Goal: Task Accomplishment & Management: Use online tool/utility

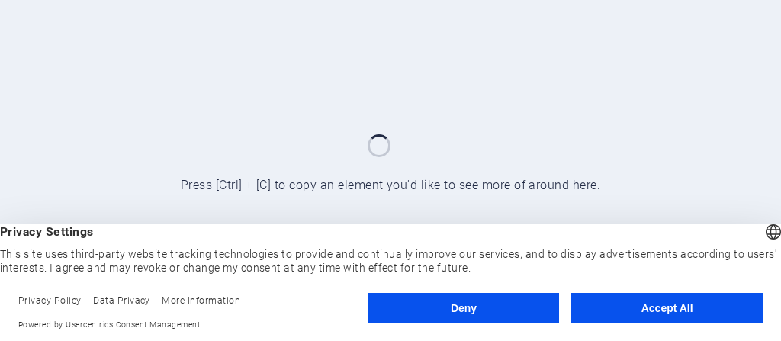
click at [652, 295] on footer "Privacy Policy Data Privacy More Information Powered by Usercentrics Consent Ma…" at bounding box center [390, 312] width 781 height 57
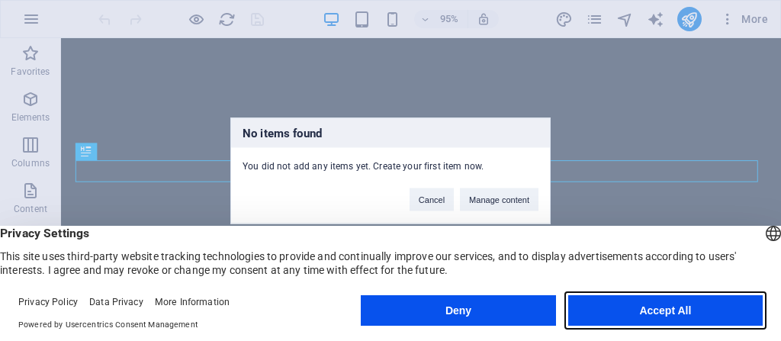
click at [651, 314] on button "Accept All" at bounding box center [665, 310] width 195 height 31
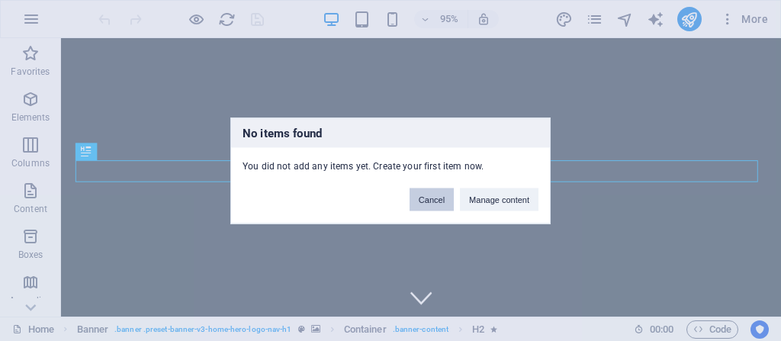
click at [436, 200] on button "Cancel" at bounding box center [432, 199] width 44 height 23
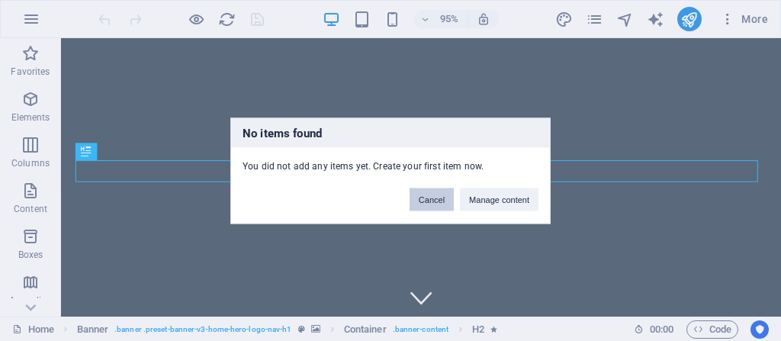
click at [433, 195] on button "Cancel" at bounding box center [432, 199] width 44 height 23
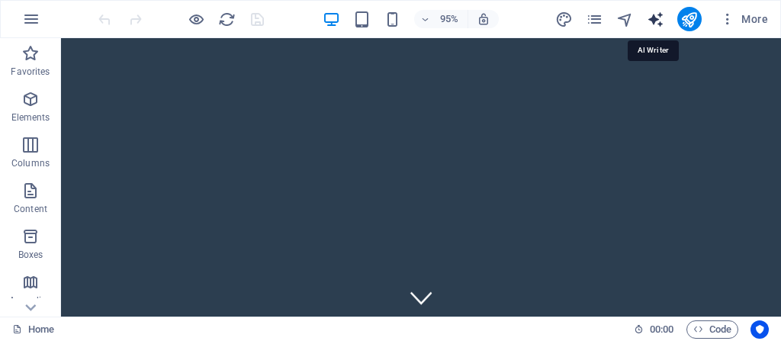
click at [655, 22] on icon "text_generator" at bounding box center [656, 20] width 18 height 18
select select "English"
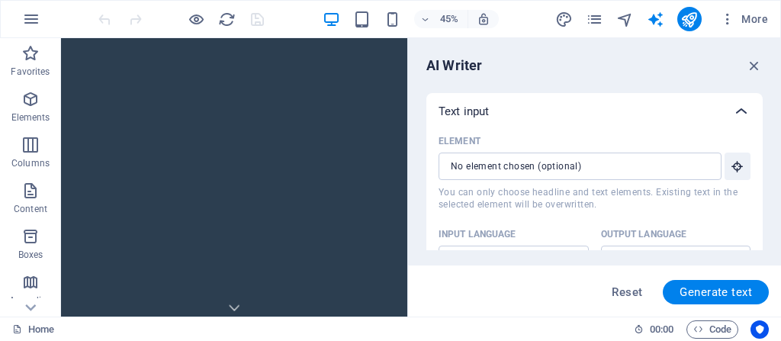
click at [736, 112] on icon at bounding box center [741, 111] width 18 height 18
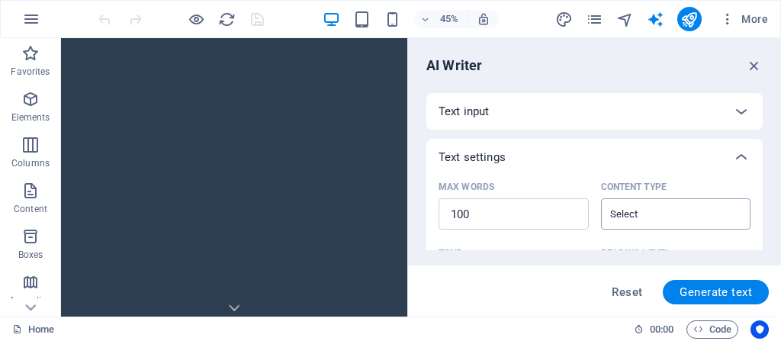
click at [663, 222] on input "Content type ​" at bounding box center [664, 214] width 116 height 22
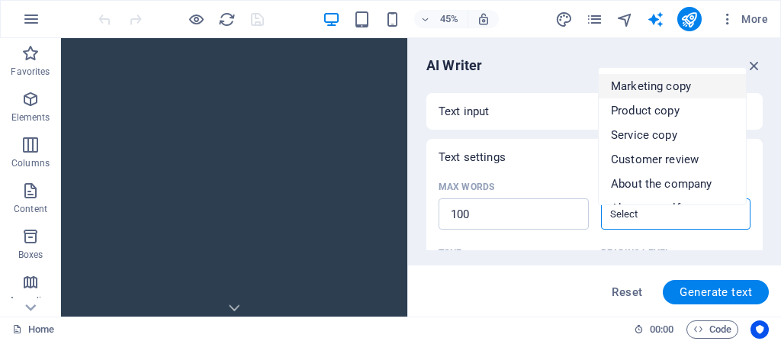
click at [562, 53] on div "AI Writer Text input Element ​ You can only choose headline and text elements. …" at bounding box center [594, 177] width 373 height 278
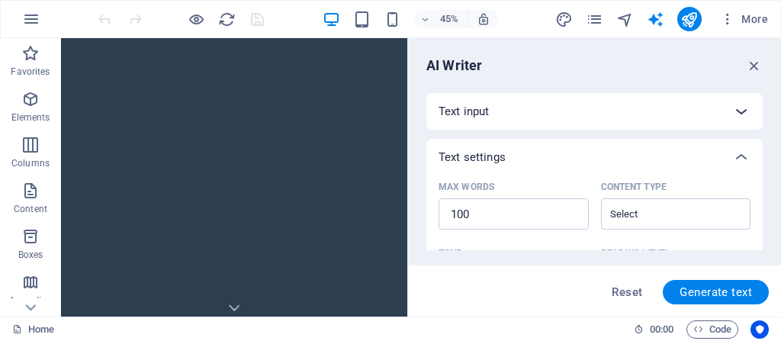
click at [740, 113] on icon at bounding box center [741, 111] width 18 height 18
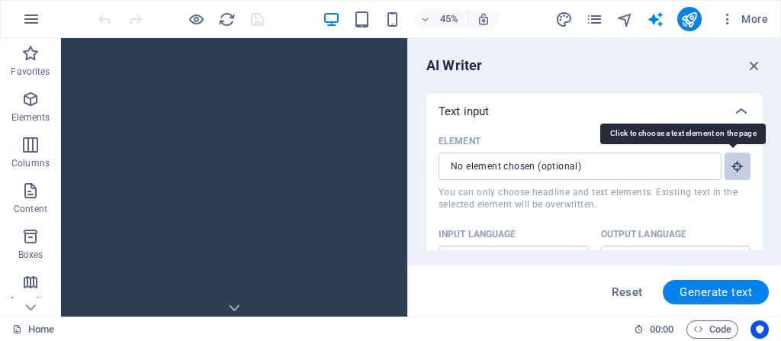
click at [733, 173] on icon "button" at bounding box center [738, 166] width 14 height 14
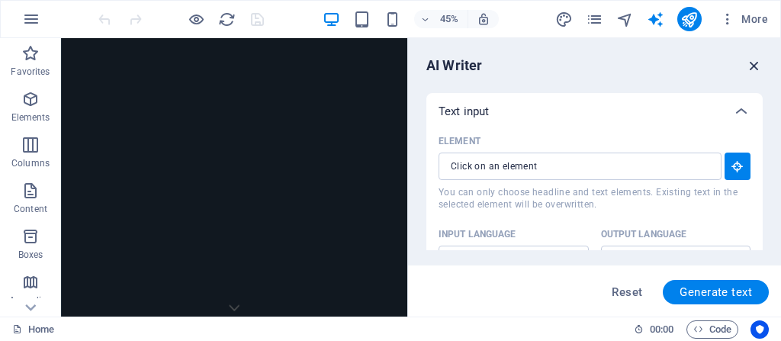
click at [755, 64] on icon "button" at bounding box center [754, 65] width 17 height 17
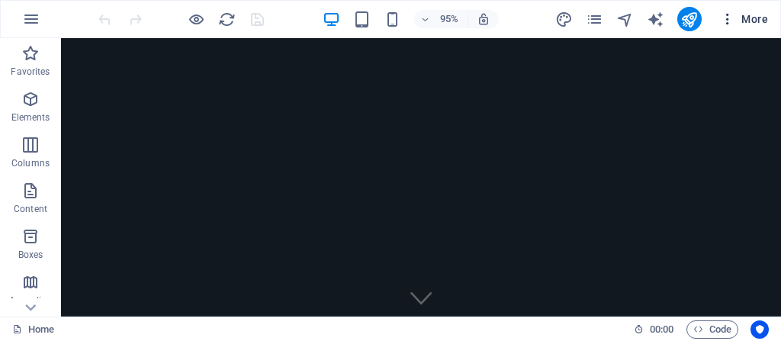
click at [745, 24] on span "More" at bounding box center [744, 18] width 48 height 15
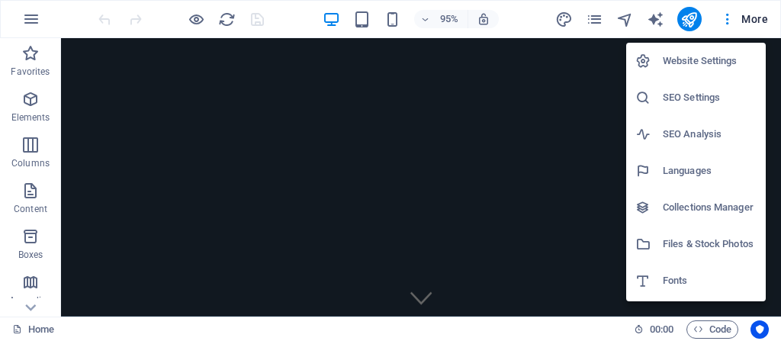
click at [672, 62] on h6 "Website Settings" at bounding box center [710, 61] width 94 height 18
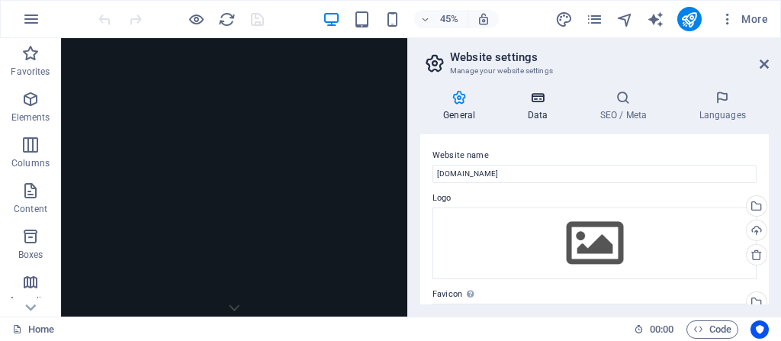
click at [539, 98] on icon at bounding box center [537, 97] width 66 height 15
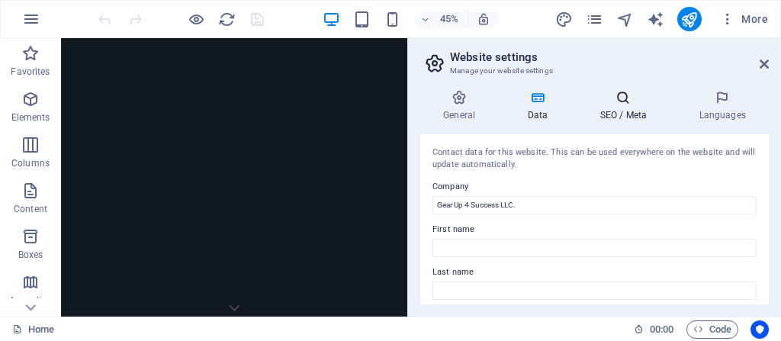
click at [624, 98] on icon at bounding box center [623, 97] width 93 height 15
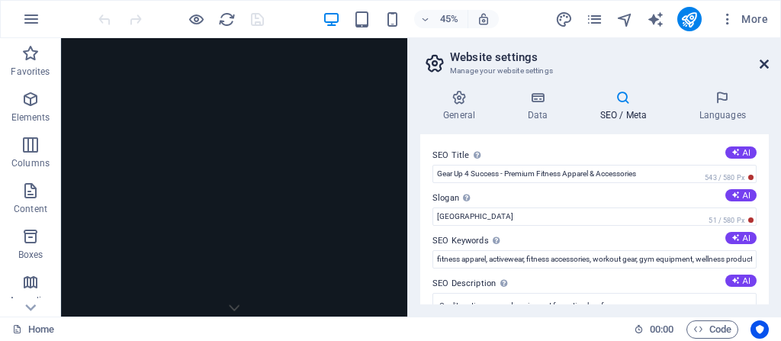
click at [764, 61] on icon at bounding box center [764, 64] width 9 height 12
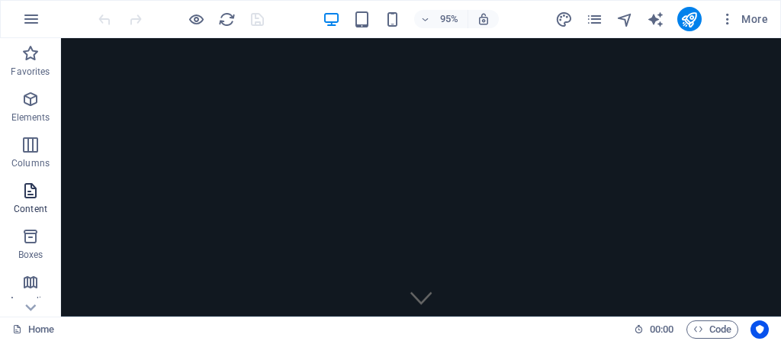
click at [26, 196] on icon "button" at bounding box center [30, 191] width 18 height 18
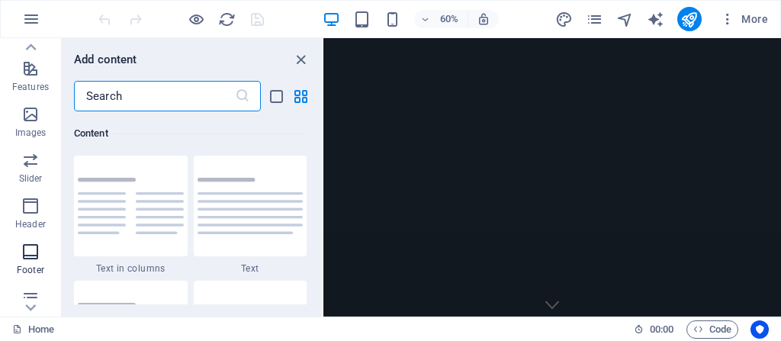
scroll to position [407, 0]
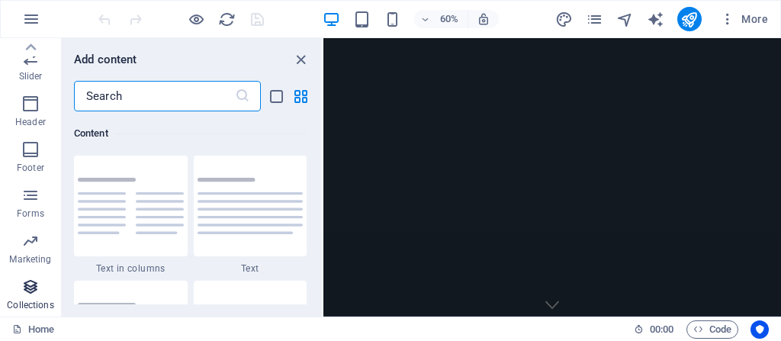
click at [31, 283] on icon "button" at bounding box center [30, 287] width 18 height 18
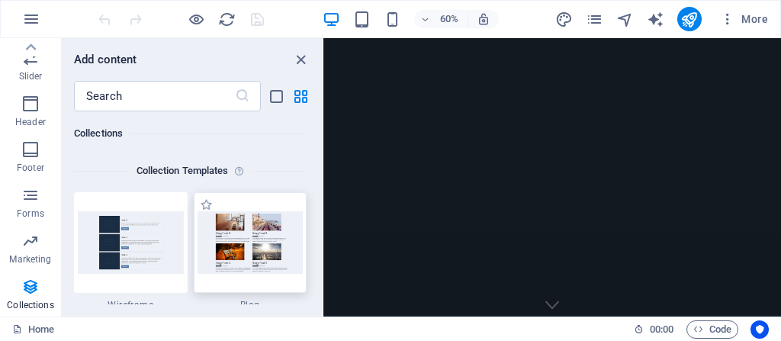
scroll to position [14088, 0]
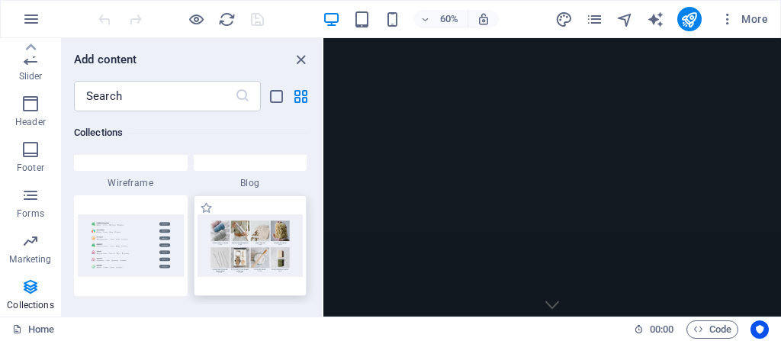
click at [256, 259] on img at bounding box center [251, 245] width 106 height 62
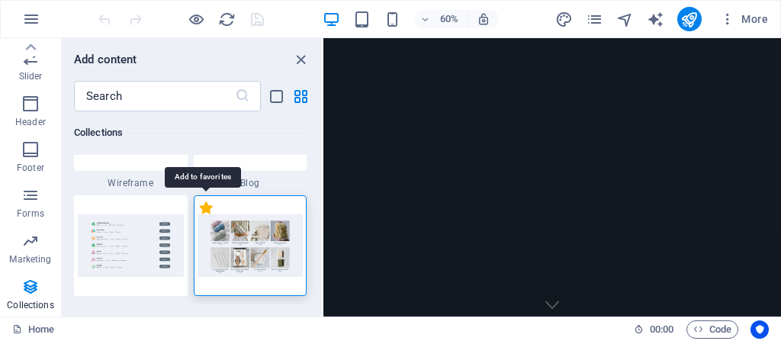
click at [208, 204] on label "1 Star" at bounding box center [206, 207] width 13 height 13
click at [200, 216] on input "1 Star" at bounding box center [199, 216] width 1 height 1
radio input "true"
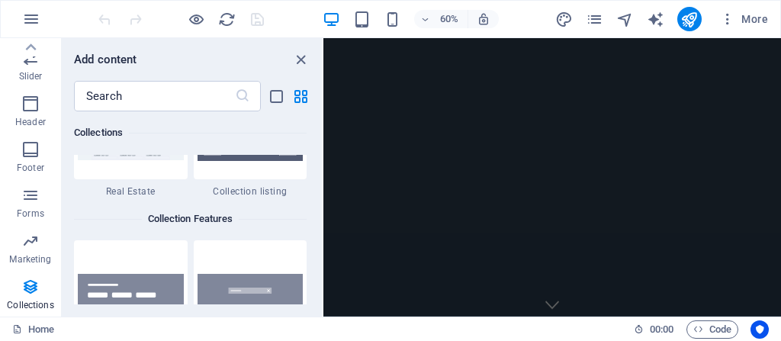
scroll to position [14641, 0]
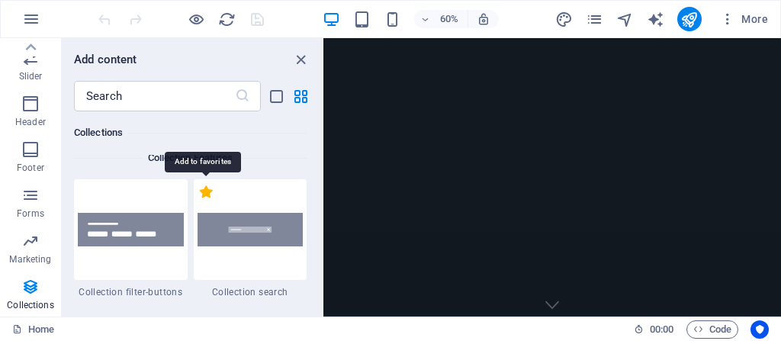
click at [208, 191] on label "1 Star" at bounding box center [206, 191] width 13 height 13
click at [200, 200] on input "1 Star" at bounding box center [199, 200] width 1 height 1
radio input "true"
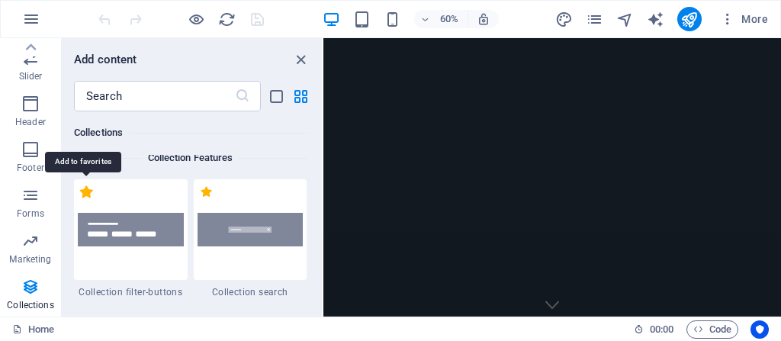
click at [89, 193] on label "1 Star" at bounding box center [86, 191] width 13 height 13
click at [80, 200] on input "1 Star" at bounding box center [79, 200] width 1 height 1
radio input "true"
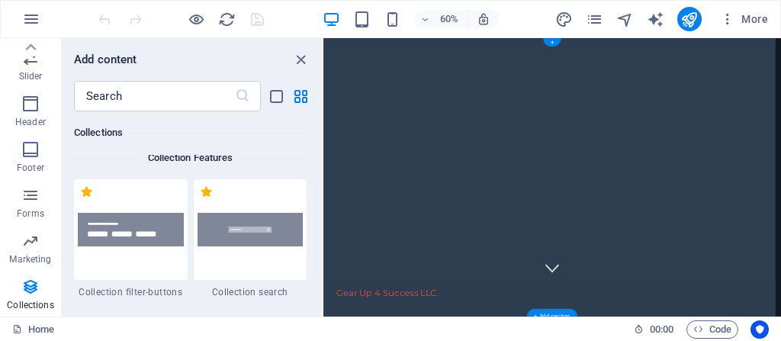
scroll to position [0, 0]
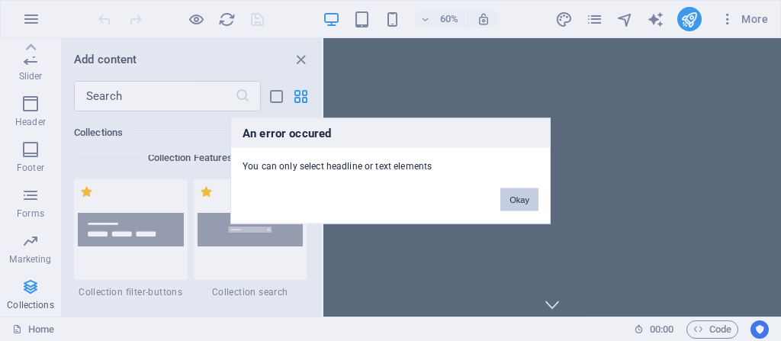
click at [525, 204] on button "Okay" at bounding box center [520, 199] width 38 height 23
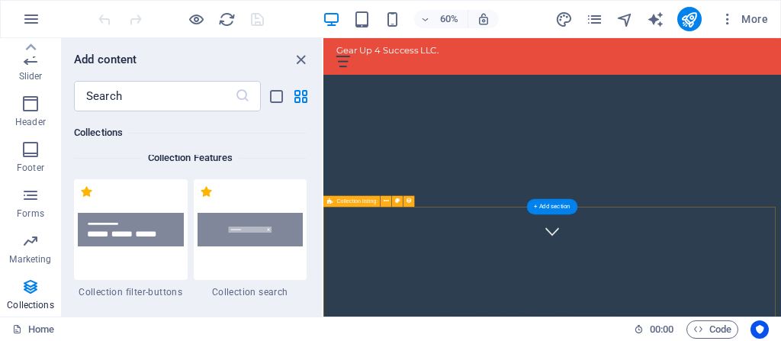
scroll to position [305, 0]
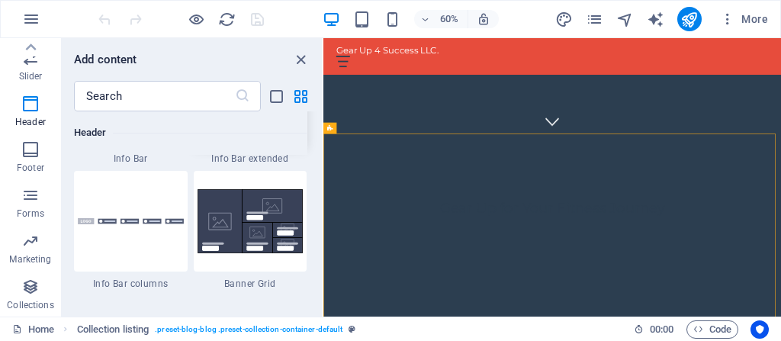
scroll to position [10356, 0]
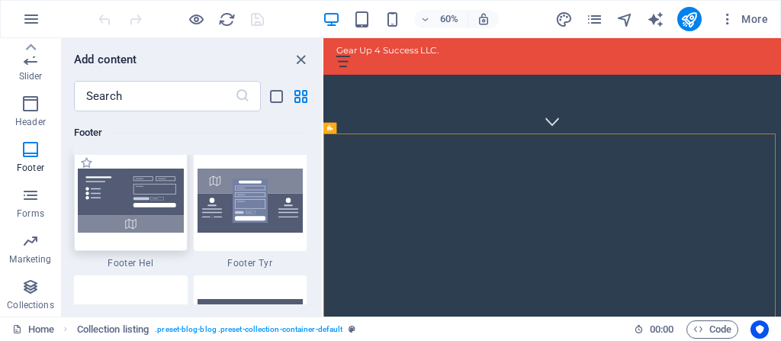
click at [117, 203] on img at bounding box center [131, 201] width 106 height 64
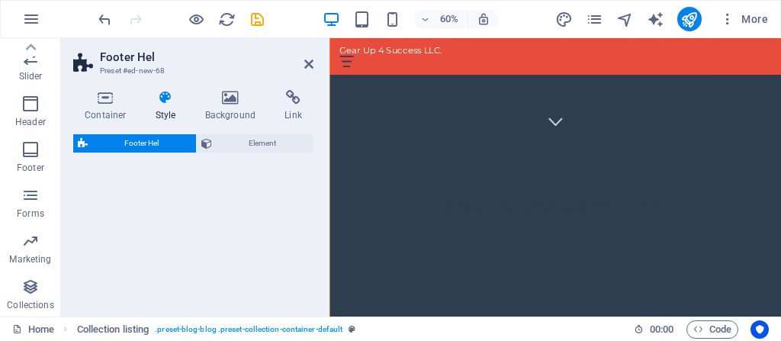
select select "%"
select select "rem"
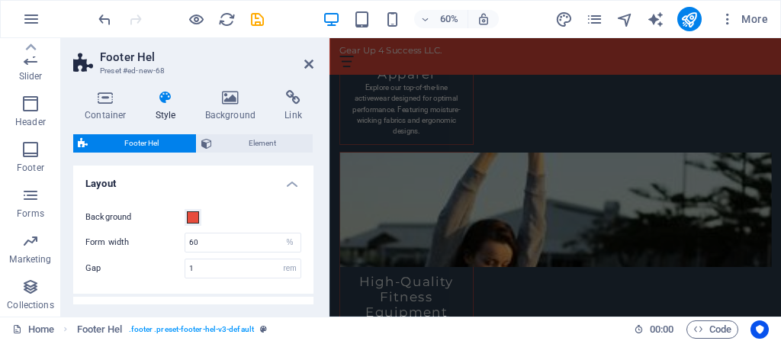
scroll to position [122, 0]
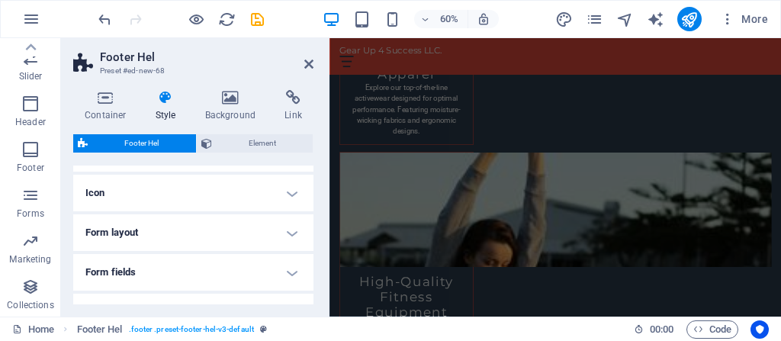
click at [288, 192] on h4 "Icon" at bounding box center [193, 193] width 240 height 37
click at [288, 192] on h4 "Icon" at bounding box center [193, 188] width 240 height 27
click at [285, 271] on h4 "Form fields" at bounding box center [193, 272] width 240 height 37
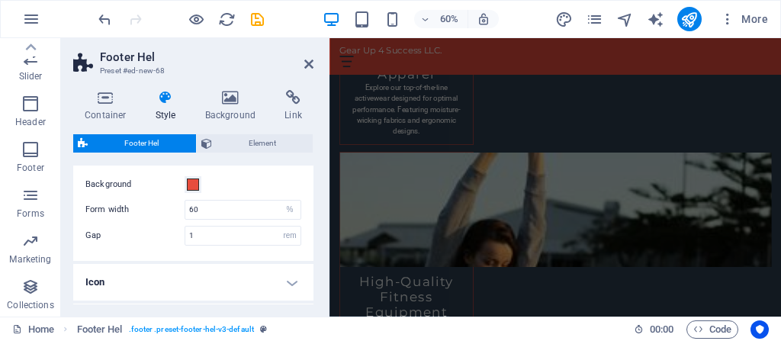
scroll to position [0, 0]
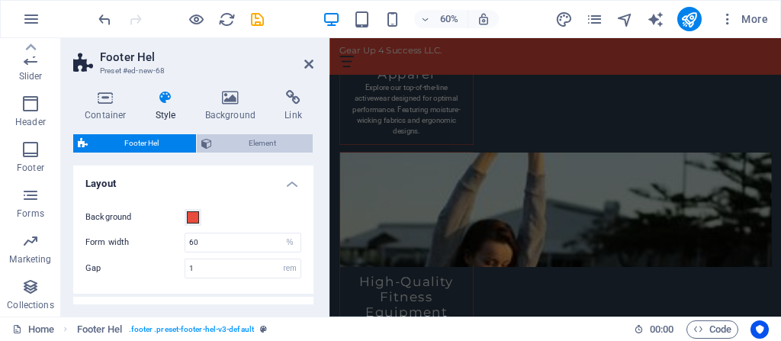
click at [262, 140] on span "Element" at bounding box center [263, 143] width 92 height 18
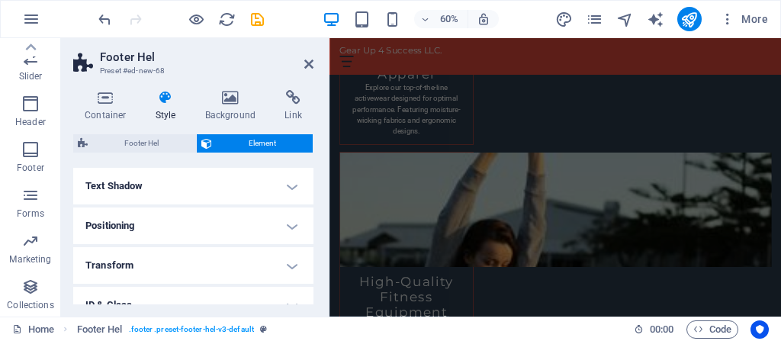
scroll to position [342, 0]
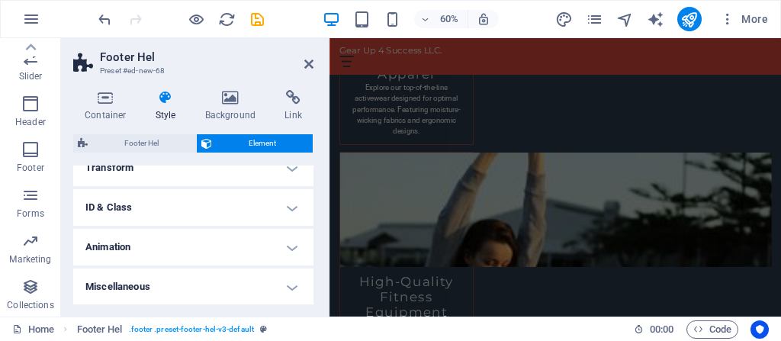
click at [288, 287] on h4 "Miscellaneous" at bounding box center [193, 287] width 240 height 37
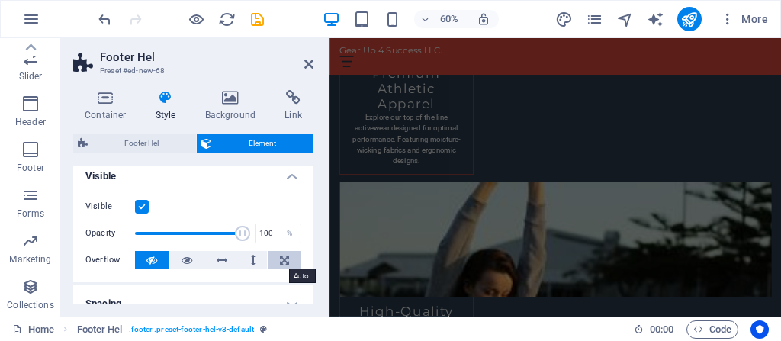
scroll to position [0, 0]
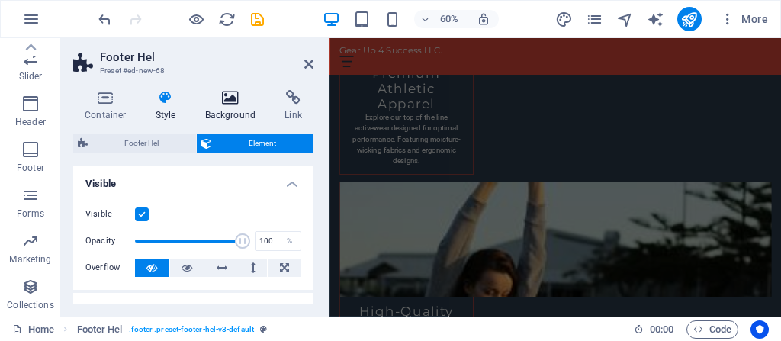
click at [235, 100] on icon at bounding box center [231, 97] width 74 height 15
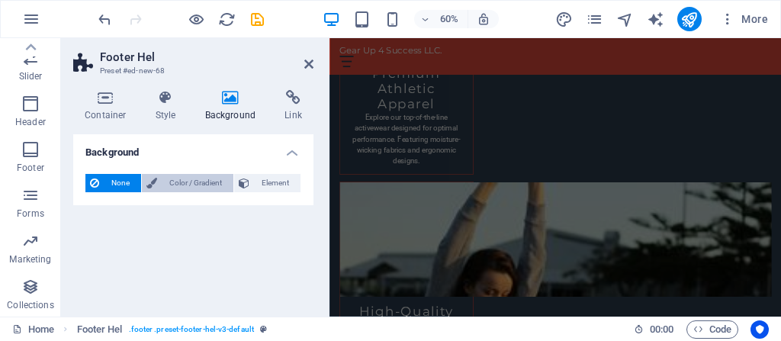
click at [196, 181] on span "Color / Gradient" at bounding box center [195, 183] width 67 height 18
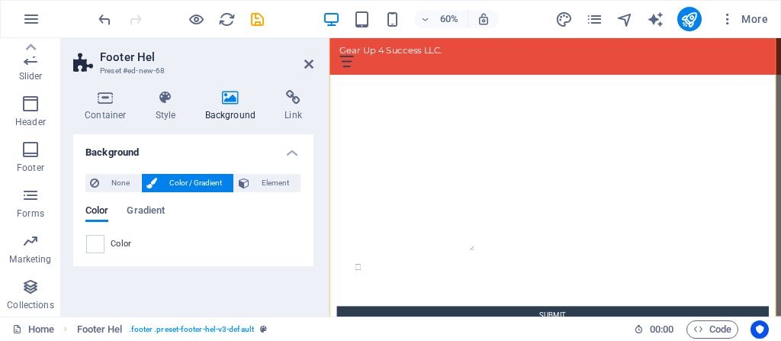
scroll to position [954, 0]
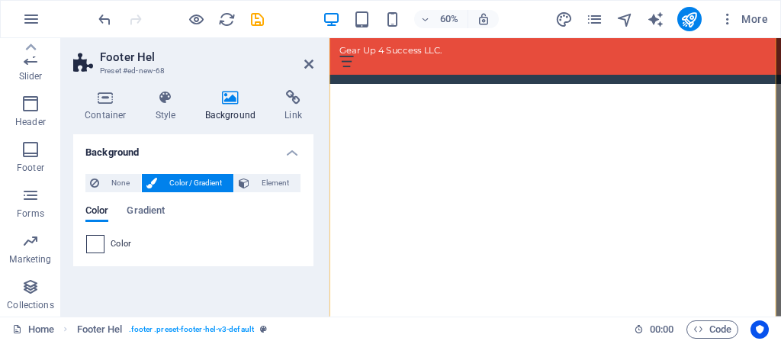
click at [96, 242] on span at bounding box center [95, 244] width 17 height 17
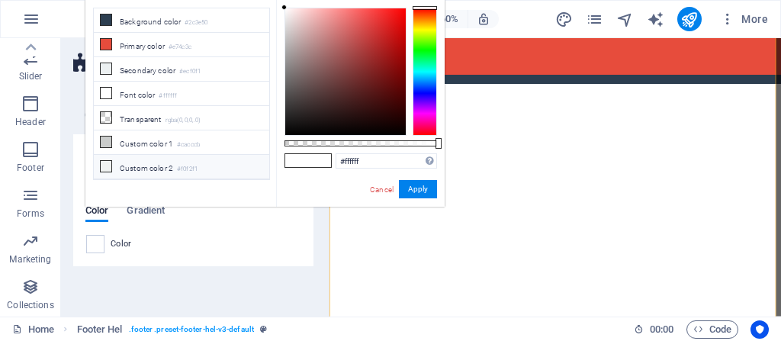
click at [108, 161] on icon at bounding box center [106, 166] width 11 height 11
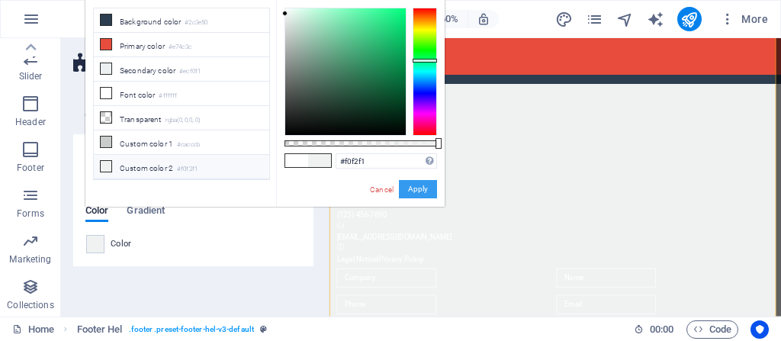
click at [423, 189] on button "Apply" at bounding box center [418, 189] width 38 height 18
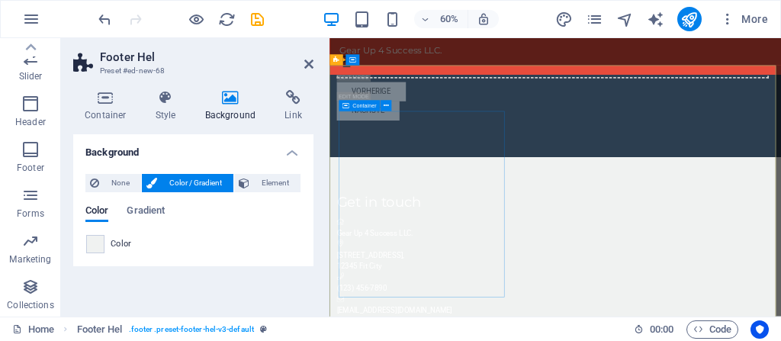
scroll to position [771, 0]
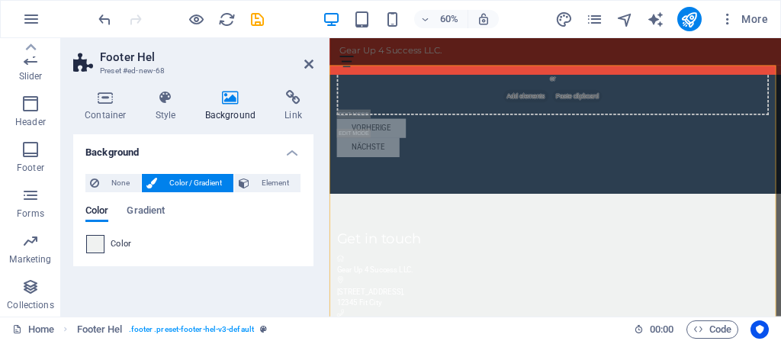
click at [100, 238] on span at bounding box center [95, 244] width 17 height 17
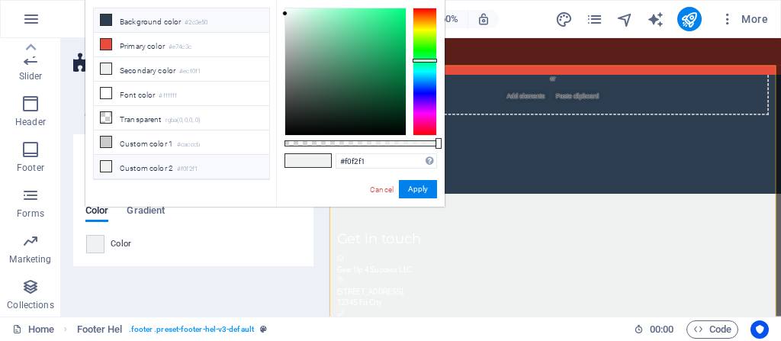
click at [101, 21] on icon at bounding box center [106, 19] width 11 height 11
type input "#2c3e50"
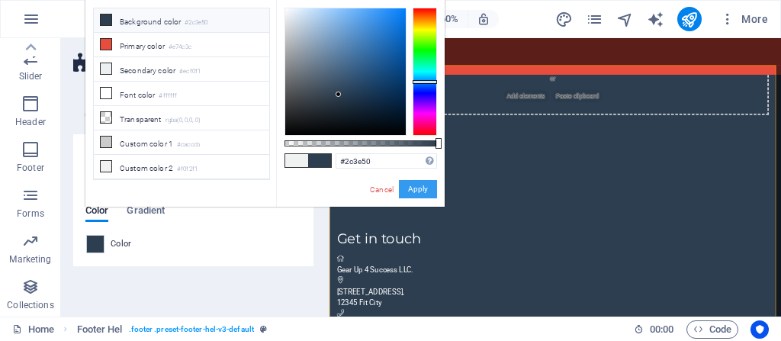
click at [430, 188] on button "Apply" at bounding box center [418, 189] width 38 height 18
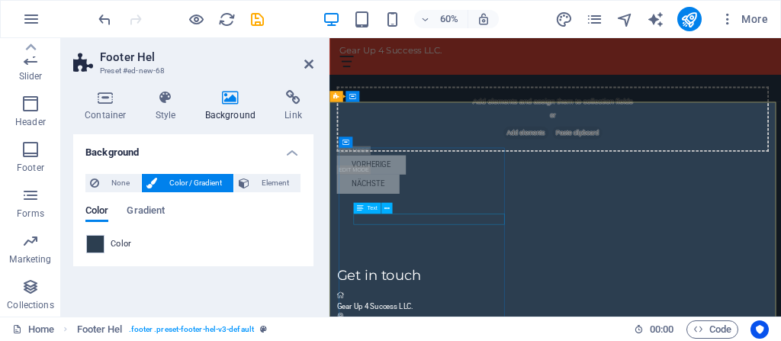
scroll to position [649, 0]
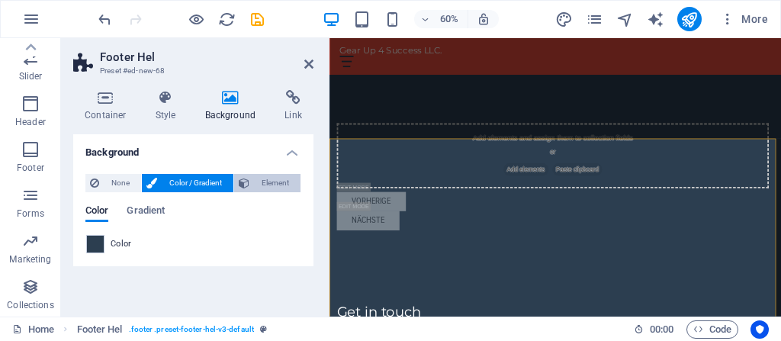
click at [260, 182] on span "Element" at bounding box center [275, 183] width 42 height 18
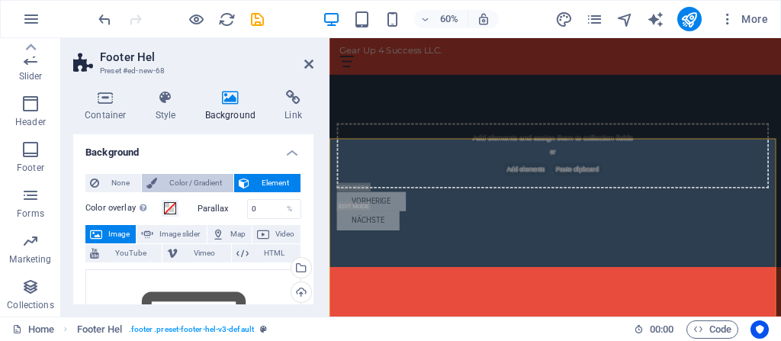
click at [189, 185] on span "Color / Gradient" at bounding box center [195, 183] width 67 height 18
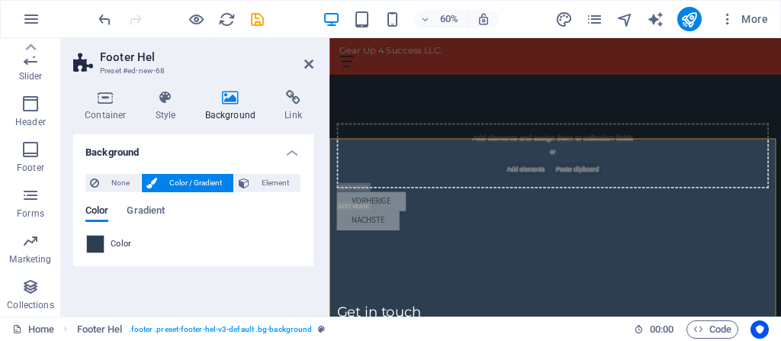
drag, startPoint x: 211, startPoint y: 231, endPoint x: 177, endPoint y: 241, distance: 35.0
click at [202, 240] on div "Color Gradient Color" at bounding box center [193, 229] width 216 height 49
click at [166, 97] on icon at bounding box center [165, 97] width 43 height 15
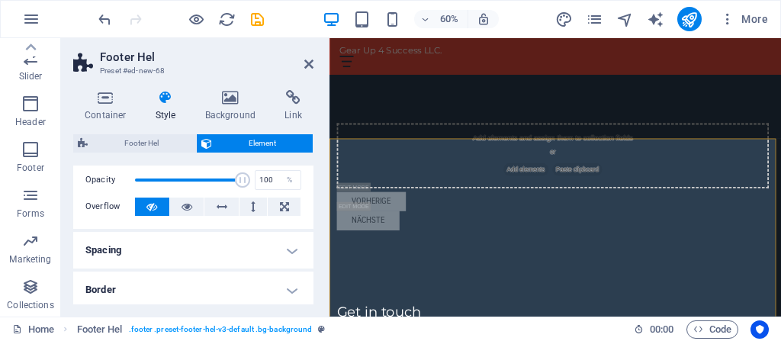
scroll to position [183, 0]
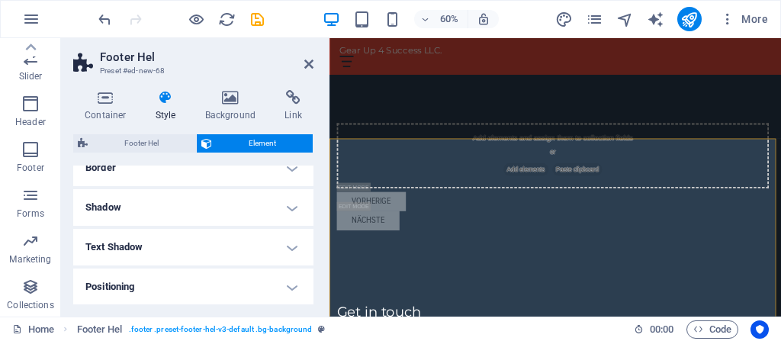
click at [288, 285] on h4 "Positioning" at bounding box center [193, 287] width 240 height 37
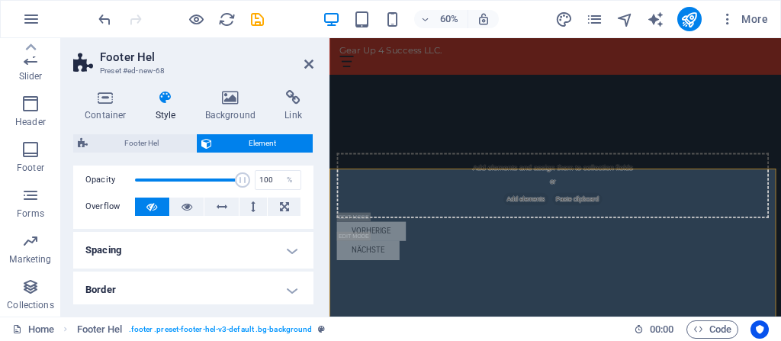
scroll to position [0, 0]
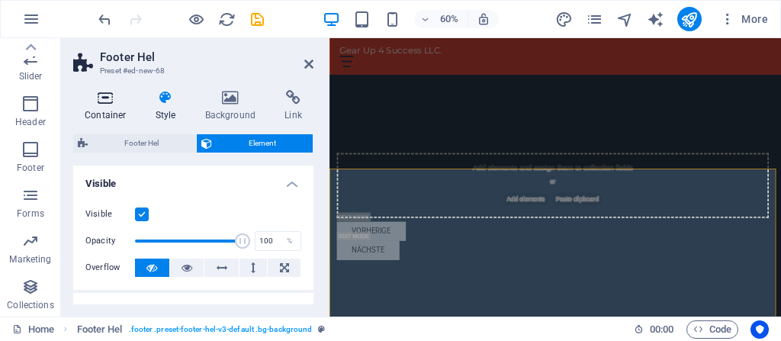
drag, startPoint x: 136, startPoint y: 126, endPoint x: 124, endPoint y: 116, distance: 15.1
click at [130, 116] on div "Container Style Background Link Size Height Default px rem % vh vw Min. height …" at bounding box center [193, 197] width 240 height 214
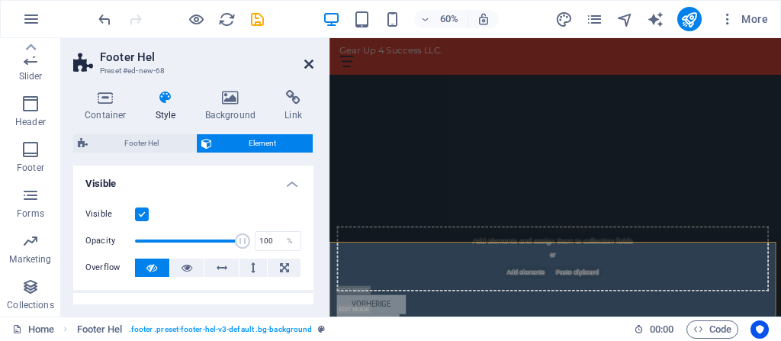
click at [307, 61] on icon at bounding box center [308, 64] width 9 height 12
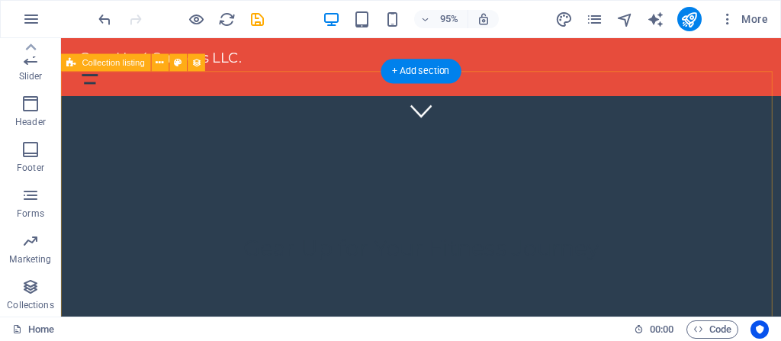
scroll to position [258, 0]
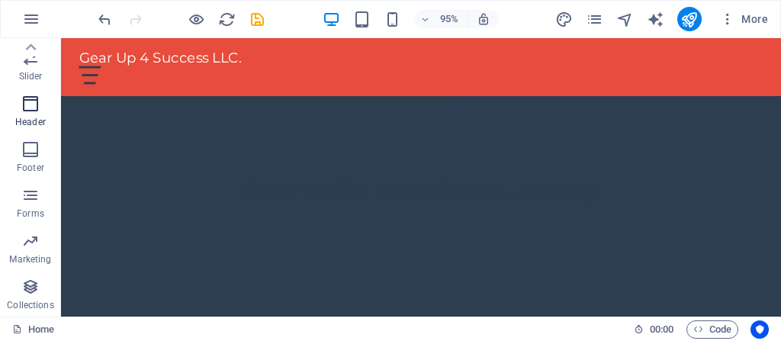
click at [29, 105] on icon "button" at bounding box center [30, 104] width 18 height 18
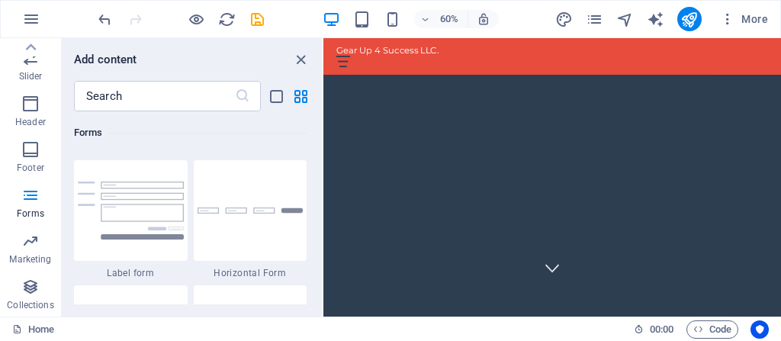
scroll to position [11451, 0]
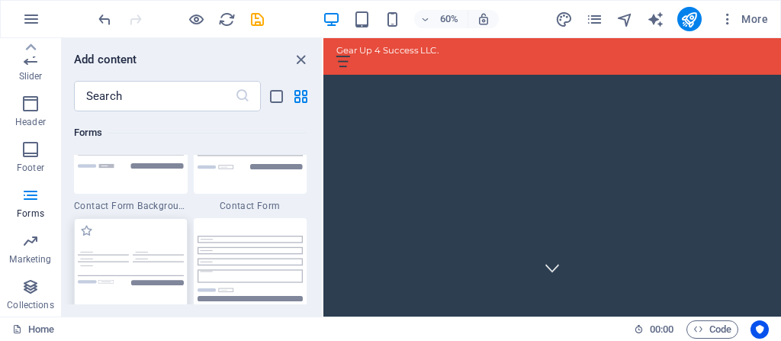
drag, startPoint x: 103, startPoint y: 227, endPoint x: 176, endPoint y: 246, distance: 75.5
click at [152, 240] on div "Favorites 1 Star Headline 1 Star Container 1 Star Product Gallery 1 Star Collec…" at bounding box center [192, 207] width 260 height 193
click at [86, 233] on label "1 Star" at bounding box center [86, 230] width 13 height 13
click at [80, 239] on input "1 Star" at bounding box center [79, 239] width 1 height 1
radio input "true"
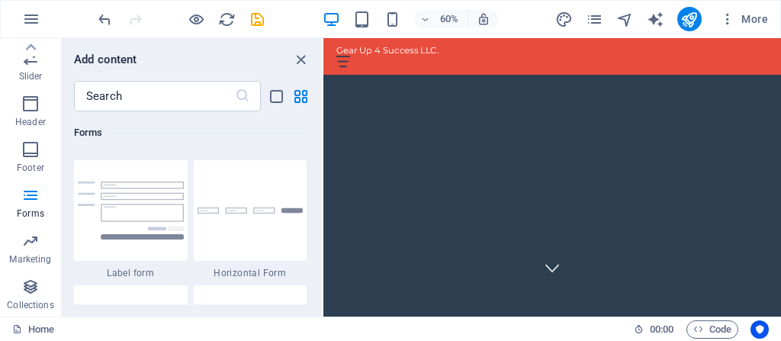
scroll to position [11512, 0]
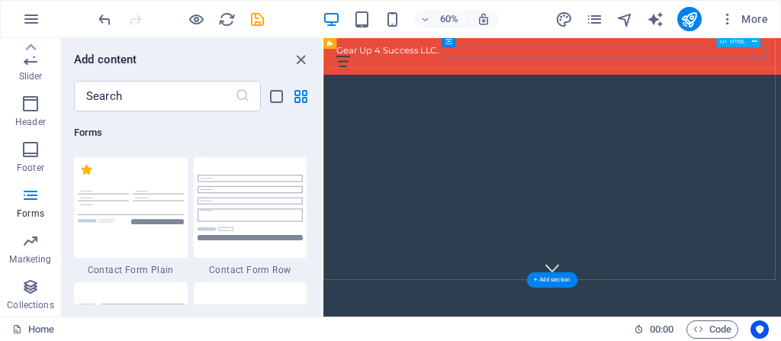
click at [781, 68] on div at bounding box center [705, 77] width 720 height 19
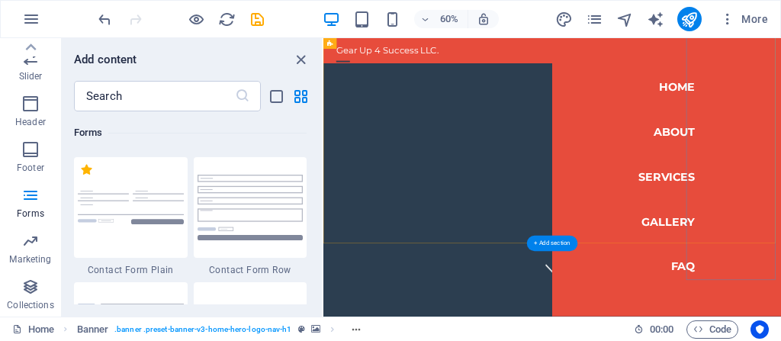
scroll to position [183, 0]
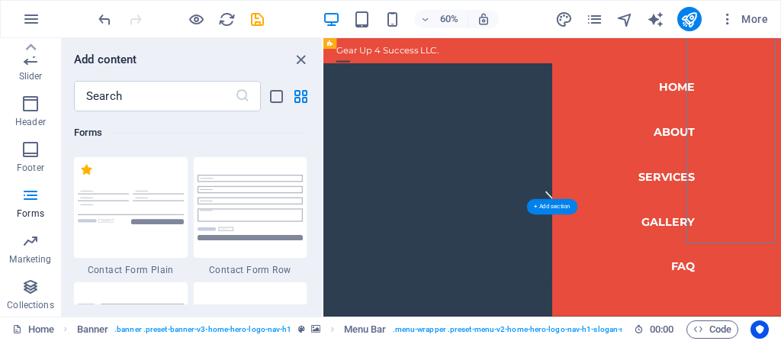
select select
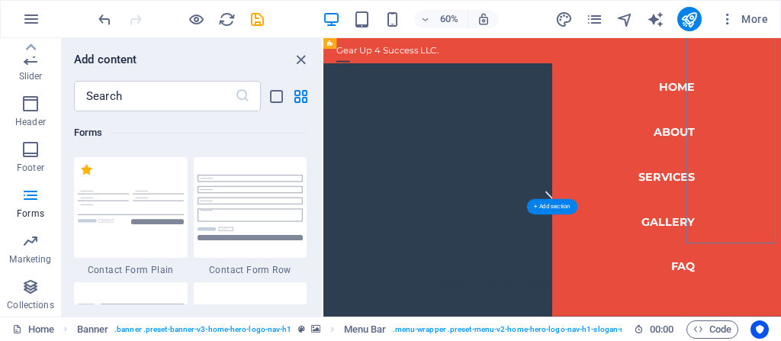
select select
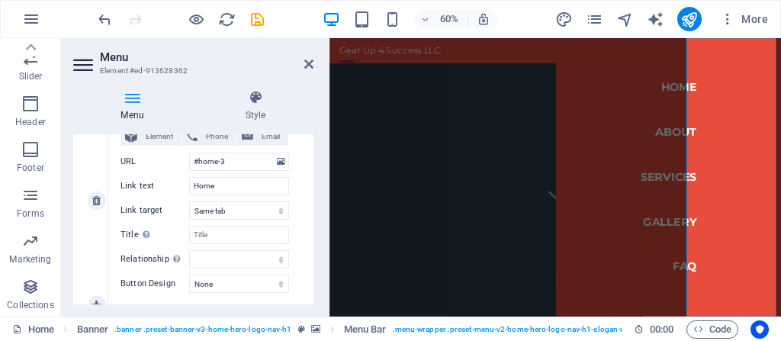
scroll to position [0, 0]
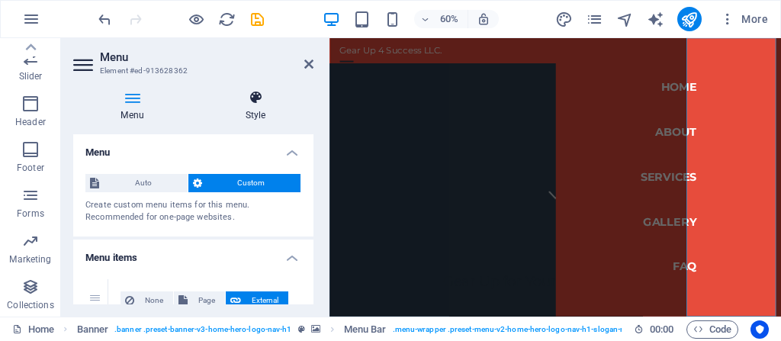
click at [253, 100] on icon at bounding box center [256, 97] width 116 height 15
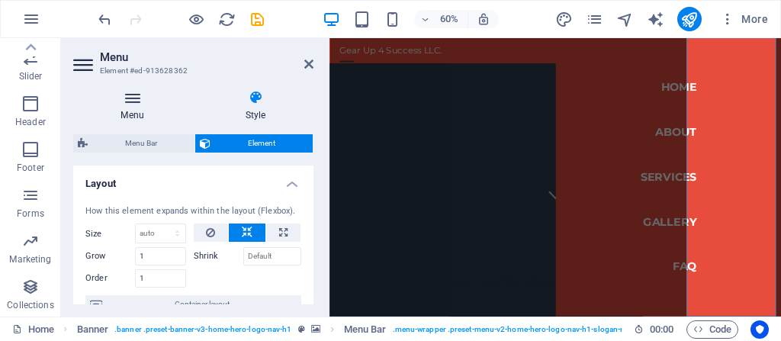
click at [133, 95] on icon at bounding box center [132, 97] width 118 height 15
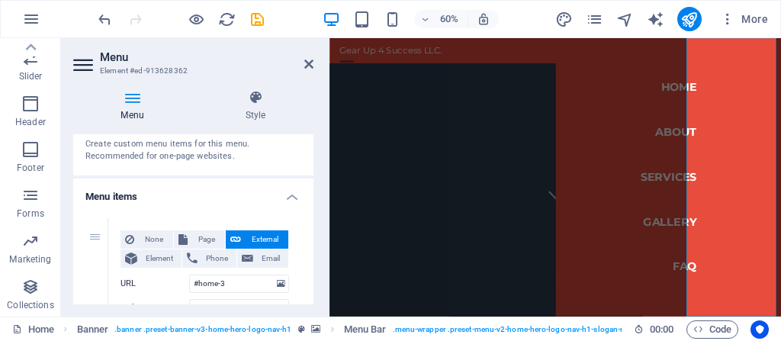
scroll to position [122, 0]
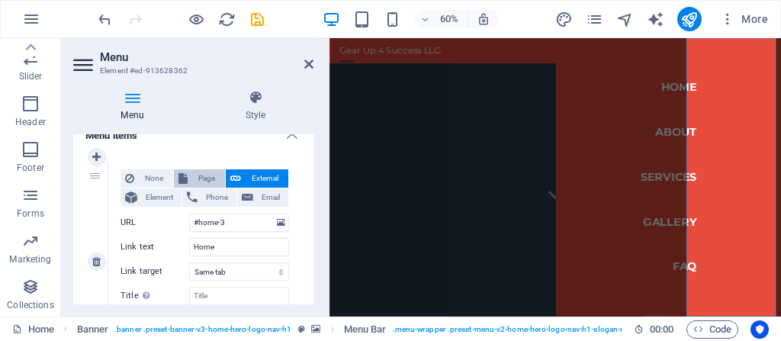
click at [203, 177] on span "Page" at bounding box center [206, 178] width 28 height 18
select select
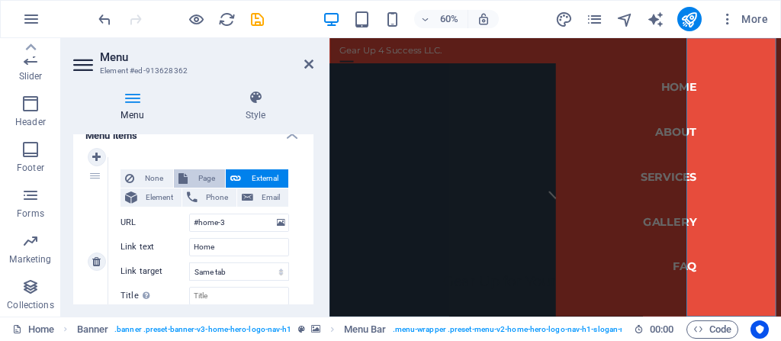
select select
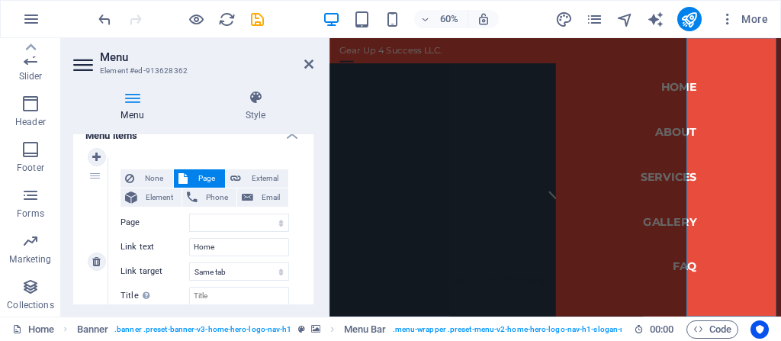
click at [203, 177] on span "Page" at bounding box center [206, 178] width 28 height 18
click at [306, 66] on icon at bounding box center [308, 64] width 9 height 12
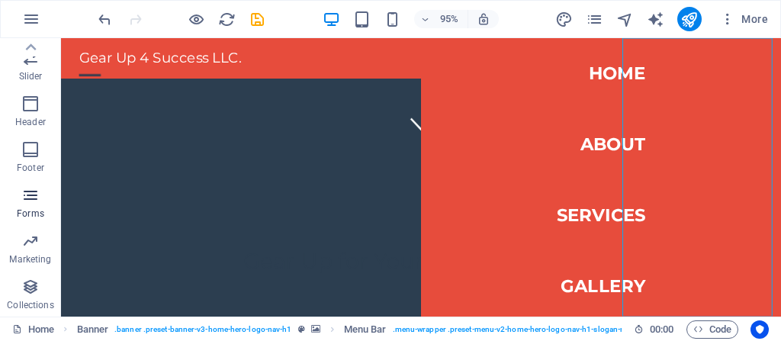
click at [30, 196] on icon "button" at bounding box center [30, 195] width 18 height 18
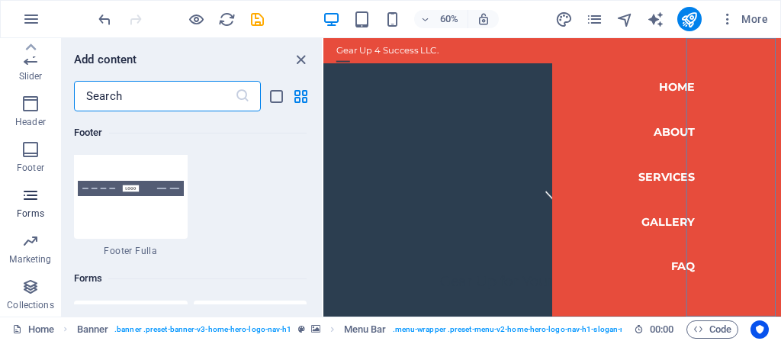
scroll to position [11390, 0]
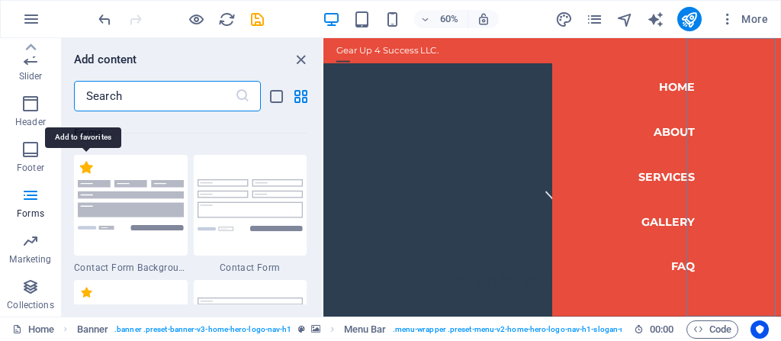
click at [85, 168] on label "1 Star" at bounding box center [86, 167] width 13 height 13
click at [80, 175] on input "1 Star" at bounding box center [79, 175] width 1 height 1
radio input "true"
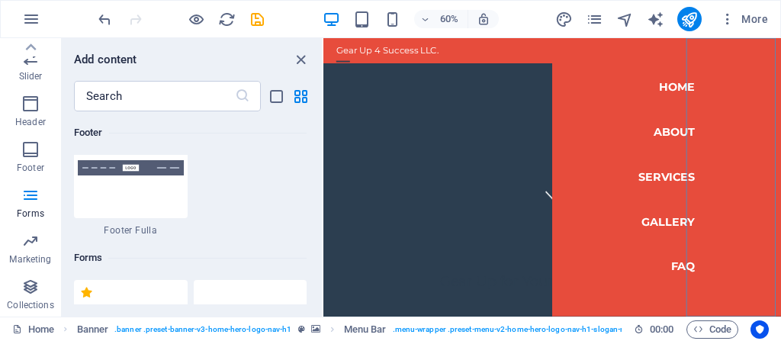
scroll to position [11514, 0]
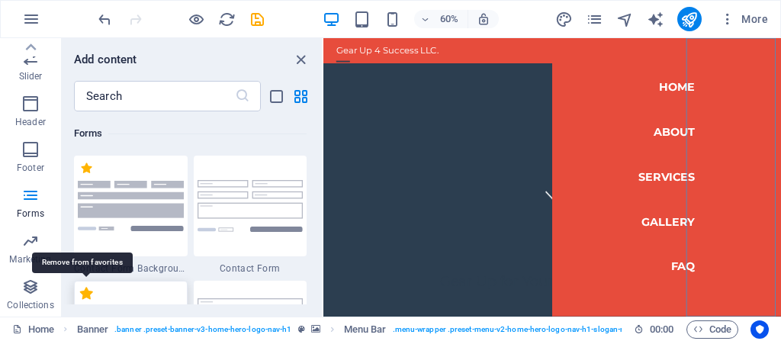
drag, startPoint x: 84, startPoint y: 291, endPoint x: 89, endPoint y: 281, distance: 11.9
click at [84, 292] on label "1 Star" at bounding box center [86, 293] width 13 height 13
click at [80, 301] on input "1 Star" at bounding box center [79, 301] width 1 height 1
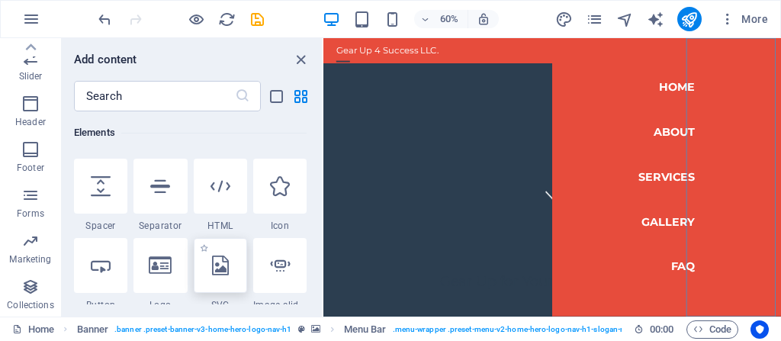
scroll to position [610, 0]
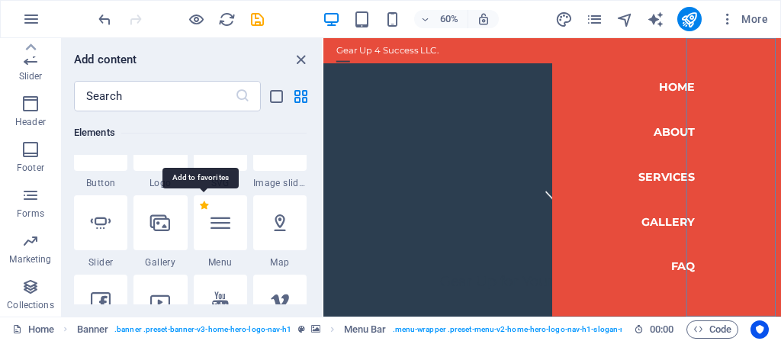
click at [201, 207] on label "1 Star" at bounding box center [204, 205] width 8 height 8
click at [200, 216] on input "1 Star" at bounding box center [199, 216] width 1 height 1
radio input "true"
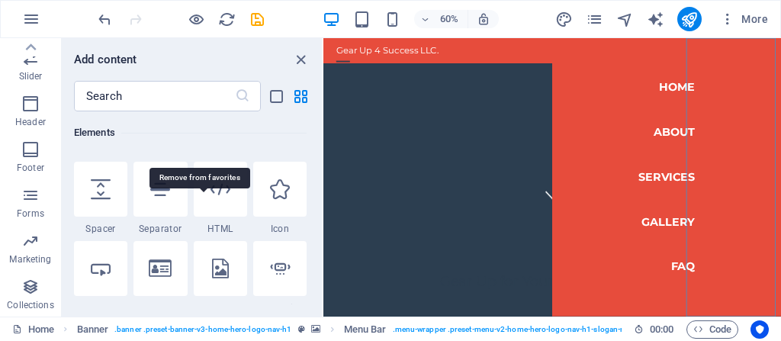
scroll to position [736, 0]
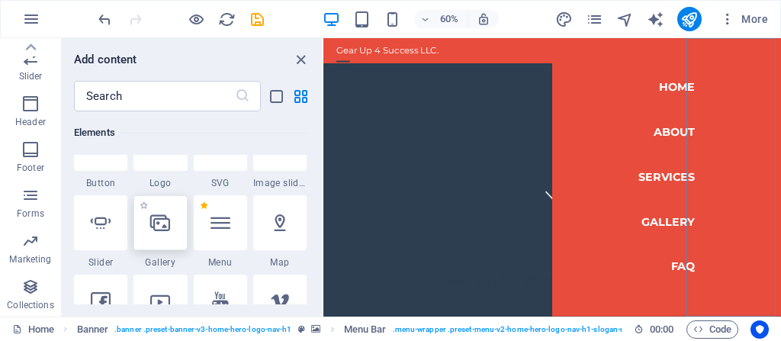
click at [145, 210] on div at bounding box center [160, 222] width 53 height 55
select select "4"
select select "%"
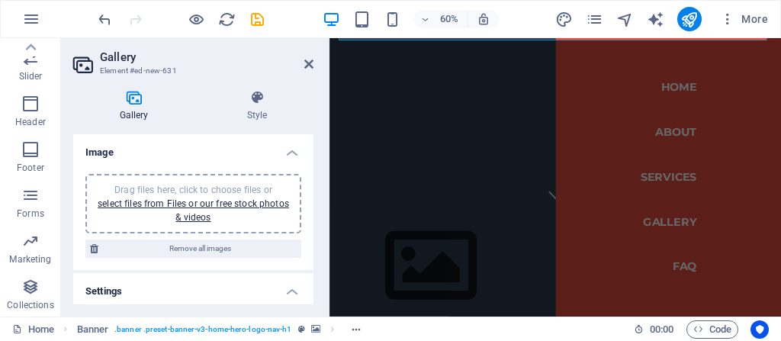
click at [181, 208] on div "Drag files here, click to choose files or select files from Files or our free s…" at bounding box center [194, 203] width 198 height 41
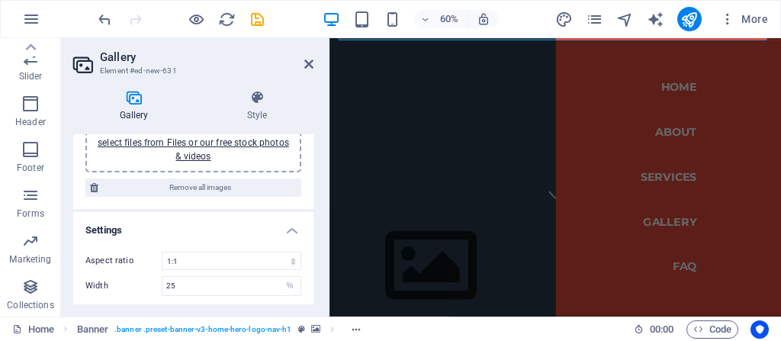
click at [256, 220] on h4 "Settings" at bounding box center [193, 225] width 240 height 27
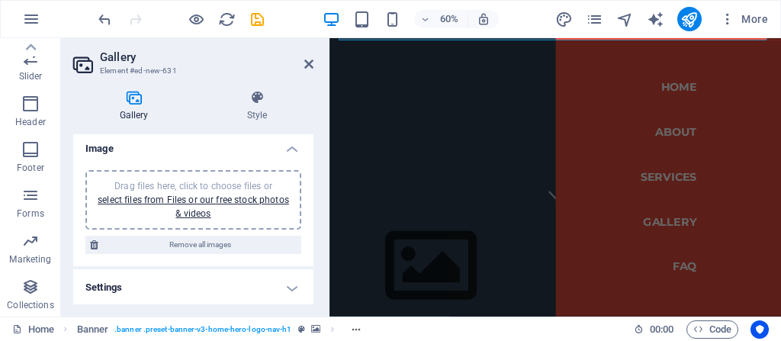
scroll to position [0, 0]
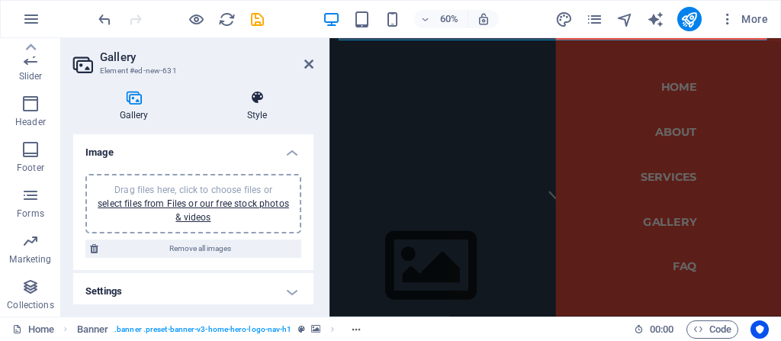
click at [254, 102] on icon at bounding box center [257, 97] width 113 height 15
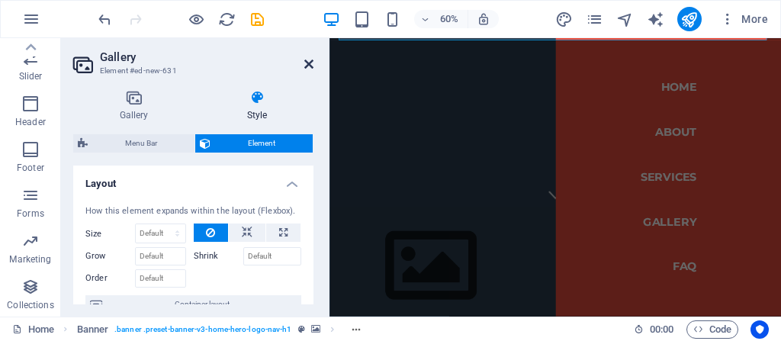
click at [309, 64] on icon at bounding box center [308, 64] width 9 height 12
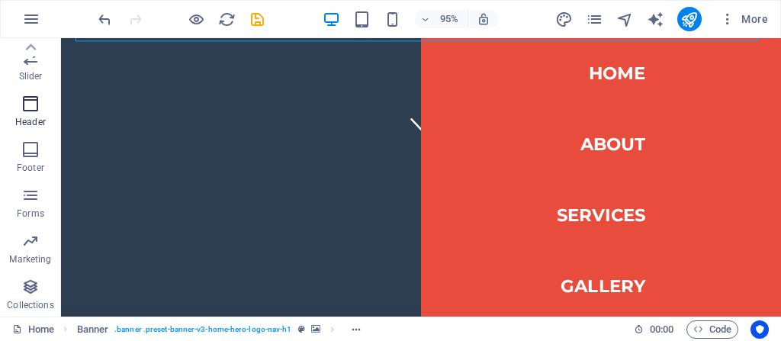
click at [30, 103] on icon "button" at bounding box center [30, 104] width 18 height 18
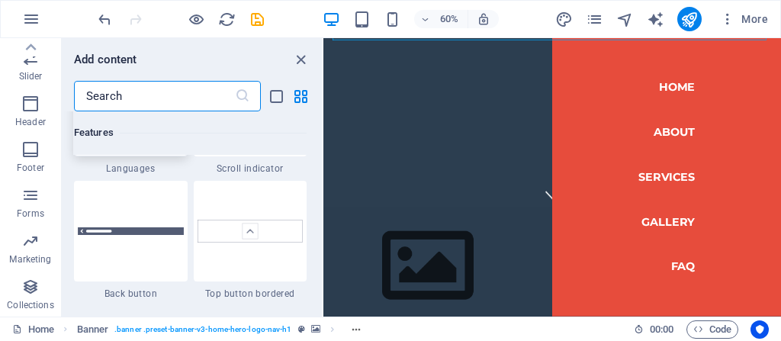
scroll to position [7426, 0]
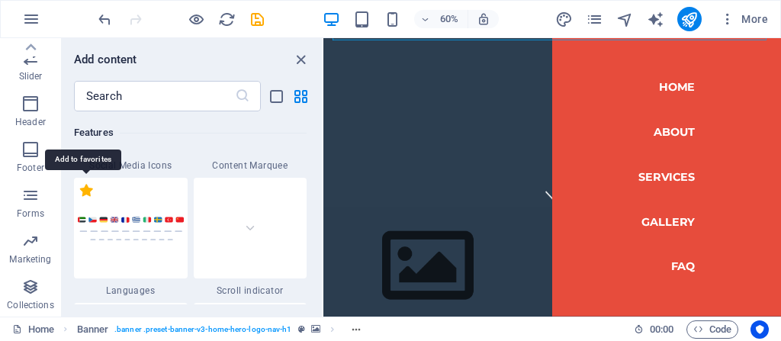
click at [81, 189] on label "1 Star" at bounding box center [86, 190] width 13 height 13
click at [80, 198] on input "1 Star" at bounding box center [79, 198] width 1 height 1
radio input "true"
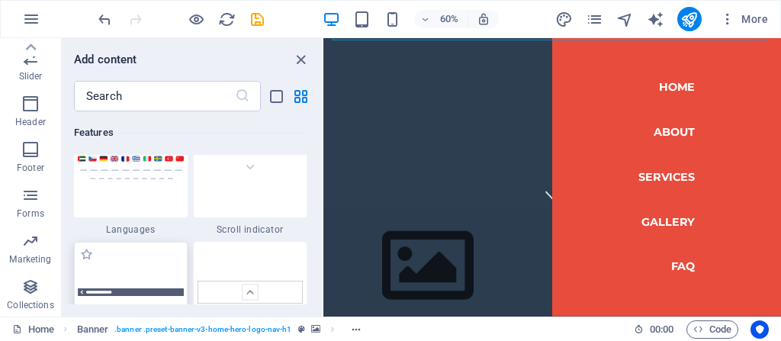
scroll to position [7548, 0]
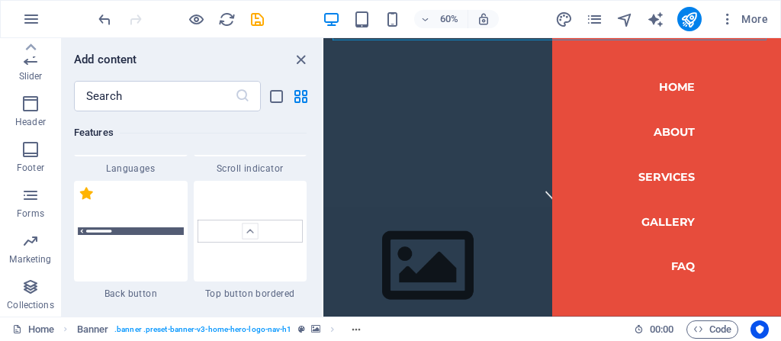
click at [83, 193] on label "1 Star" at bounding box center [86, 193] width 13 height 13
click at [80, 201] on input "1 Star" at bounding box center [79, 201] width 1 height 1
radio input "true"
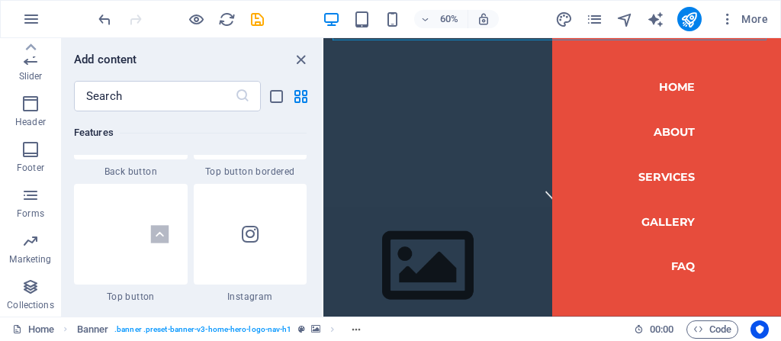
scroll to position [7856, 0]
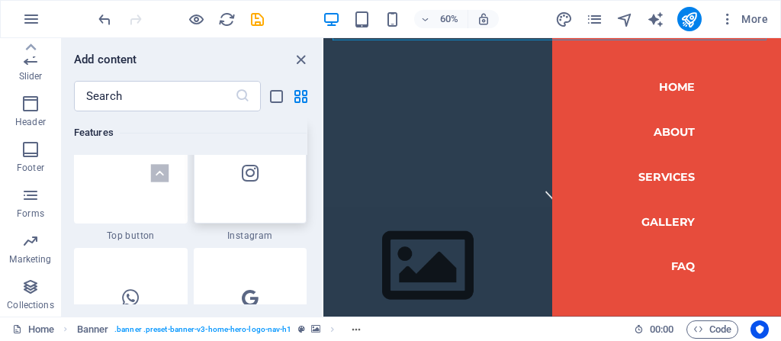
click at [252, 176] on icon at bounding box center [250, 173] width 17 height 20
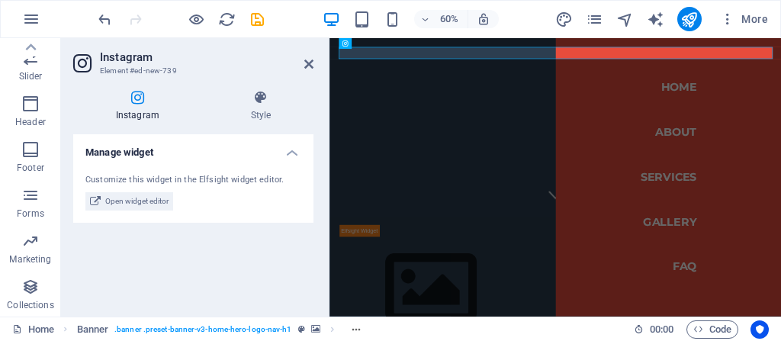
scroll to position [0, 0]
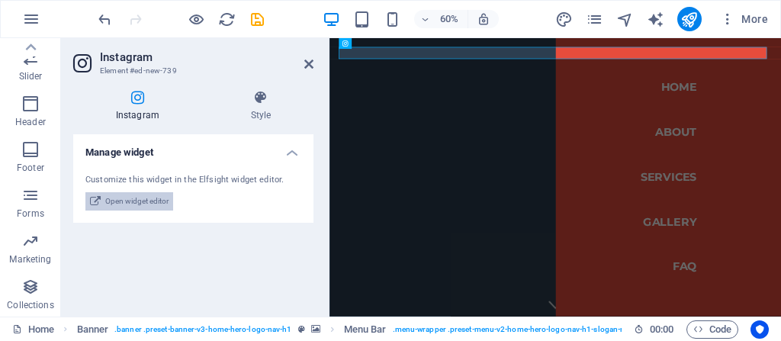
click at [121, 196] on span "Open widget editor" at bounding box center [136, 201] width 63 height 18
click at [147, 203] on span "Open widget editor" at bounding box center [136, 201] width 63 height 18
click at [289, 150] on h4 "Manage widget" at bounding box center [193, 147] width 240 height 27
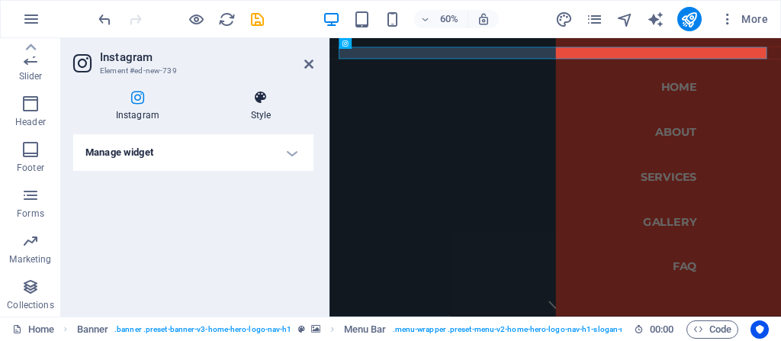
click at [262, 101] on icon at bounding box center [260, 97] width 105 height 15
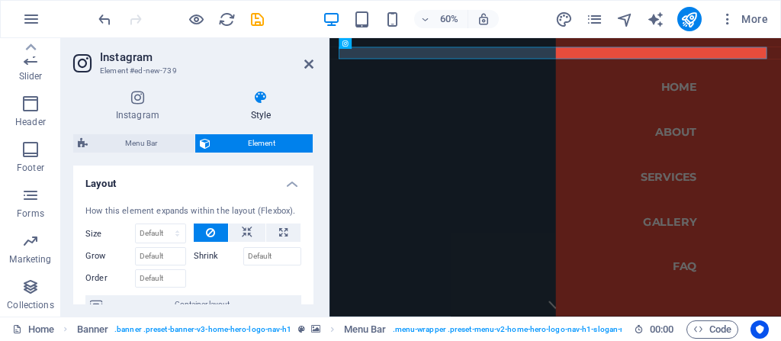
click at [262, 101] on icon at bounding box center [260, 97] width 105 height 15
click at [143, 95] on icon at bounding box center [137, 97] width 129 height 15
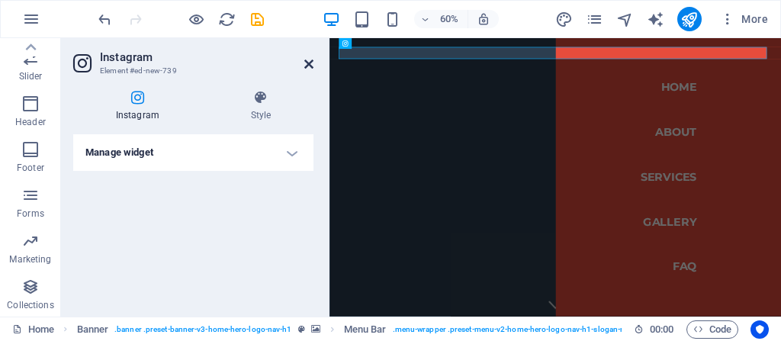
click at [307, 61] on icon at bounding box center [308, 64] width 9 height 12
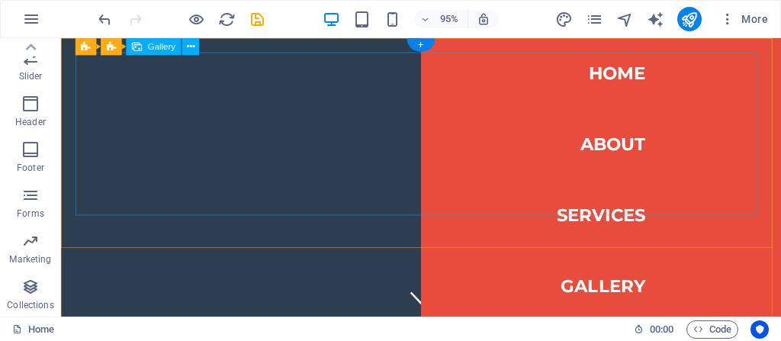
click at [188, 47] on icon at bounding box center [191, 46] width 8 height 15
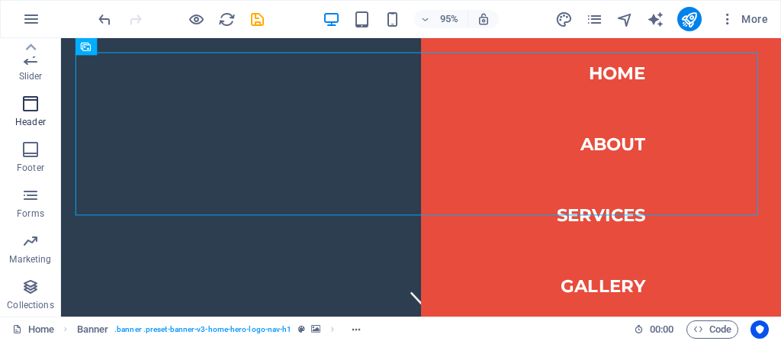
click at [29, 108] on icon "button" at bounding box center [30, 104] width 18 height 18
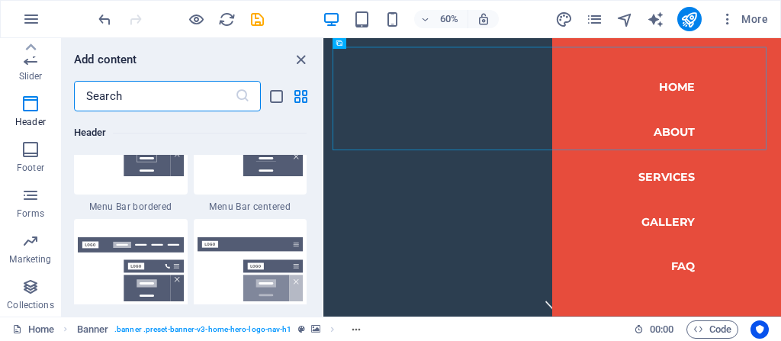
scroll to position [9627, 0]
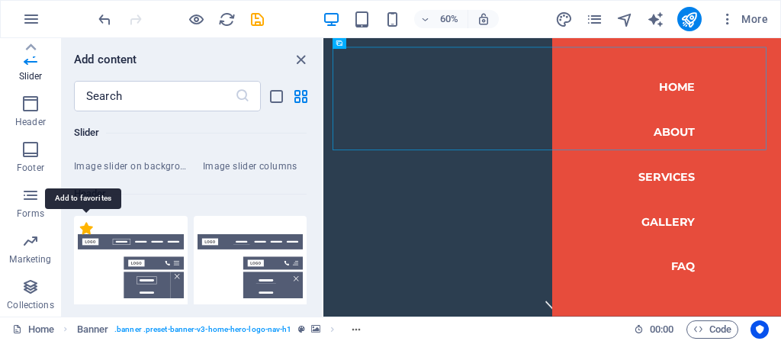
click at [89, 227] on label "1 Star" at bounding box center [86, 228] width 13 height 13
click at [80, 237] on input "1 Star" at bounding box center [79, 237] width 1 height 1
radio input "true"
click at [28, 203] on icon "button" at bounding box center [30, 195] width 18 height 18
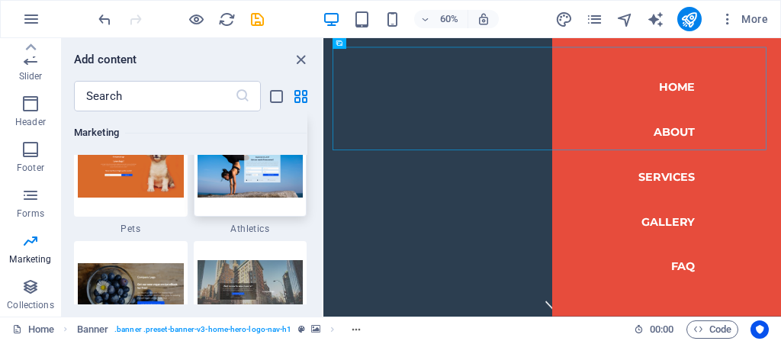
scroll to position [13532, 0]
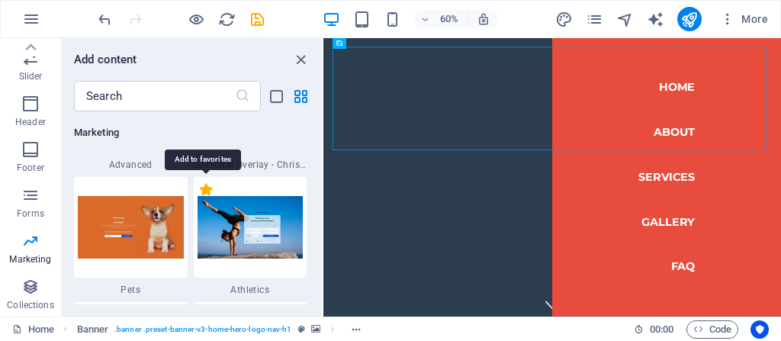
click at [204, 188] on label "1 Star" at bounding box center [206, 189] width 13 height 13
click at [200, 198] on input "1 Star" at bounding box center [199, 198] width 1 height 1
radio input "true"
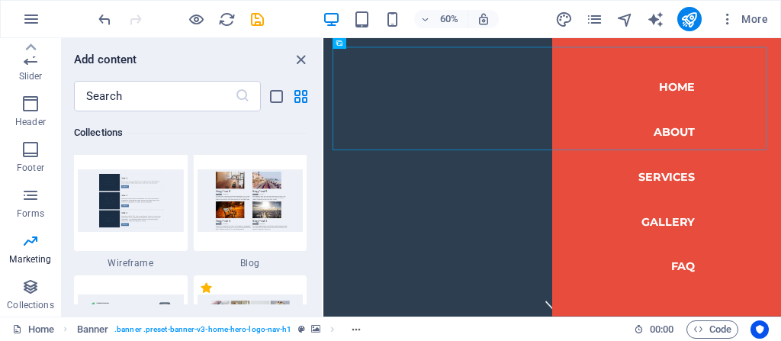
scroll to position [14573, 0]
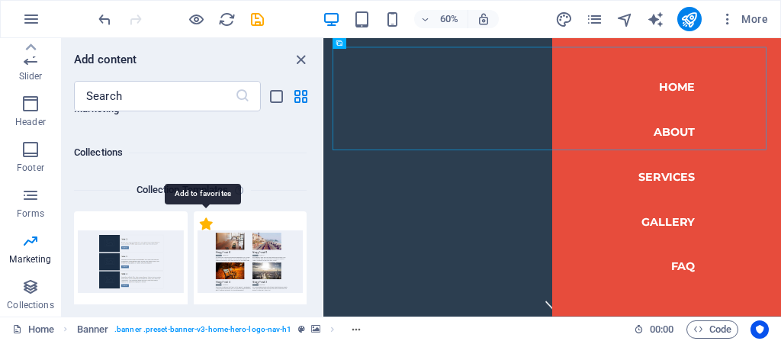
click at [209, 224] on label "1 Star" at bounding box center [206, 223] width 13 height 13
click at [200, 232] on input "1 Star" at bounding box center [199, 232] width 1 height 1
radio input "true"
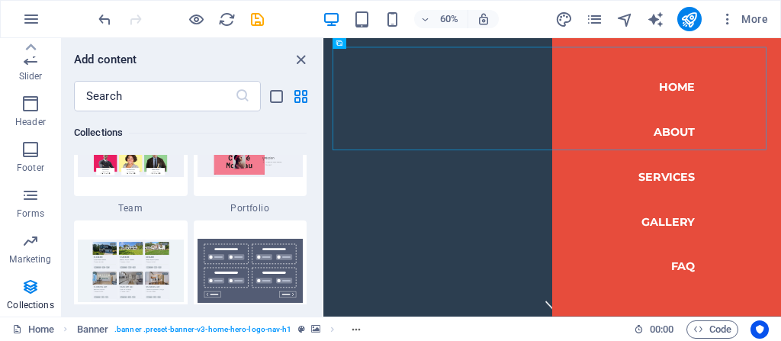
scroll to position [15000, 0]
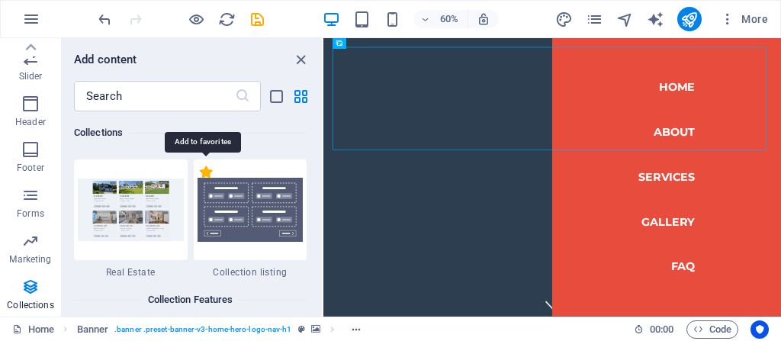
click at [206, 172] on label "1 Star" at bounding box center [206, 172] width 13 height 13
click at [200, 180] on input "1 Star" at bounding box center [199, 180] width 1 height 1
radio input "true"
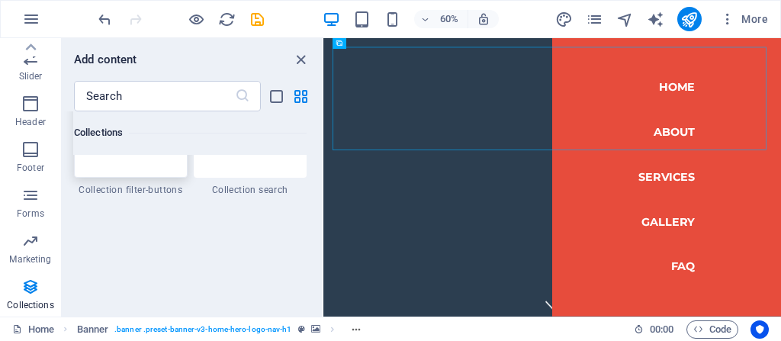
scroll to position [15373, 0]
click at [29, 246] on icon "button" at bounding box center [30, 241] width 18 height 18
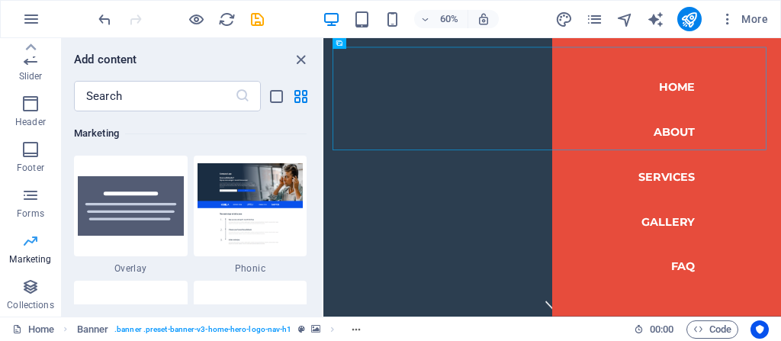
scroll to position [13178, 0]
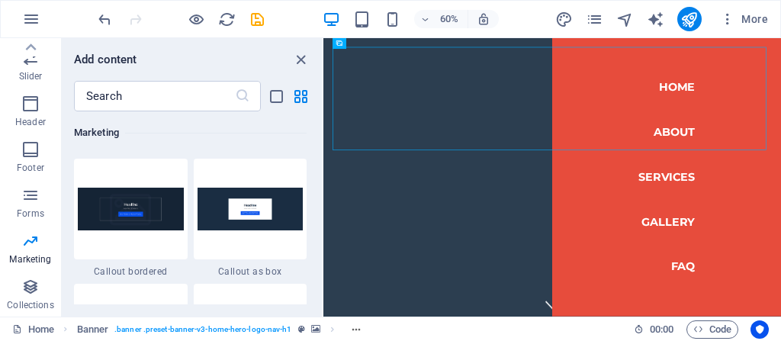
drag, startPoint x: 255, startPoint y: 235, endPoint x: 240, endPoint y: 234, distance: 15.3
click at [254, 235] on div at bounding box center [251, 209] width 114 height 101
click at [323, 235] on div "H2 Banner Container Collection listing Collection listing Text Text Container C…" at bounding box center [552, 177] width 458 height 278
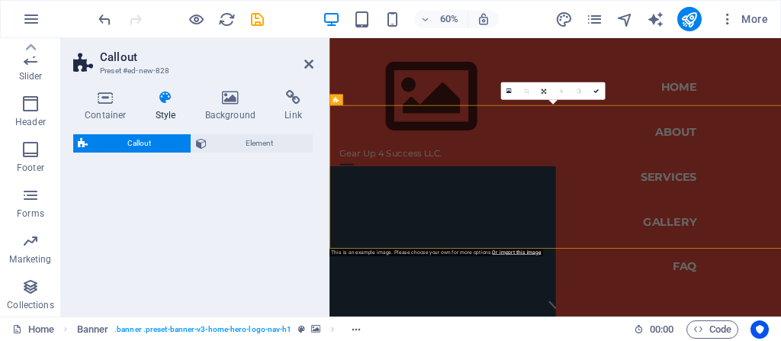
scroll to position [352, 0]
select select "rem"
select select "px"
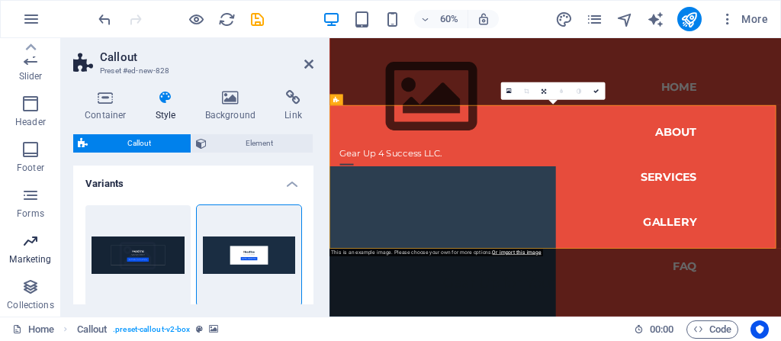
click at [27, 245] on icon "button" at bounding box center [30, 241] width 18 height 18
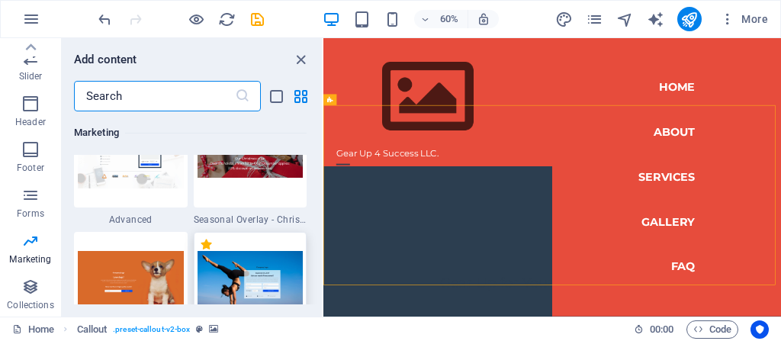
scroll to position [13849, 0]
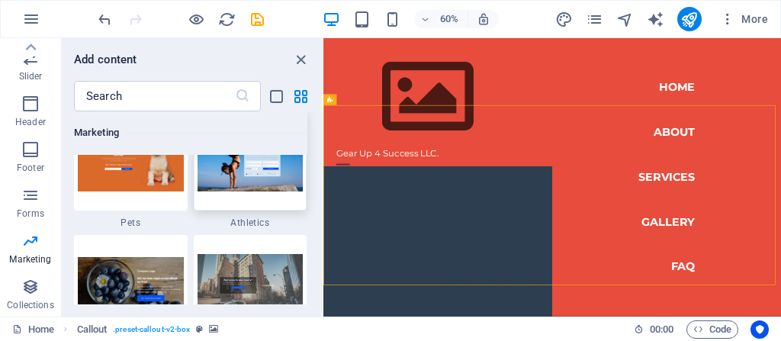
click at [262, 201] on div at bounding box center [251, 160] width 114 height 101
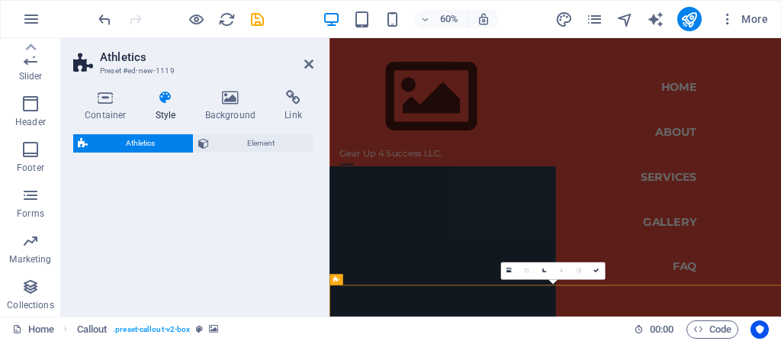
select select "%"
select select "rem"
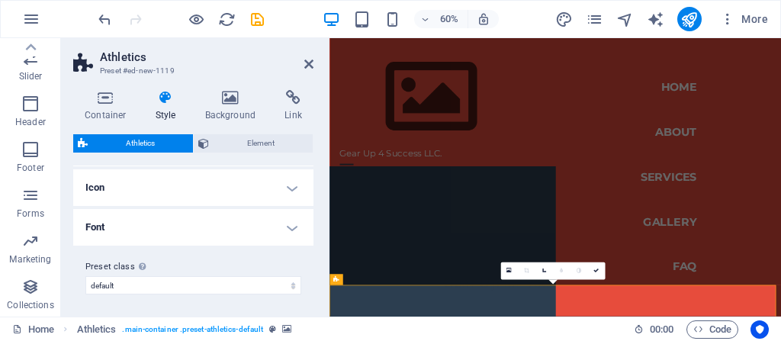
scroll to position [0, 0]
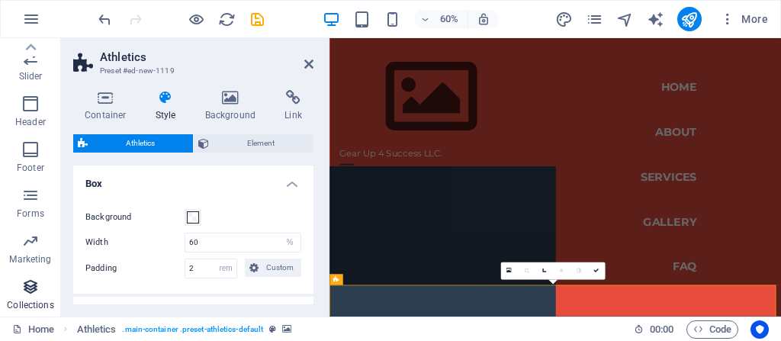
click at [33, 293] on icon "button" at bounding box center [30, 287] width 18 height 18
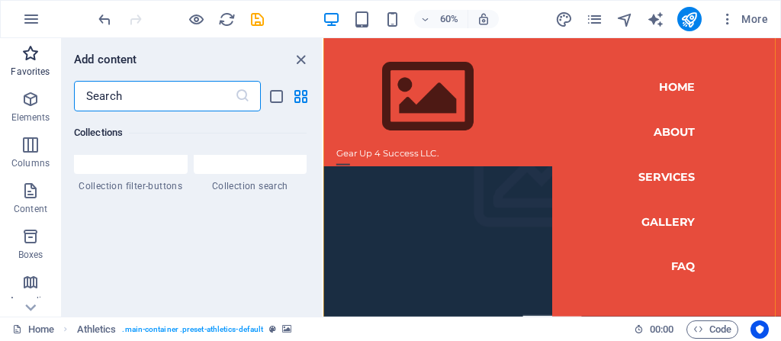
click at [28, 52] on icon "button" at bounding box center [30, 53] width 18 height 18
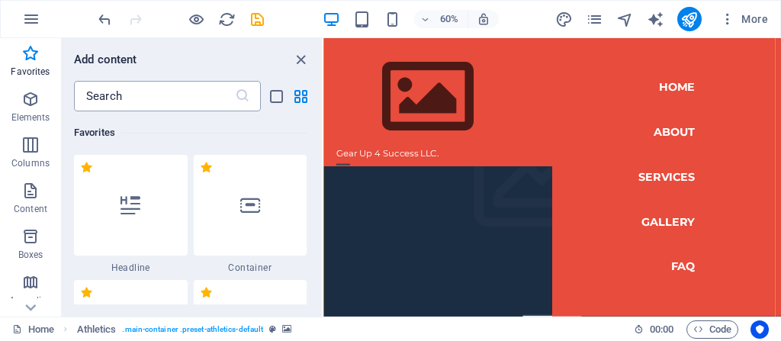
drag, startPoint x: 121, startPoint y: 78, endPoint x: 149, endPoint y: 105, distance: 39.4
click at [127, 95] on div "Add content ​ Favorites 1 Star Headline 1 Star Container 1 Star Menu 1 Star Lan…" at bounding box center [192, 177] width 260 height 278
click at [497, 134] on img at bounding box center [497, 136] width 305 height 172
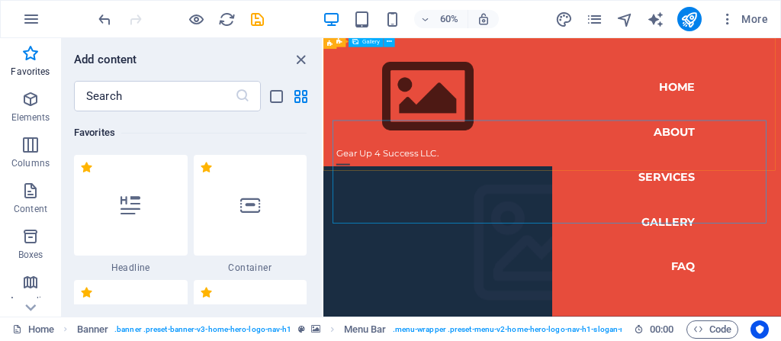
click at [471, 122] on img at bounding box center [497, 136] width 305 height 172
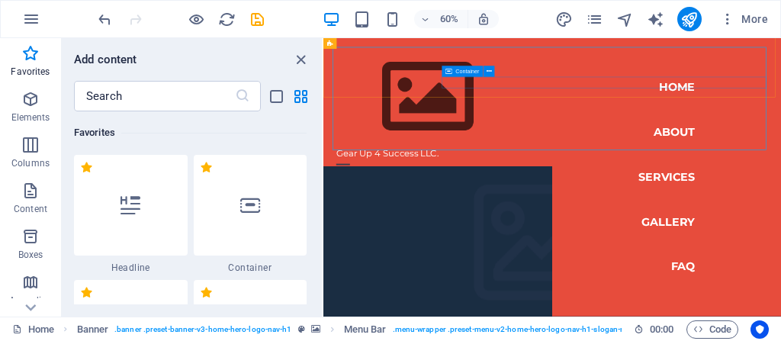
scroll to position [903, 0]
click at [302, 58] on icon "close panel" at bounding box center [301, 60] width 18 height 18
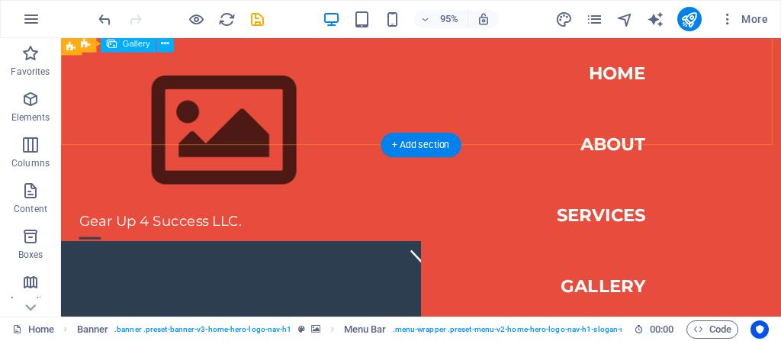
scroll to position [0, 0]
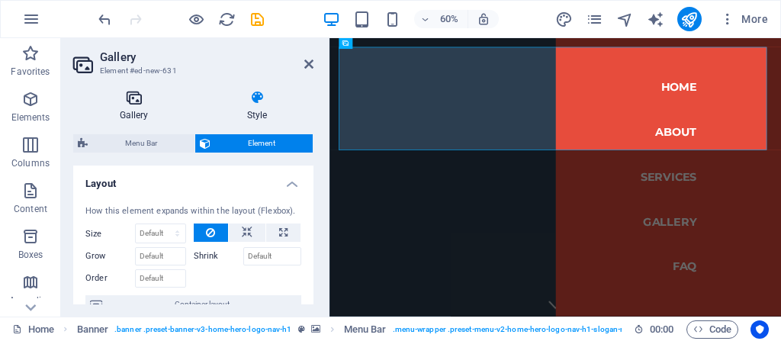
click at [128, 101] on icon at bounding box center [133, 97] width 121 height 15
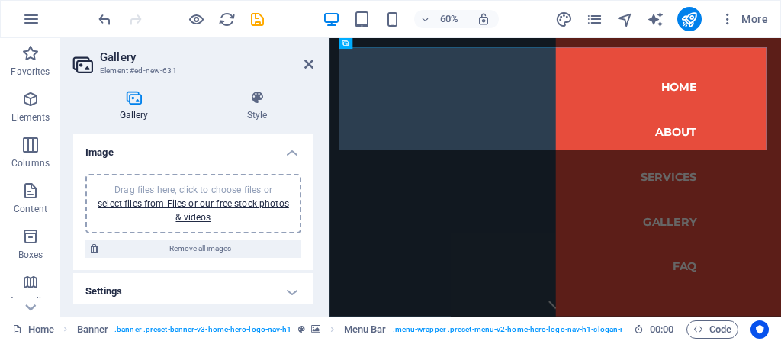
click at [137, 99] on icon at bounding box center [133, 97] width 121 height 15
click at [36, 101] on icon "button" at bounding box center [30, 99] width 18 height 18
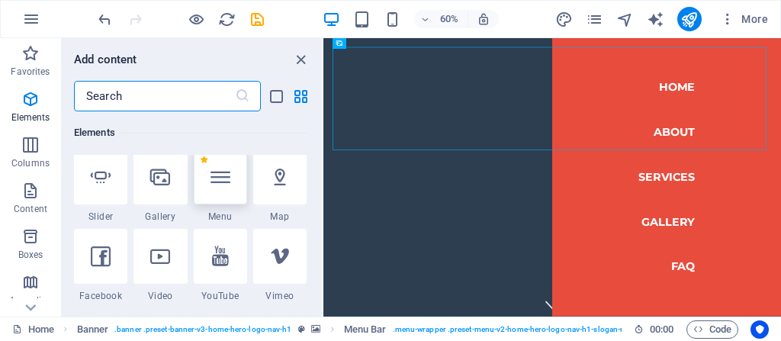
scroll to position [1218, 0]
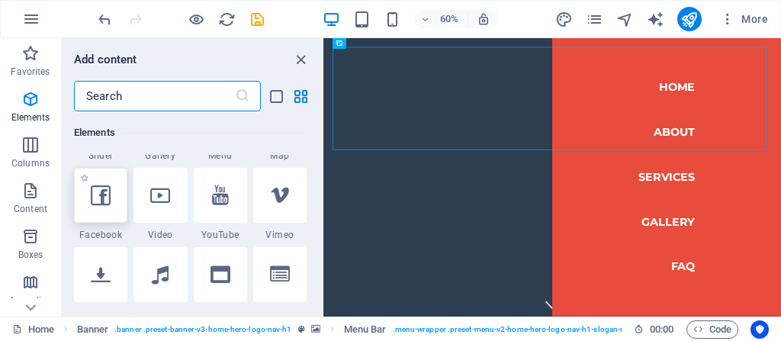
click at [103, 198] on icon at bounding box center [101, 195] width 20 height 20
select select "%"
select select "px"
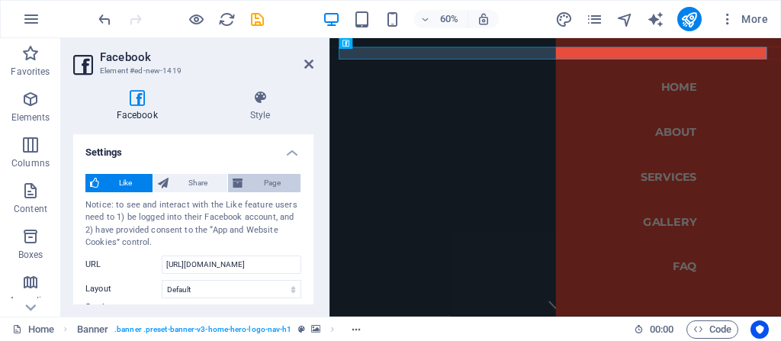
click at [285, 182] on span "Page" at bounding box center [272, 183] width 48 height 18
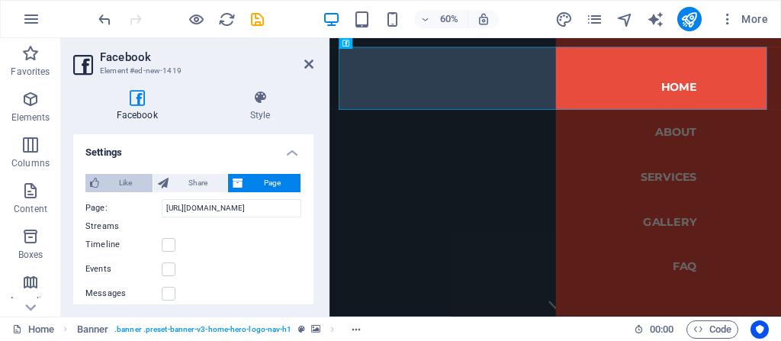
click at [119, 185] on span "Like" at bounding box center [126, 183] width 44 height 18
type input "20"
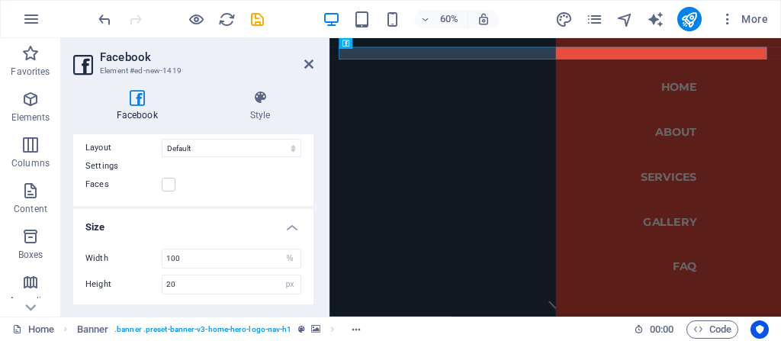
scroll to position [0, 0]
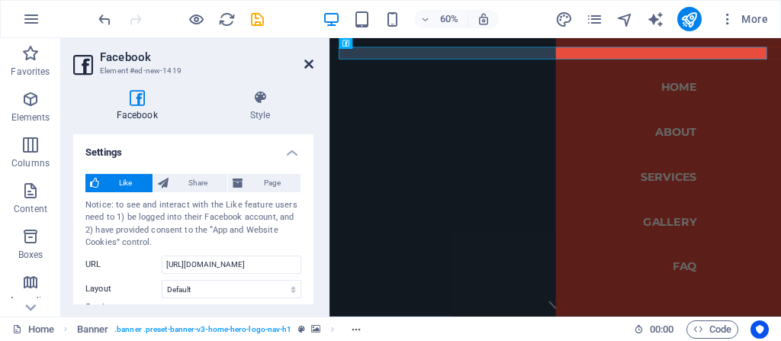
click at [305, 62] on icon at bounding box center [308, 64] width 9 height 12
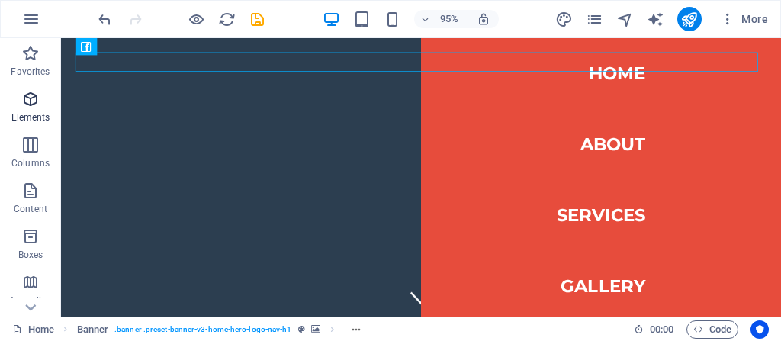
click at [35, 95] on icon "button" at bounding box center [30, 99] width 18 height 18
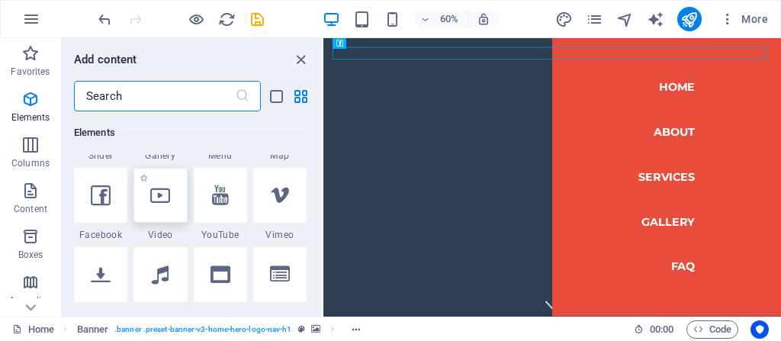
scroll to position [1279, 0]
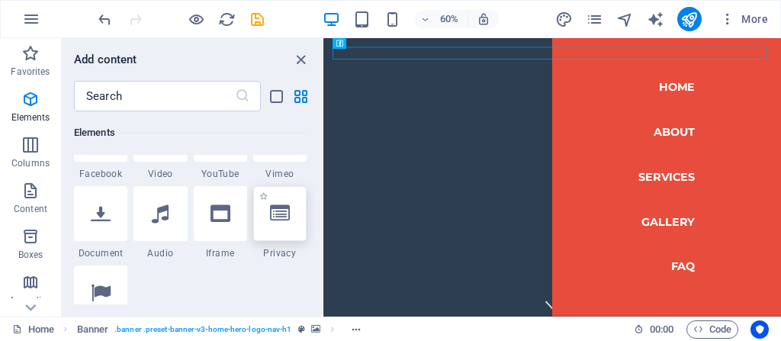
click at [285, 219] on icon at bounding box center [280, 214] width 20 height 20
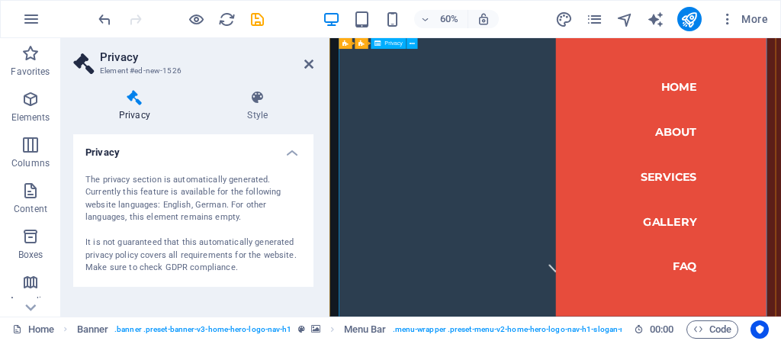
scroll to position [0, 0]
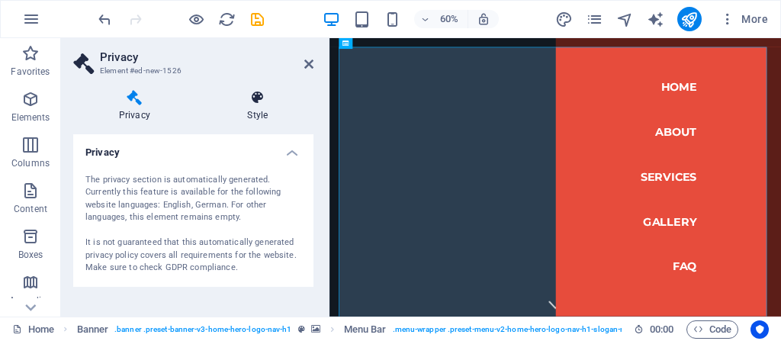
click at [256, 95] on icon at bounding box center [257, 97] width 111 height 15
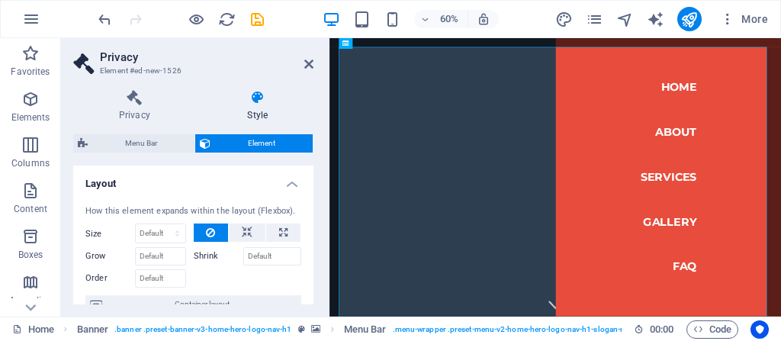
click at [256, 95] on icon at bounding box center [257, 97] width 111 height 15
click at [127, 102] on icon at bounding box center [134, 97] width 123 height 15
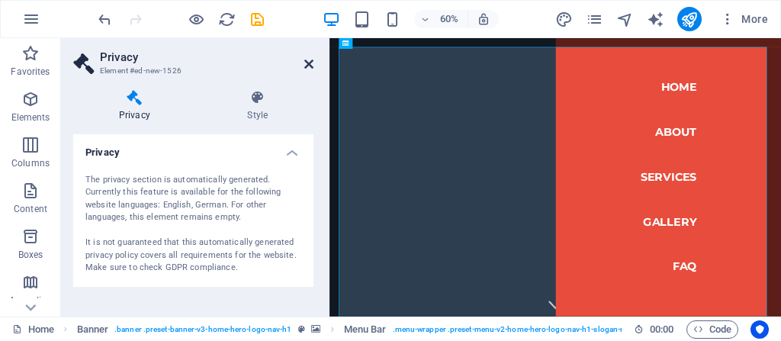
click at [310, 63] on icon at bounding box center [308, 64] width 9 height 12
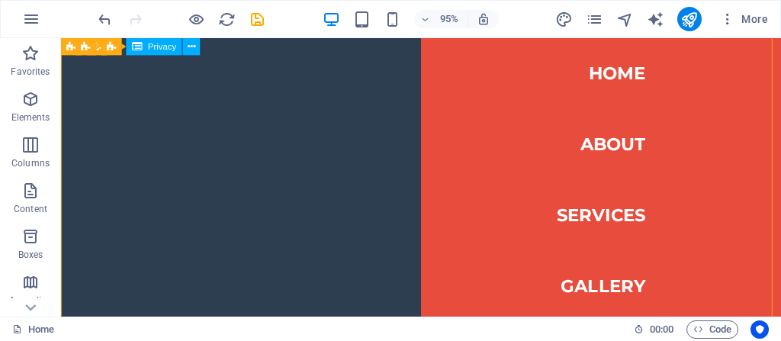
scroll to position [3466, 0]
drag, startPoint x: 633, startPoint y: 57, endPoint x: 675, endPoint y: 43, distance: 44.2
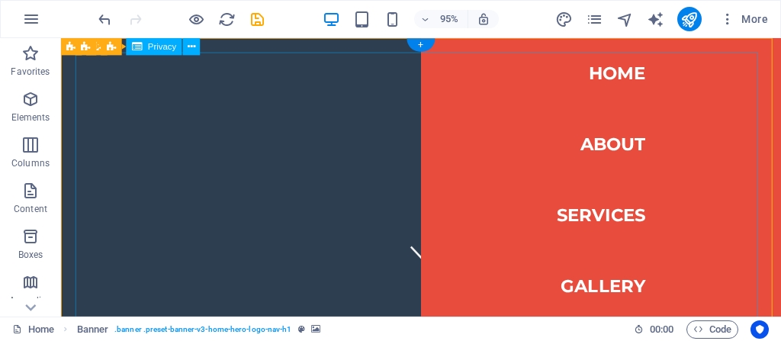
scroll to position [0, 0]
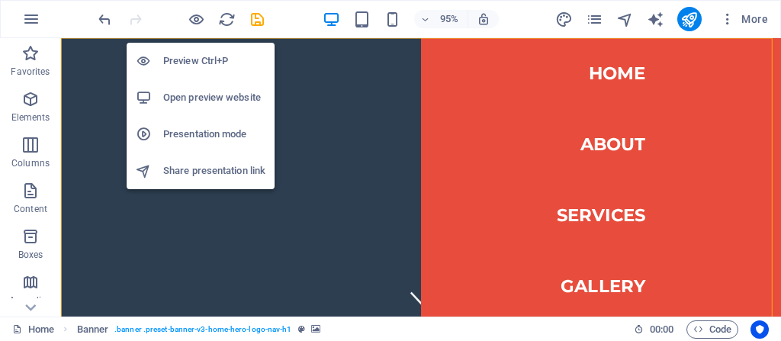
click at [194, 101] on h6 "Open preview website" at bounding box center [214, 98] width 102 height 18
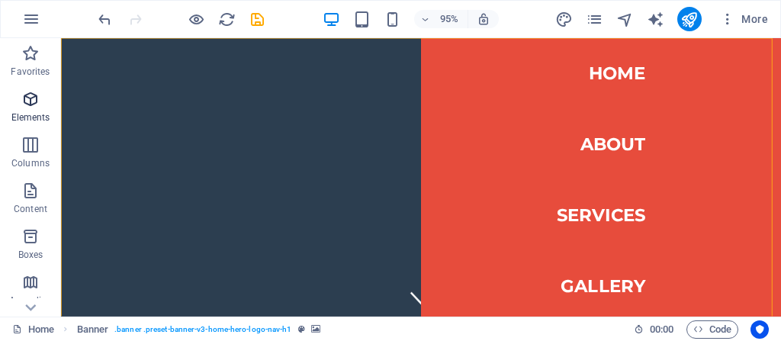
click at [27, 102] on icon "button" at bounding box center [30, 99] width 18 height 18
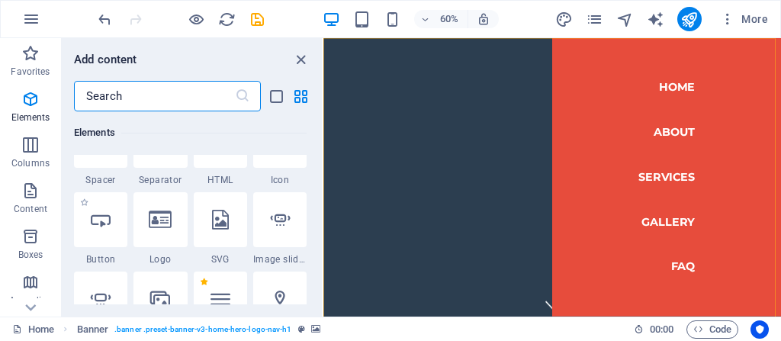
scroll to position [1096, 0]
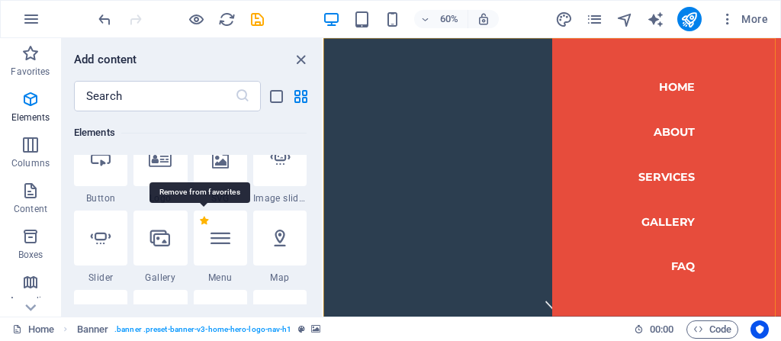
click at [203, 220] on label "1 Star" at bounding box center [204, 221] width 8 height 8
click at [200, 231] on input "1 Star" at bounding box center [199, 231] width 1 height 1
radio input "false"
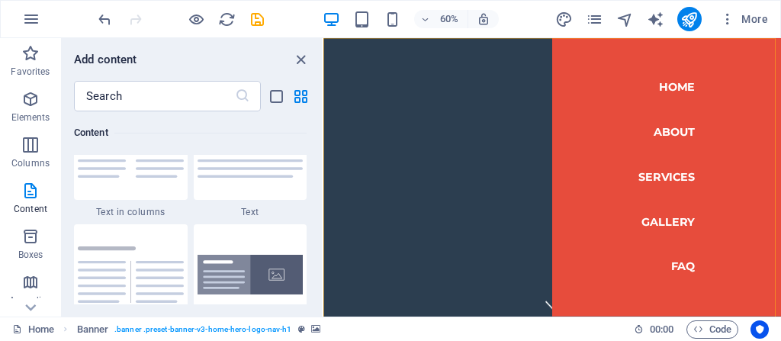
scroll to position [3412, 0]
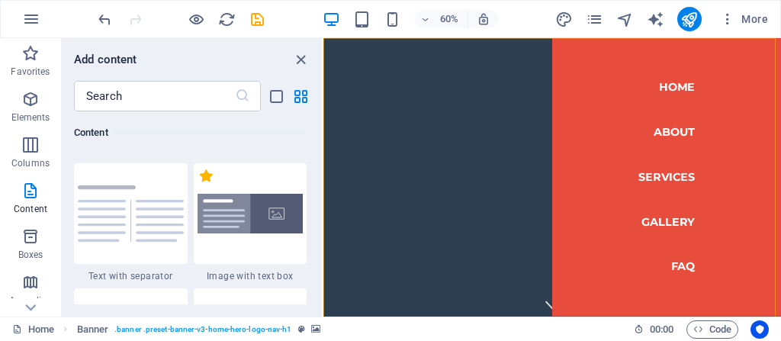
click at [208, 177] on label "1 Star" at bounding box center [206, 175] width 13 height 13
click at [200, 184] on input "1 Star" at bounding box center [199, 184] width 1 height 1
radio input "true"
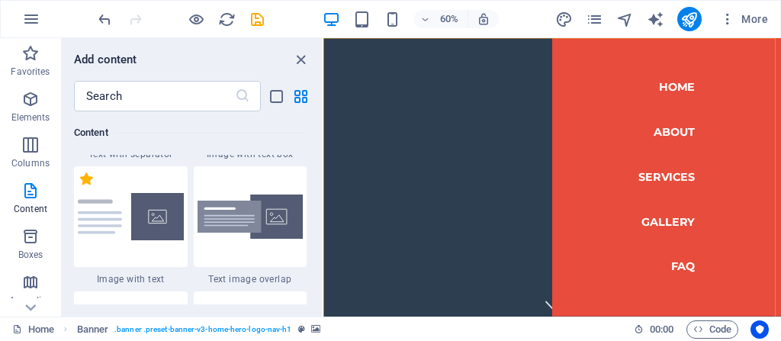
click at [86, 177] on label "1 Star" at bounding box center [86, 178] width 13 height 13
click at [80, 187] on input "1 Star" at bounding box center [79, 187] width 1 height 1
radio input "true"
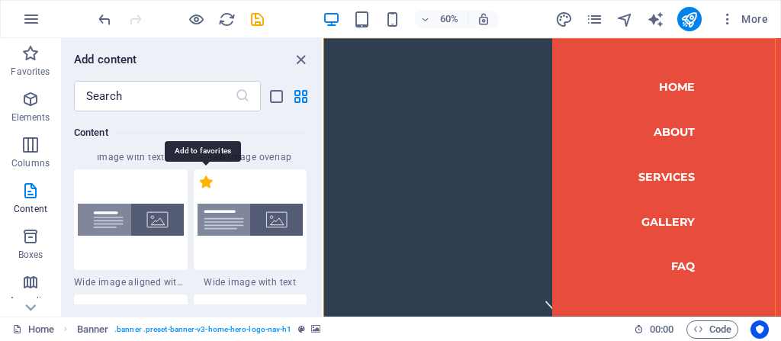
click at [208, 180] on label "1 Star" at bounding box center [206, 181] width 13 height 13
click at [200, 190] on input "1 Star" at bounding box center [199, 190] width 1 height 1
radio input "true"
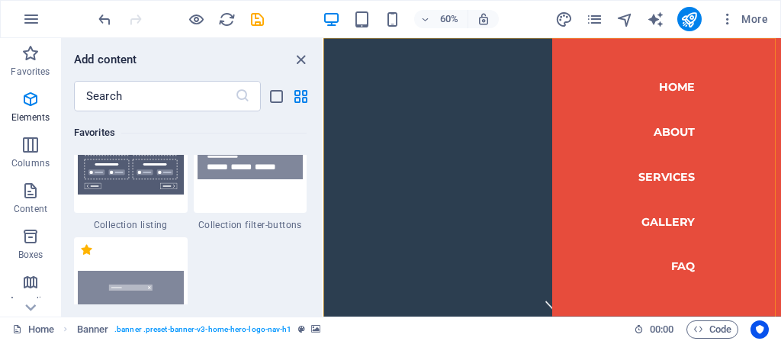
scroll to position [549, 0]
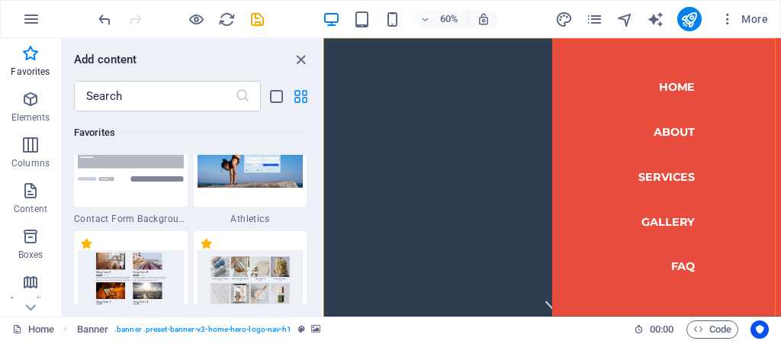
click at [303, 92] on icon "grid-view" at bounding box center [301, 97] width 18 height 18
click at [277, 95] on icon "list-view" at bounding box center [277, 97] width 18 height 18
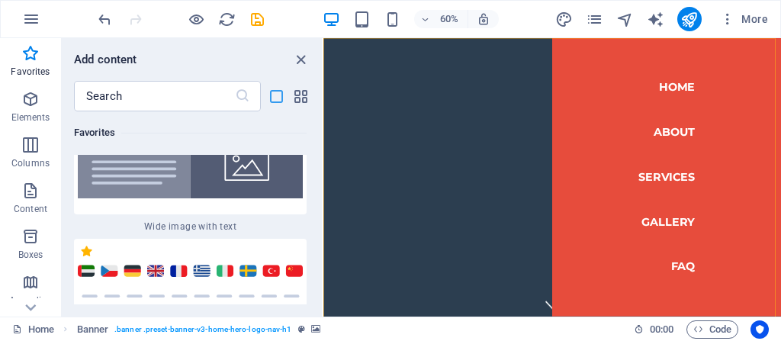
scroll to position [1064, 0]
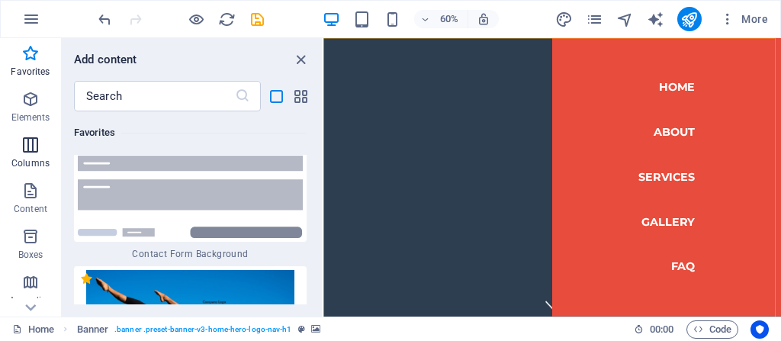
click at [32, 143] on icon "button" at bounding box center [30, 145] width 18 height 18
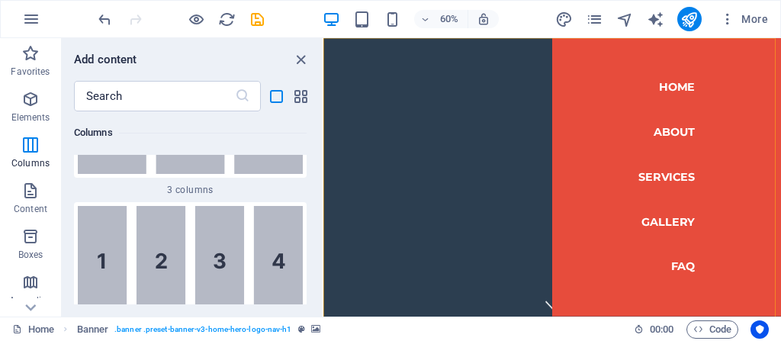
scroll to position [5670, 0]
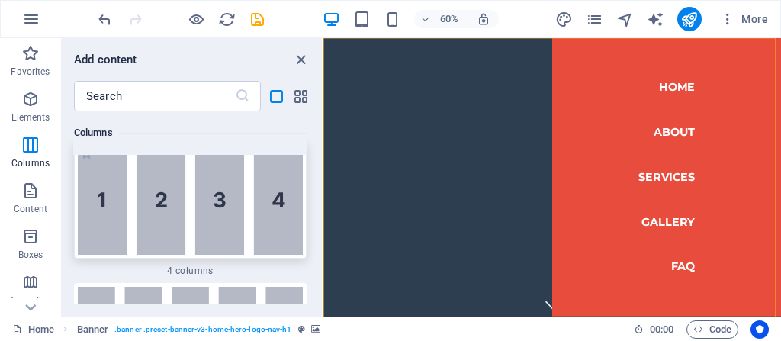
click at [191, 179] on img at bounding box center [190, 200] width 225 height 111
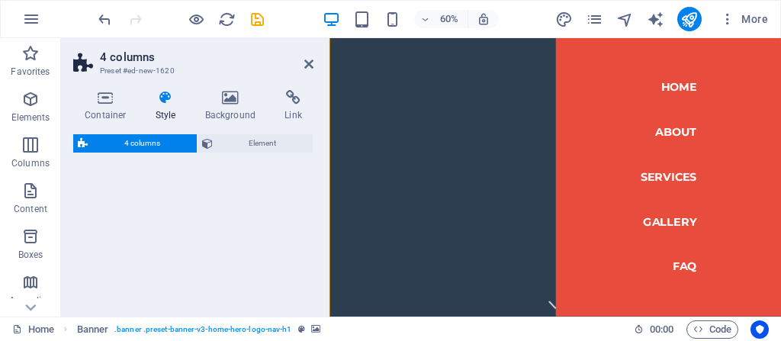
select select "rem"
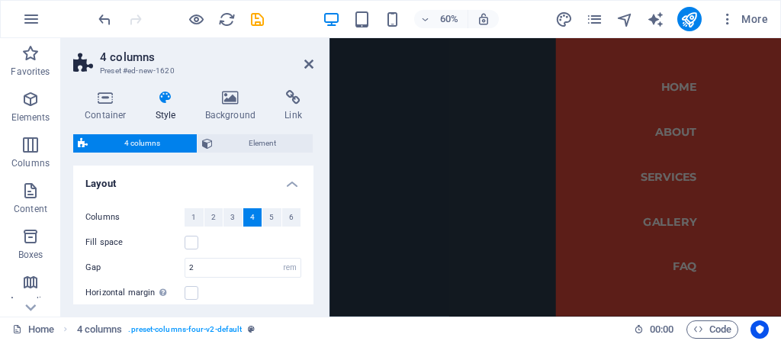
scroll to position [112, 0]
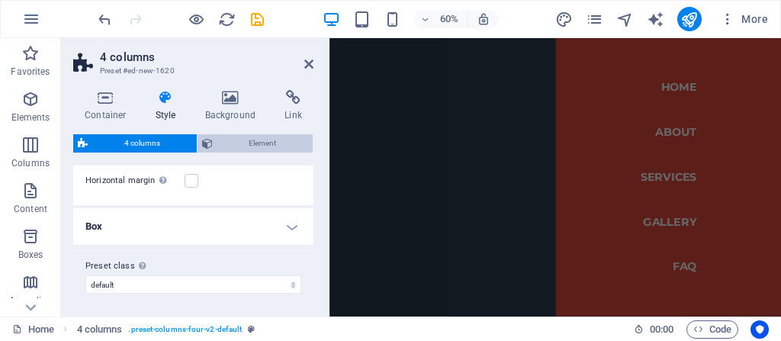
click at [262, 143] on span "Element" at bounding box center [263, 143] width 92 height 18
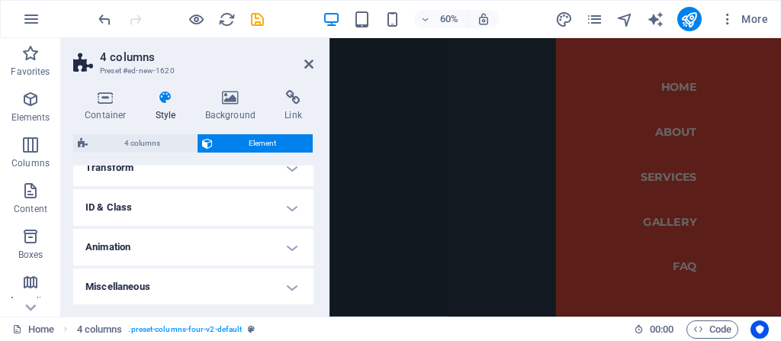
scroll to position [220, 0]
click at [293, 249] on h4 "Positioning" at bounding box center [193, 250] width 240 height 37
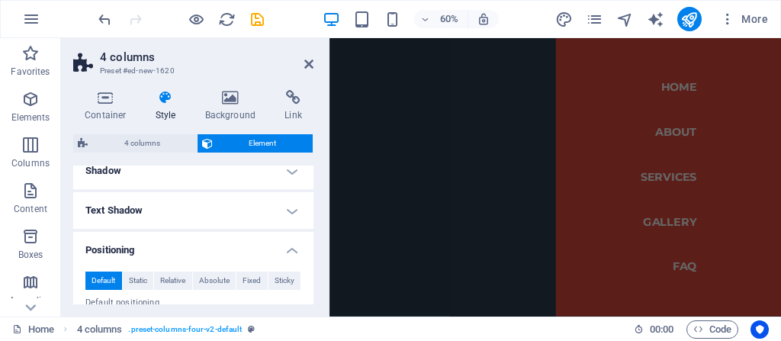
click at [292, 249] on h4 "Positioning" at bounding box center [193, 245] width 240 height 27
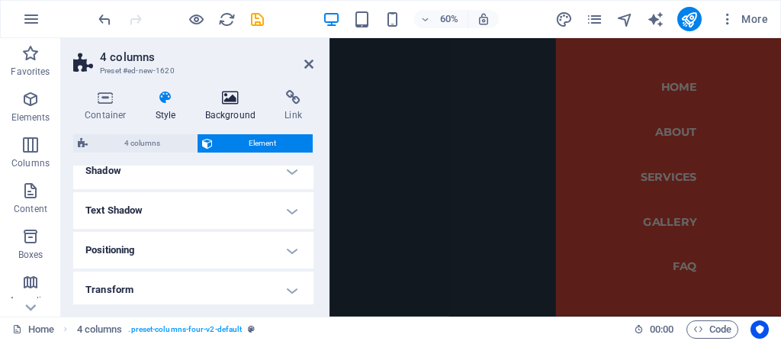
click at [232, 102] on icon at bounding box center [231, 97] width 74 height 15
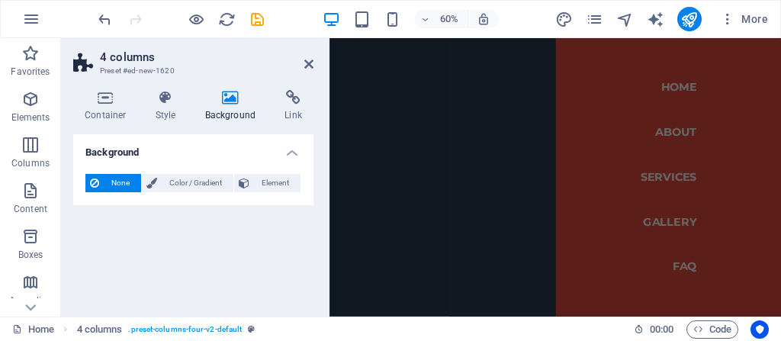
click at [232, 102] on icon at bounding box center [231, 97] width 74 height 15
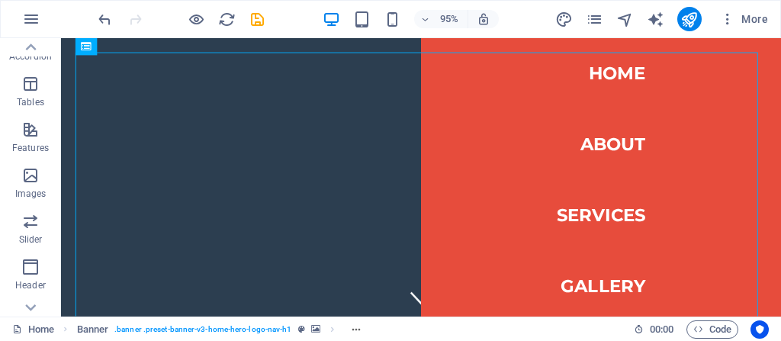
scroll to position [407, 0]
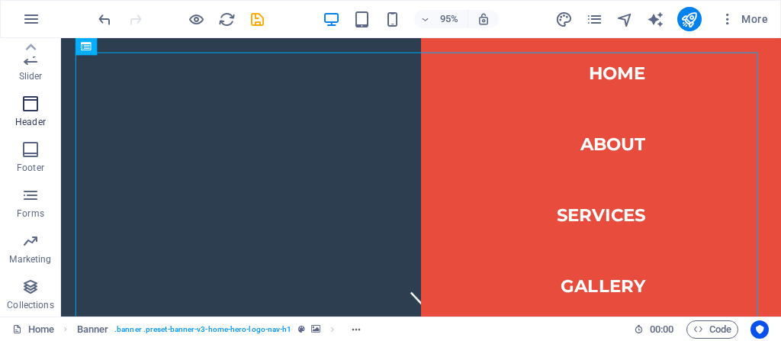
click at [28, 104] on icon "button" at bounding box center [30, 104] width 18 height 18
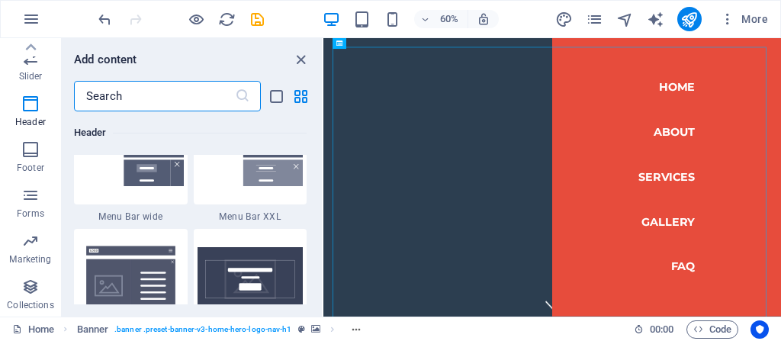
scroll to position [10551, 0]
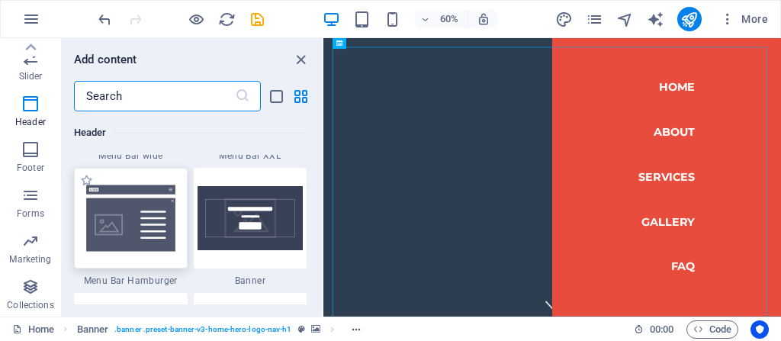
click at [115, 216] on img at bounding box center [131, 218] width 106 height 70
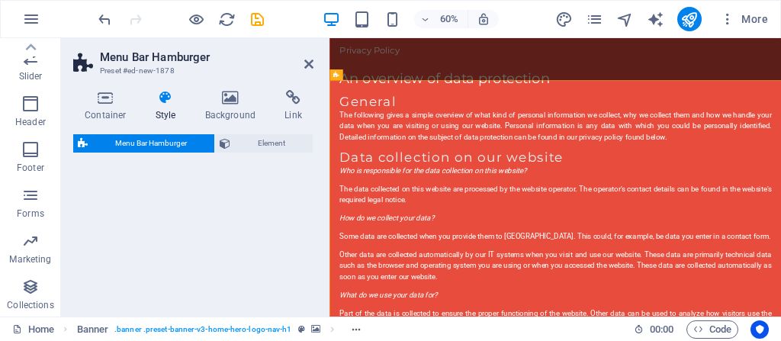
select select "rem"
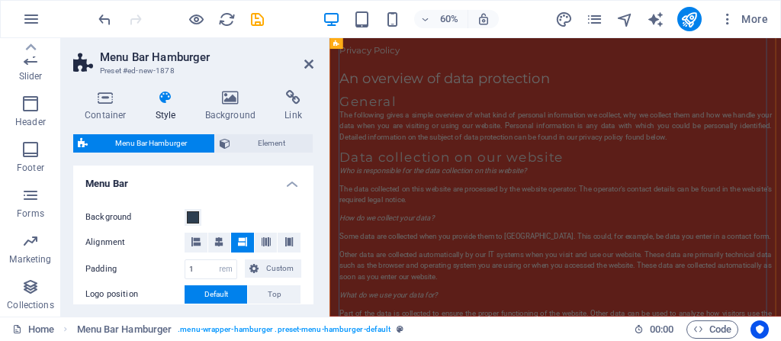
scroll to position [7080, 0]
click at [264, 137] on span "Element" at bounding box center [271, 143] width 73 height 18
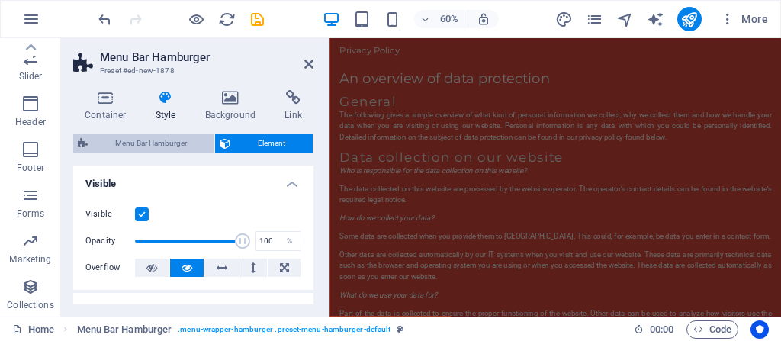
click at [147, 142] on span "Menu Bar Hamburger" at bounding box center [150, 143] width 117 height 18
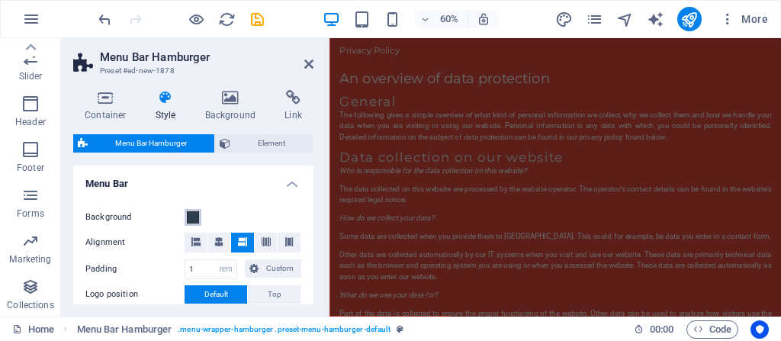
click at [196, 217] on span at bounding box center [193, 217] width 12 height 12
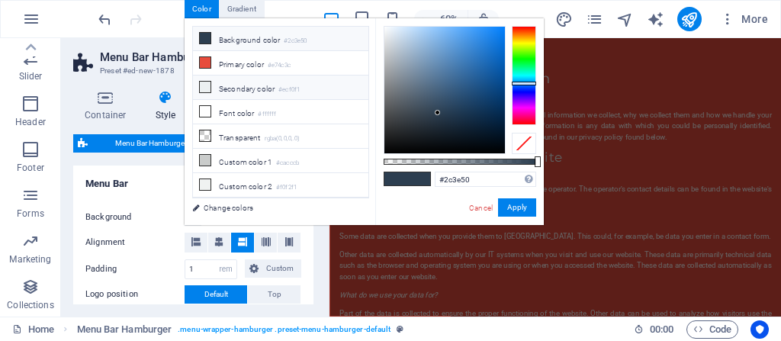
click at [201, 86] on icon at bounding box center [205, 87] width 11 height 11
type input "#ecf0f1"
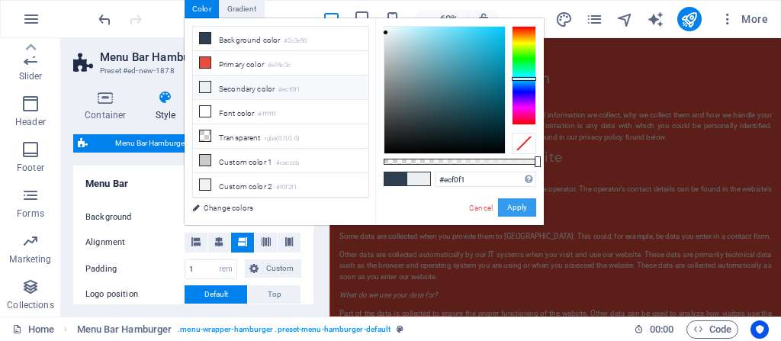
click at [520, 207] on button "Apply" at bounding box center [517, 207] width 38 height 18
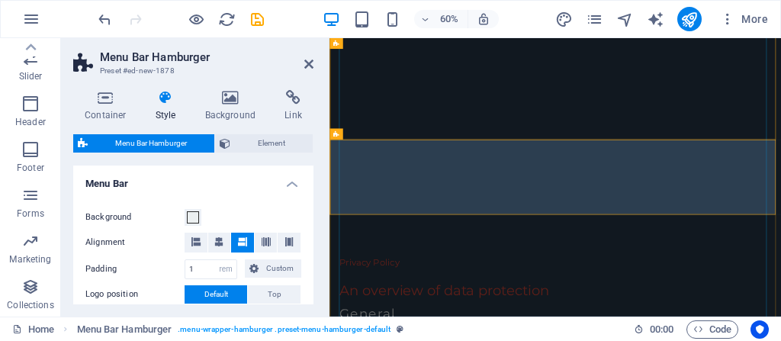
scroll to position [4064, 0]
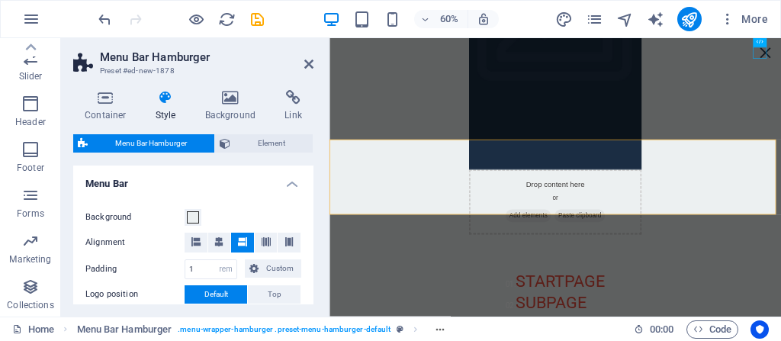
click at [562, 257] on figure at bounding box center [706, 24] width 288 height 465
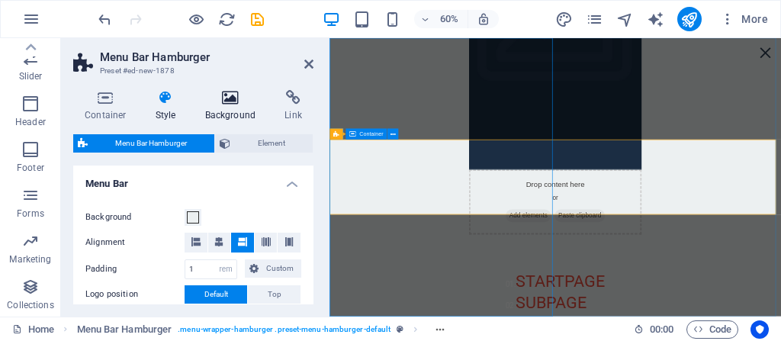
click at [226, 104] on icon at bounding box center [231, 97] width 74 height 15
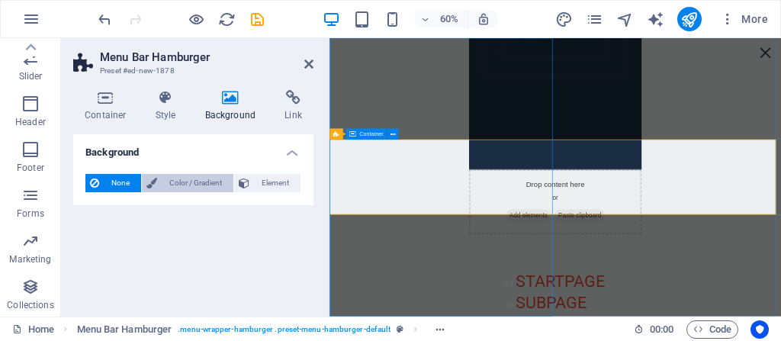
click at [208, 181] on span "Color / Gradient" at bounding box center [195, 183] width 67 height 18
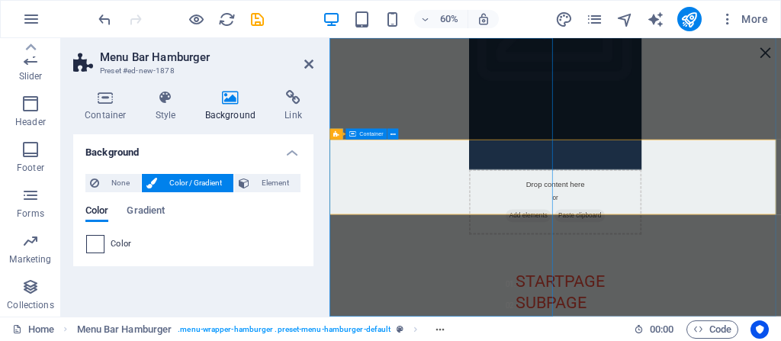
click at [98, 241] on span at bounding box center [95, 244] width 17 height 17
click at [95, 243] on span at bounding box center [95, 244] width 17 height 17
click at [162, 209] on span "Gradient" at bounding box center [146, 211] width 38 height 21
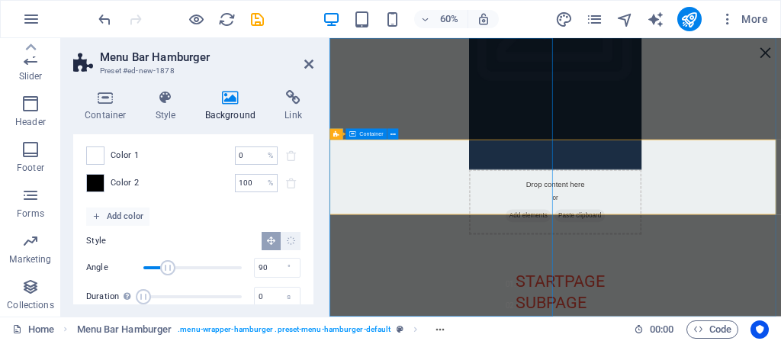
scroll to position [0, 0]
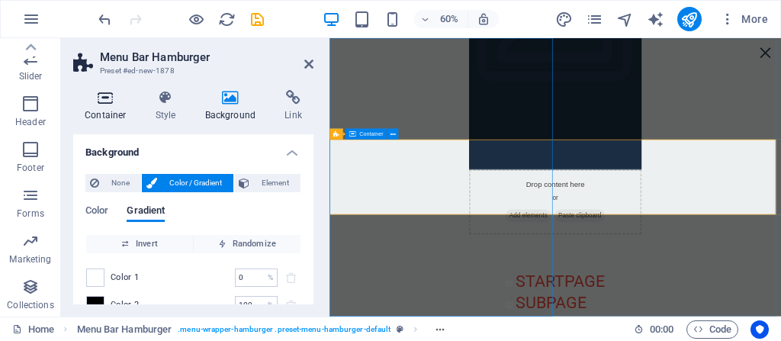
click at [102, 100] on icon at bounding box center [105, 97] width 65 height 15
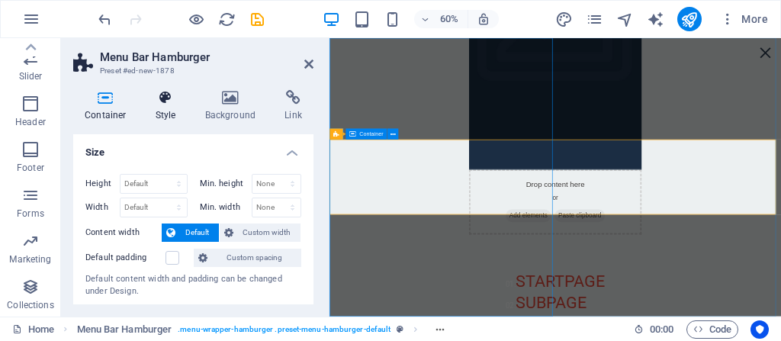
click at [168, 101] on icon at bounding box center [165, 97] width 43 height 15
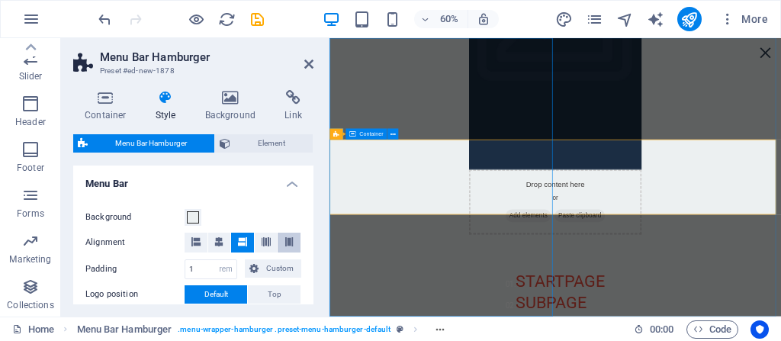
click at [285, 240] on icon at bounding box center [289, 241] width 9 height 9
select select
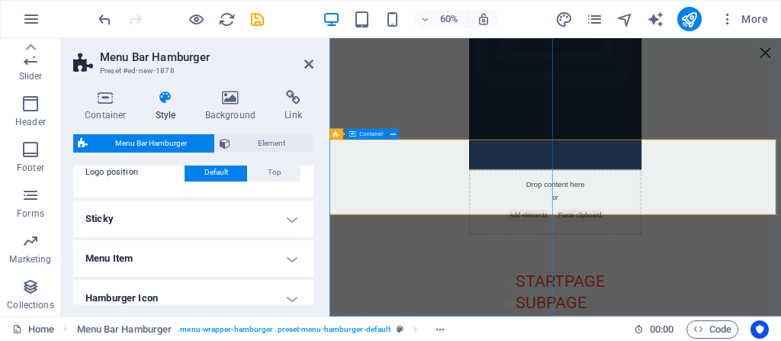
click at [286, 256] on h4 "Menu Item" at bounding box center [193, 258] width 240 height 37
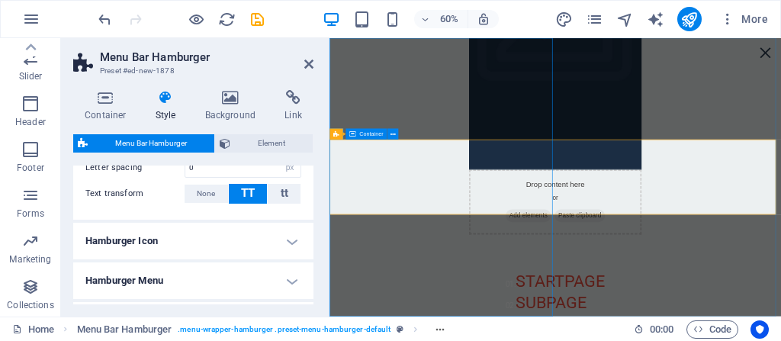
scroll to position [610, 0]
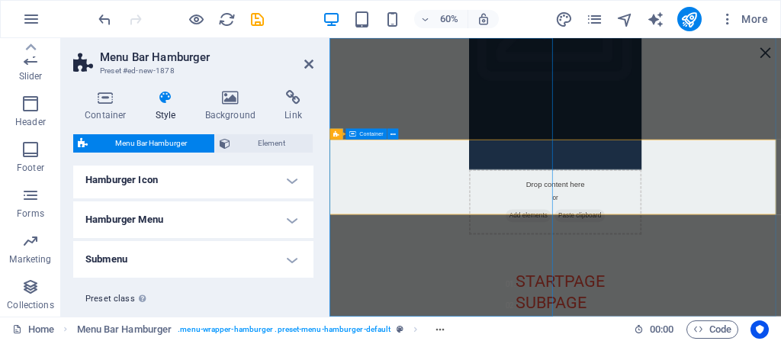
click at [287, 211] on h4 "Hamburger Menu" at bounding box center [193, 219] width 240 height 37
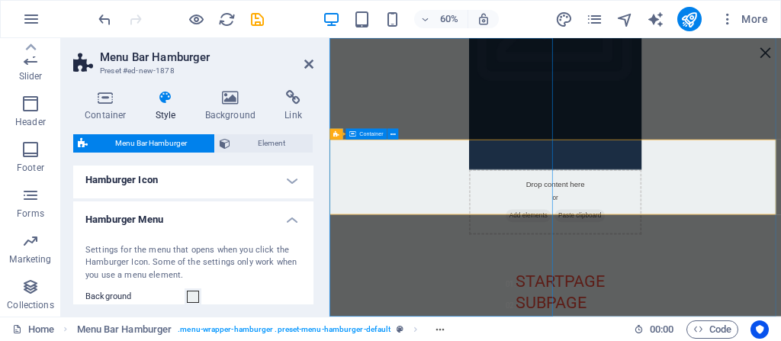
click at [288, 175] on h4 "Hamburger Icon" at bounding box center [193, 180] width 240 height 37
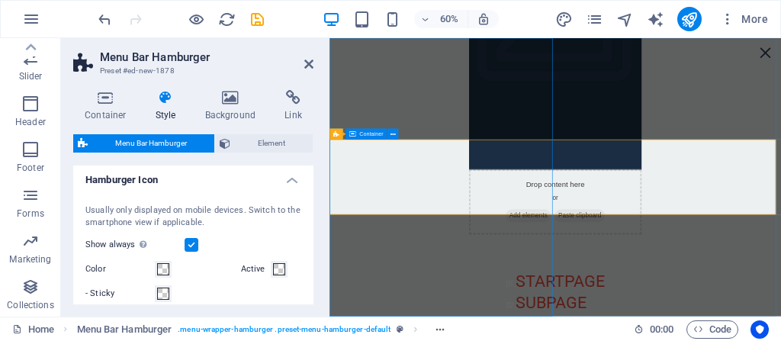
scroll to position [671, 0]
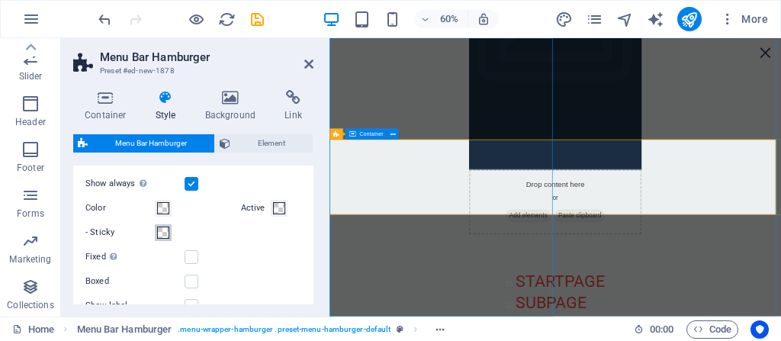
click at [164, 230] on span at bounding box center [163, 233] width 12 height 12
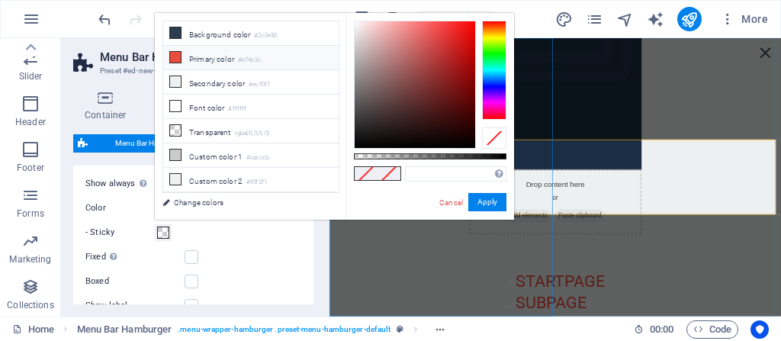
click at [174, 54] on icon at bounding box center [175, 57] width 11 height 11
type input "#e74c3c"
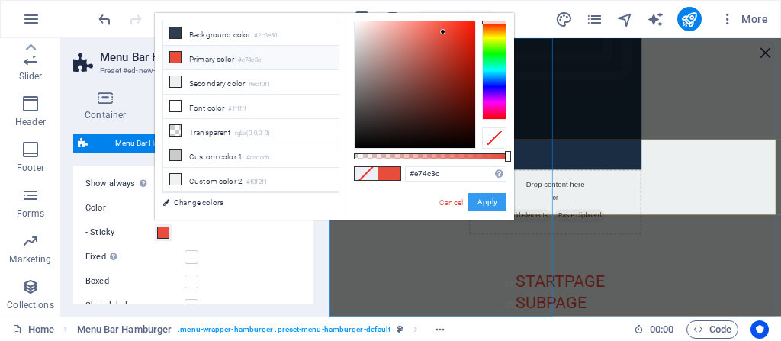
click at [497, 203] on button "Apply" at bounding box center [487, 202] width 38 height 18
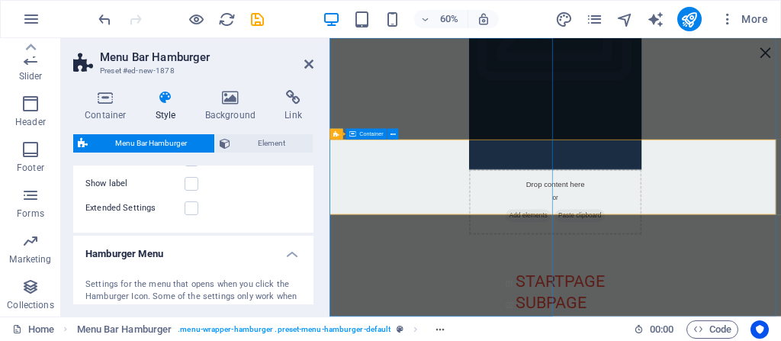
scroll to position [855, 0]
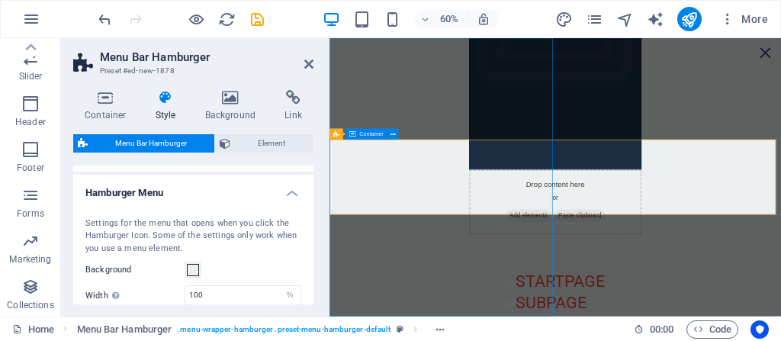
select select
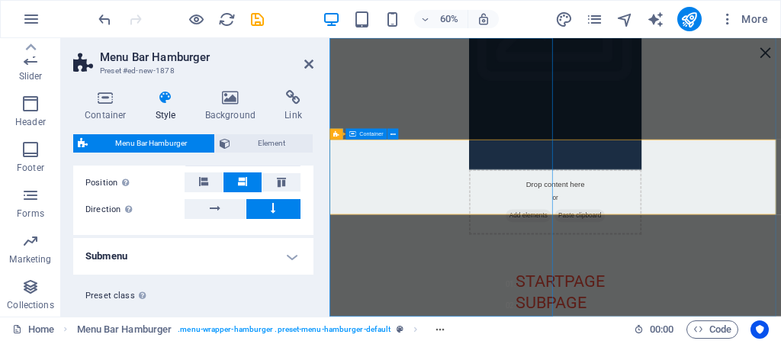
scroll to position [1122, 0]
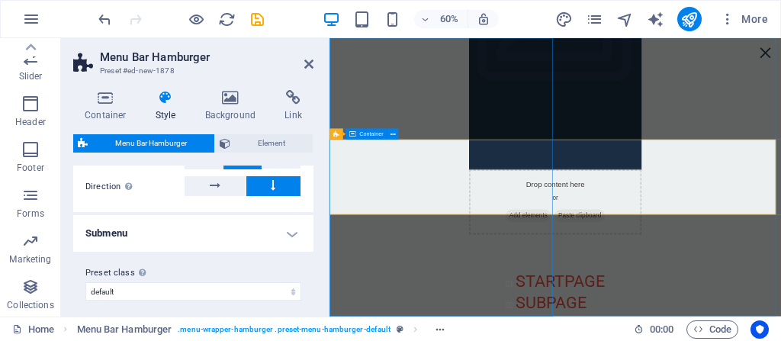
click at [287, 229] on h4 "Submenu" at bounding box center [193, 233] width 240 height 37
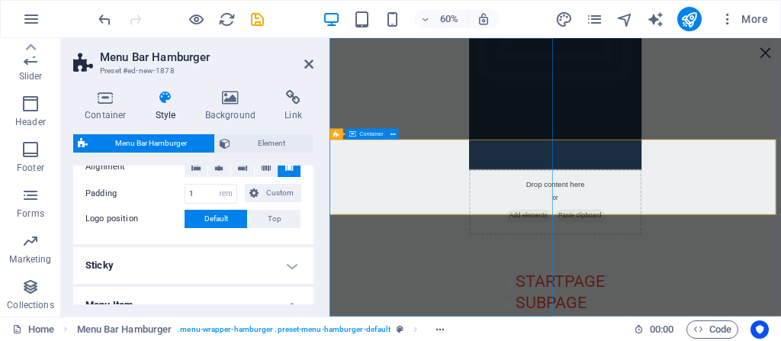
scroll to position [0, 0]
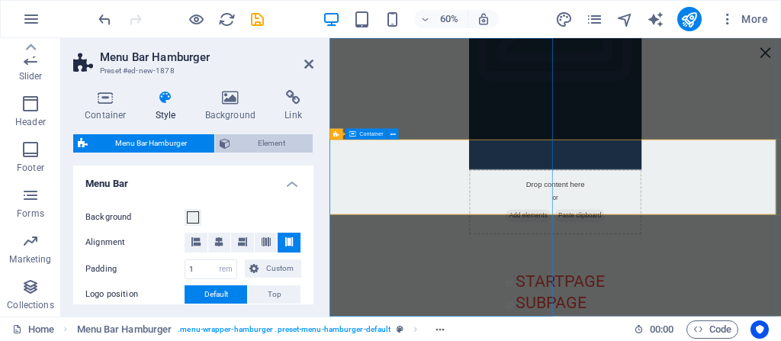
click at [274, 143] on span "Element" at bounding box center [271, 143] width 73 height 18
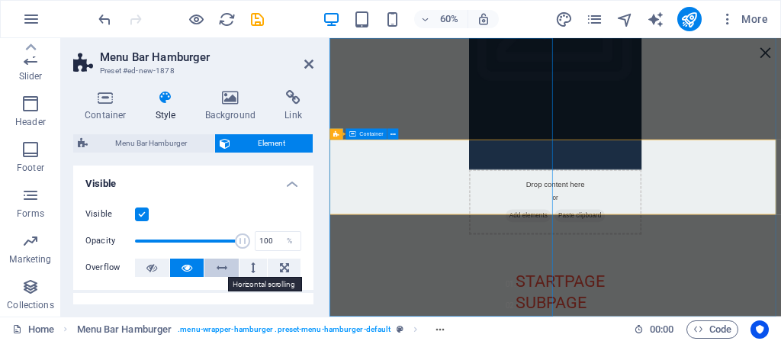
click at [222, 266] on icon at bounding box center [222, 268] width 11 height 18
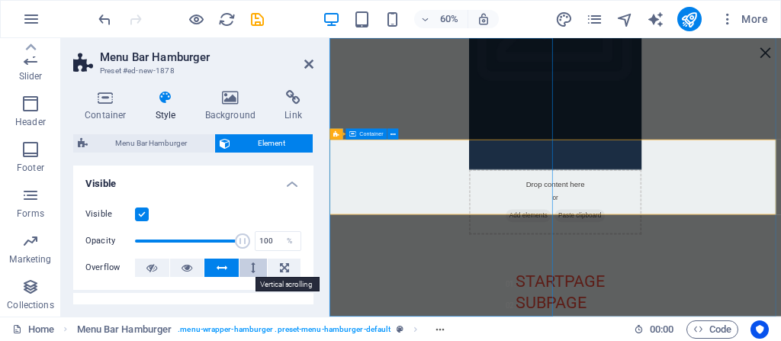
click at [252, 267] on icon at bounding box center [253, 268] width 5 height 18
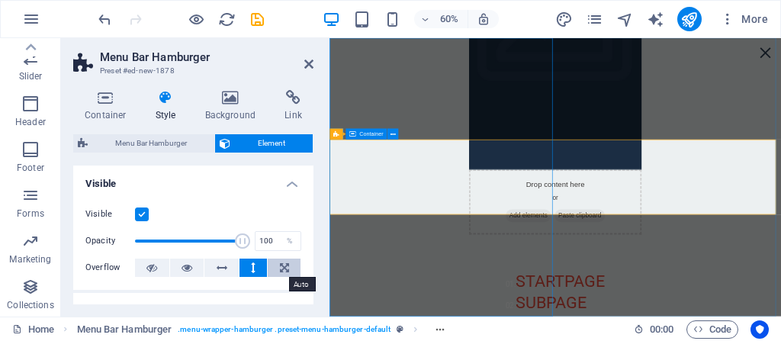
click at [286, 266] on button at bounding box center [284, 268] width 33 height 18
click at [283, 264] on icon at bounding box center [284, 268] width 9 height 18
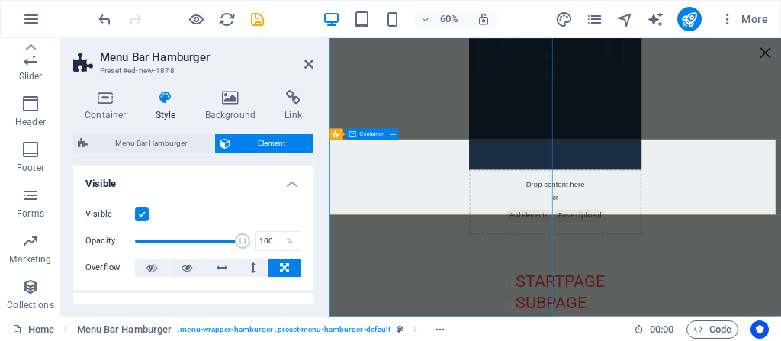
click at [283, 264] on icon at bounding box center [284, 268] width 9 height 18
click at [196, 261] on button at bounding box center [187, 268] width 34 height 18
click at [229, 106] on h4 "Background" at bounding box center [234, 106] width 80 height 32
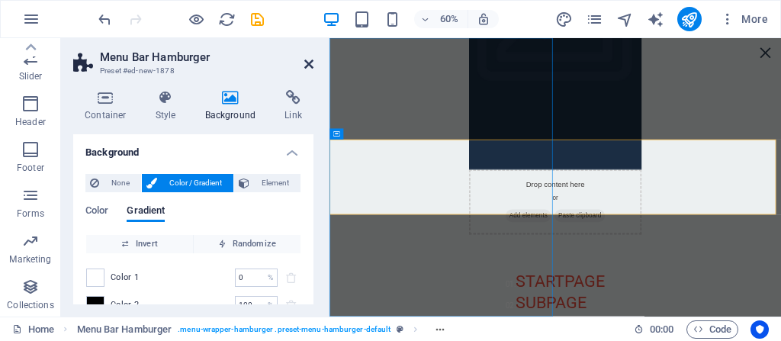
click at [313, 62] on icon at bounding box center [308, 64] width 9 height 12
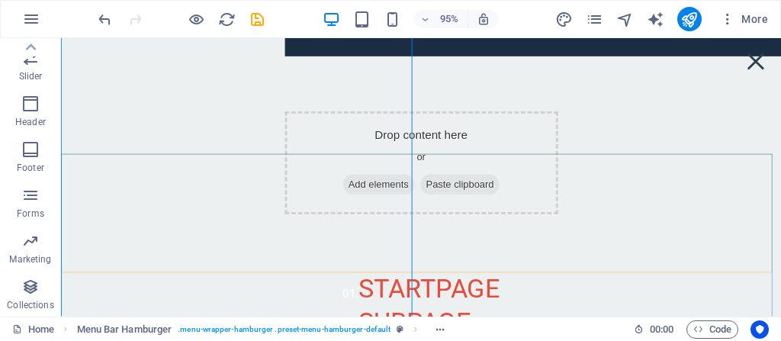
scroll to position [28, 0]
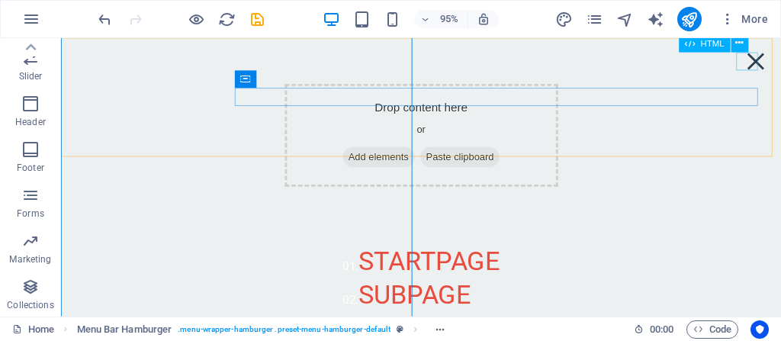
click at [781, 58] on div "Menu" at bounding box center [792, 62] width 23 height 19
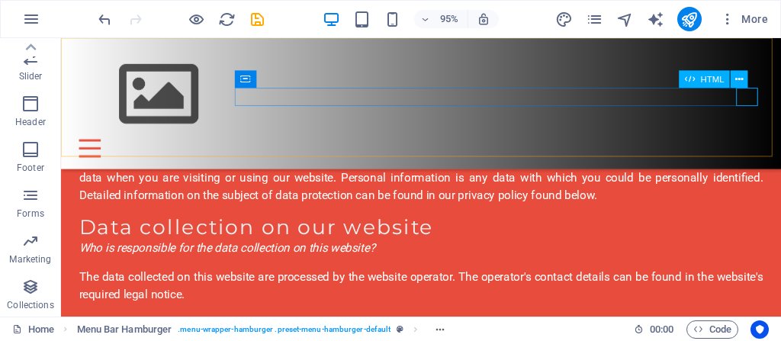
click at [781, 145] on div "Menu" at bounding box center [440, 154] width 720 height 19
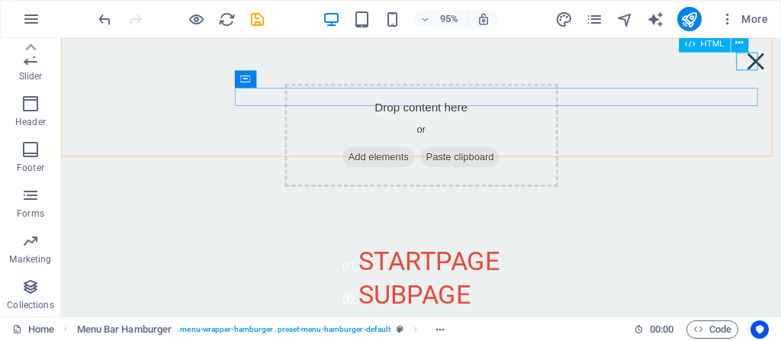
click at [781, 62] on div "Menu" at bounding box center [792, 62] width 23 height 19
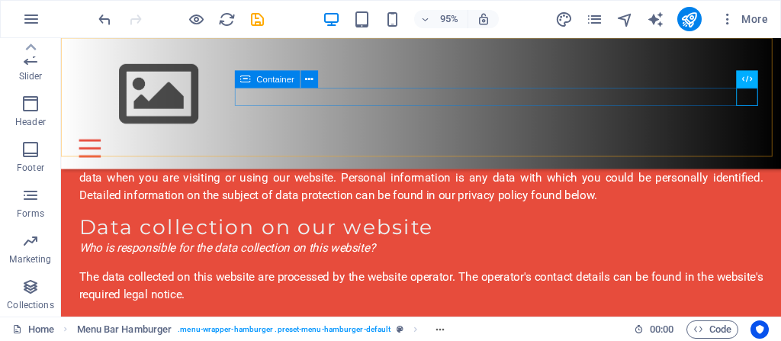
click at [273, 145] on div "Menu" at bounding box center [440, 154] width 720 height 19
click at [311, 77] on icon at bounding box center [310, 79] width 8 height 15
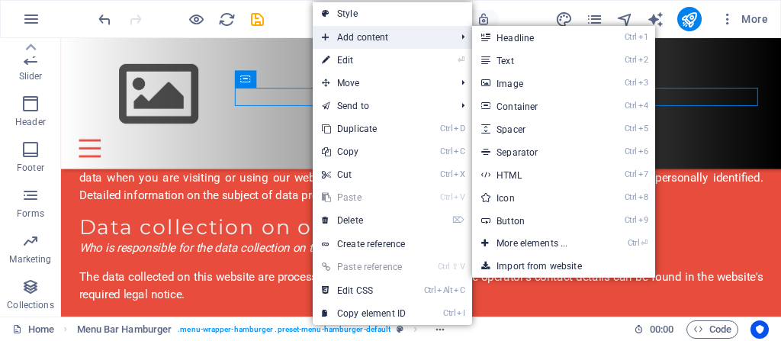
click at [346, 37] on span "Add content" at bounding box center [381, 37] width 137 height 23
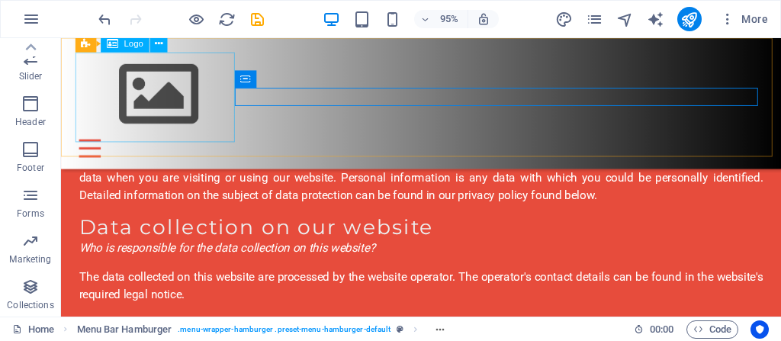
click at [152, 92] on div at bounding box center [440, 97] width 720 height 95
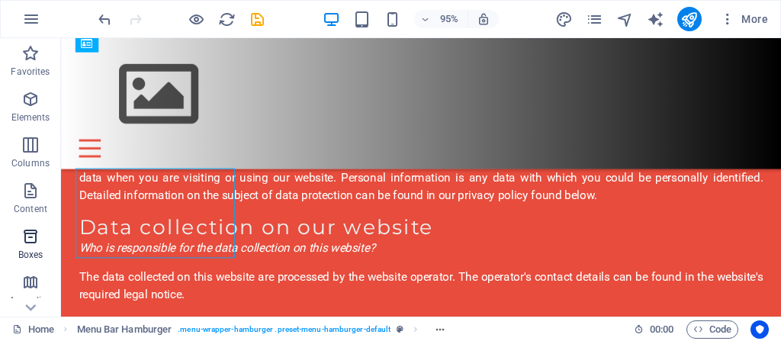
scroll to position [122, 0]
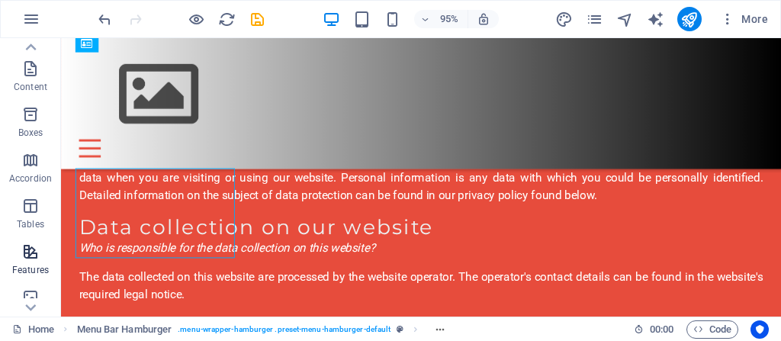
click at [28, 254] on icon "button" at bounding box center [30, 252] width 18 height 18
click at [26, 250] on icon "button" at bounding box center [30, 252] width 18 height 18
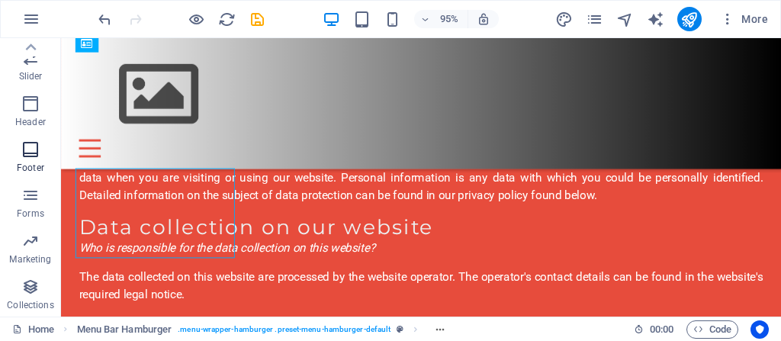
scroll to position [346, 0]
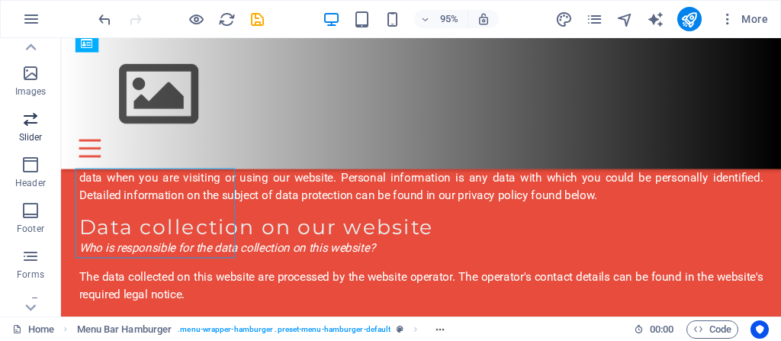
click at [30, 120] on icon "button" at bounding box center [30, 119] width 18 height 18
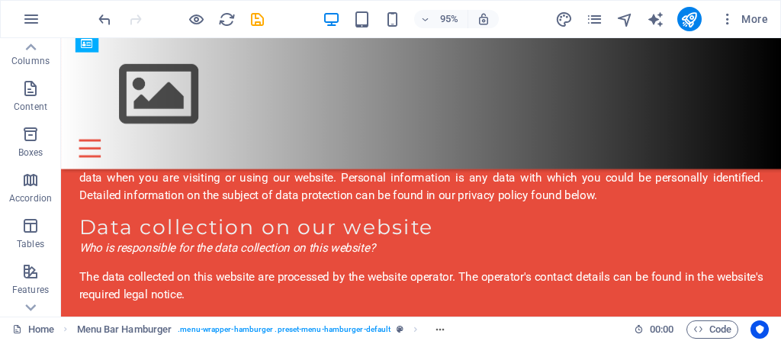
scroll to position [0, 0]
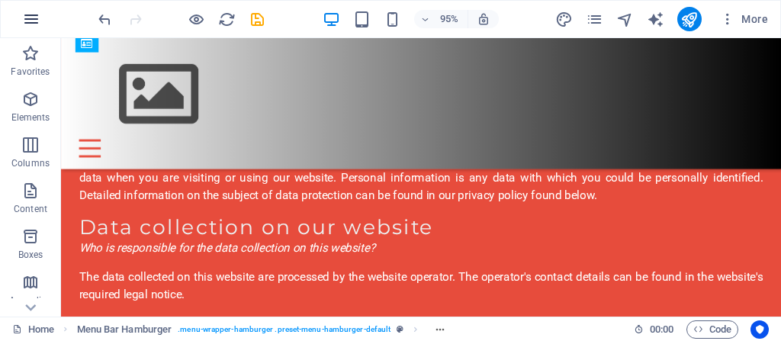
click at [35, 20] on icon "button" at bounding box center [31, 19] width 18 height 18
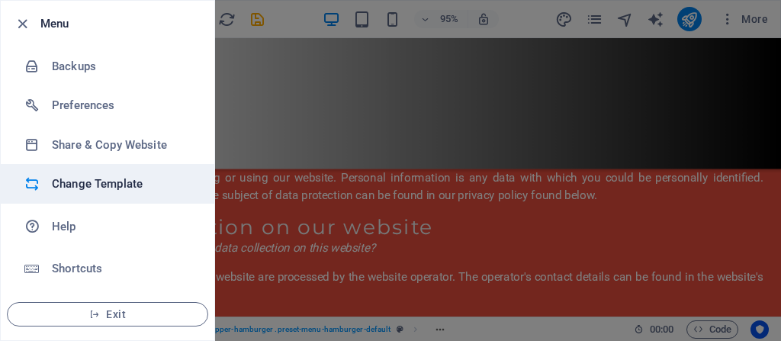
click at [83, 188] on h6 "Change Template" at bounding box center [122, 184] width 141 height 18
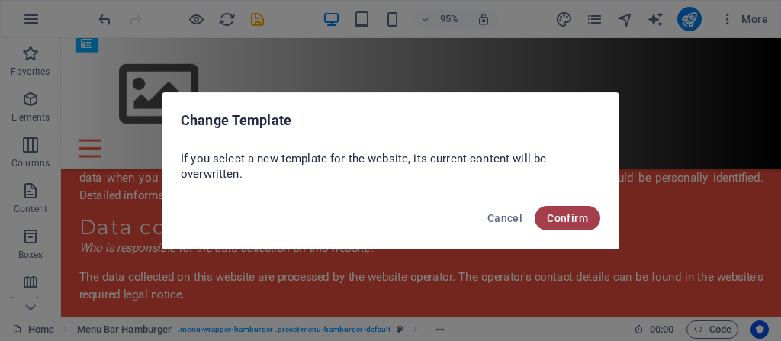
click at [571, 219] on span "Confirm" at bounding box center [567, 218] width 41 height 12
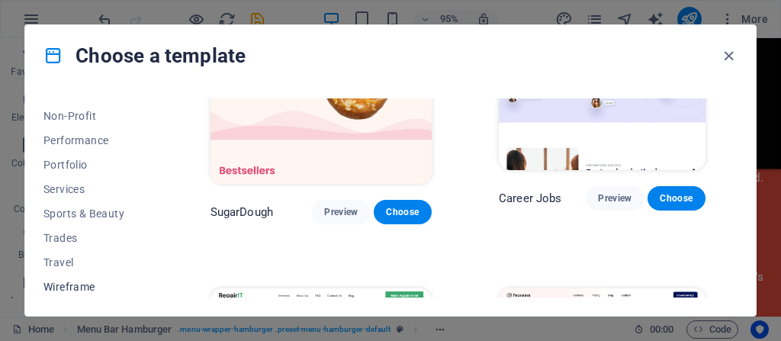
scroll to position [349, 0]
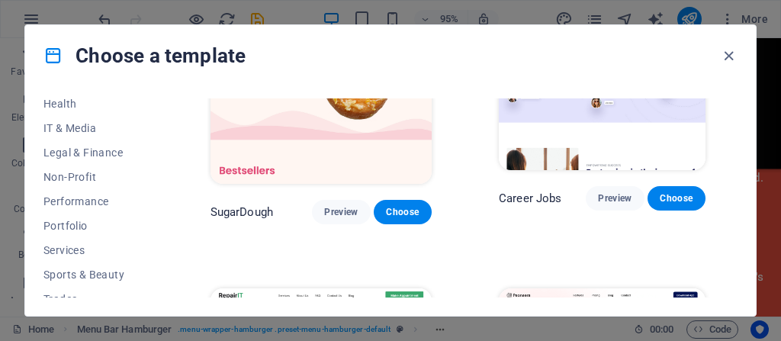
click at [82, 274] on span "Sports & Beauty" at bounding box center [93, 275] width 100 height 12
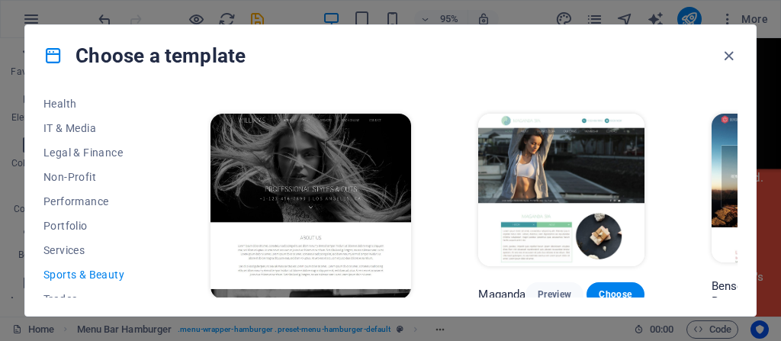
scroll to position [1202, 0]
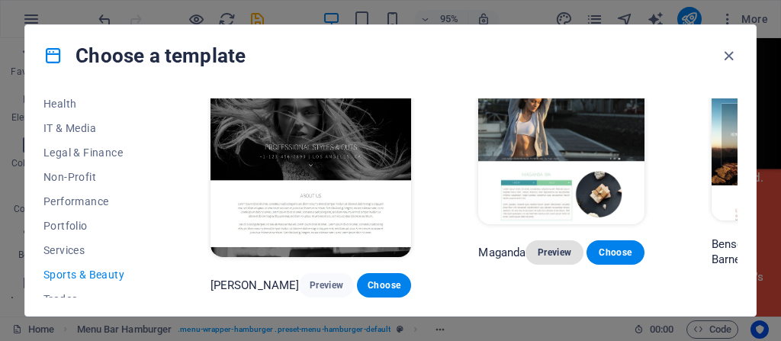
click at [565, 247] on span "Preview" at bounding box center [555, 252] width 34 height 12
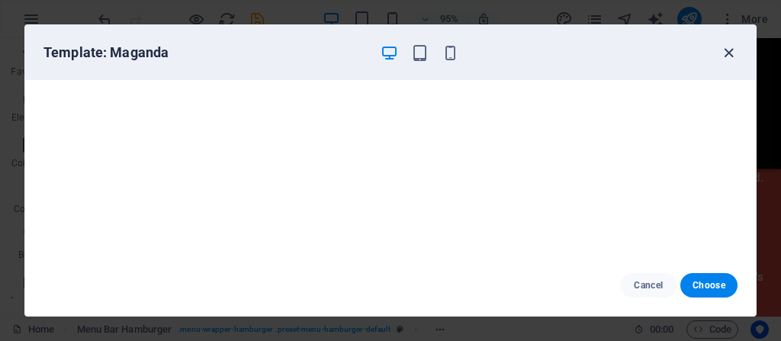
click at [730, 50] on icon "button" at bounding box center [729, 53] width 18 height 18
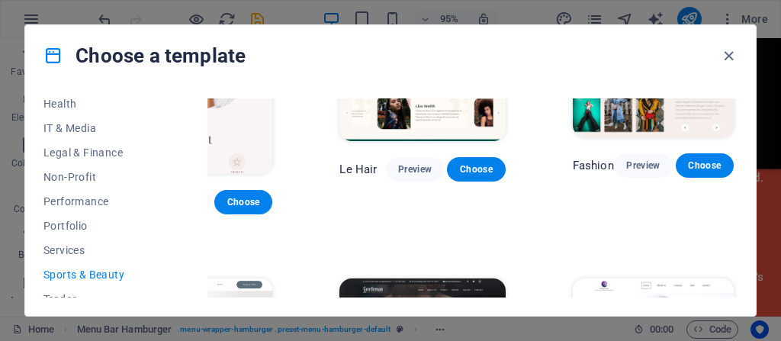
scroll to position [592, 142]
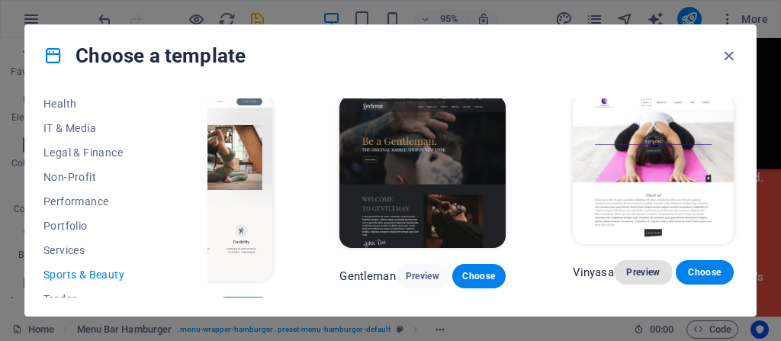
click at [640, 266] on span "Preview" at bounding box center [643, 272] width 34 height 12
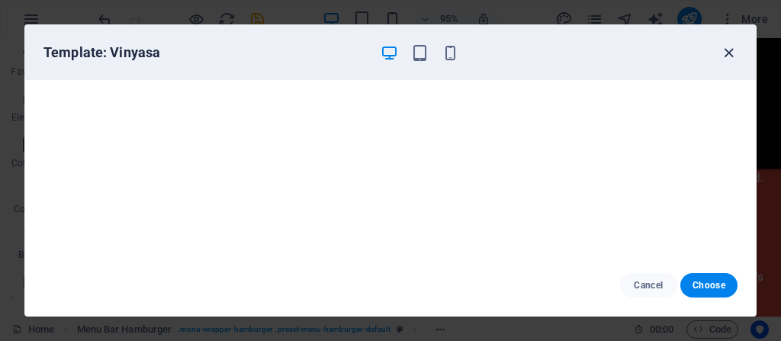
click at [725, 52] on icon "button" at bounding box center [729, 53] width 18 height 18
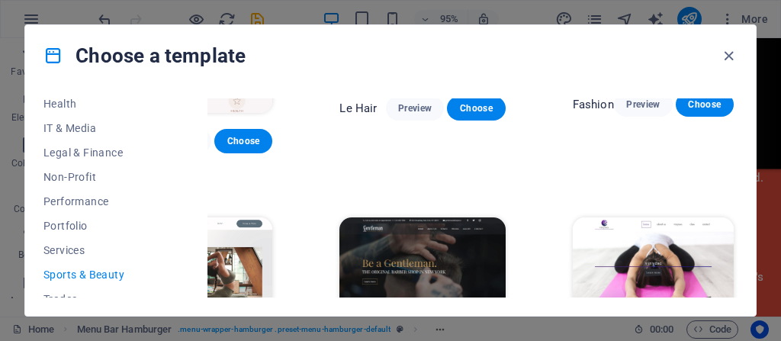
scroll to position [348, 142]
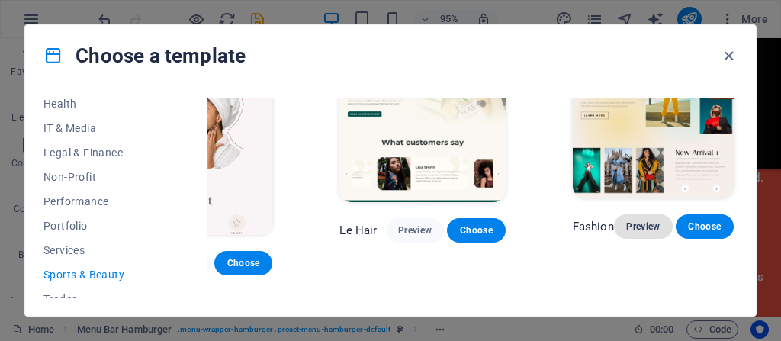
click at [622, 220] on button "Preview" at bounding box center [643, 226] width 58 height 24
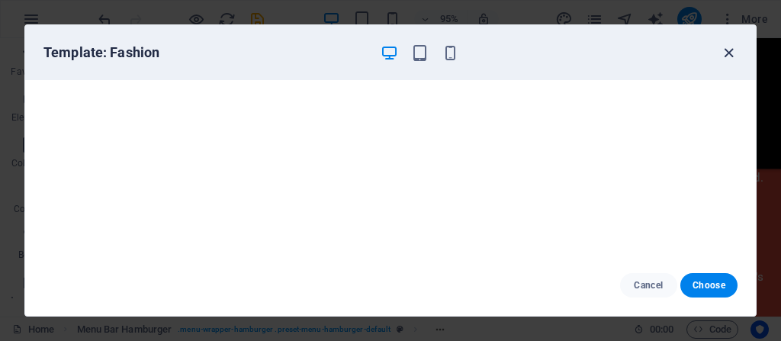
click at [728, 49] on icon "button" at bounding box center [729, 53] width 18 height 18
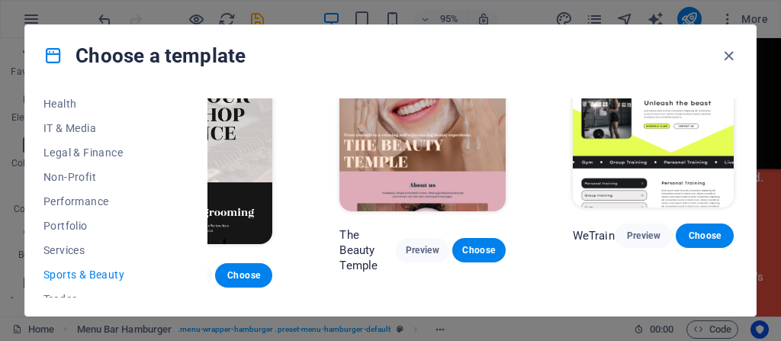
scroll to position [0, 142]
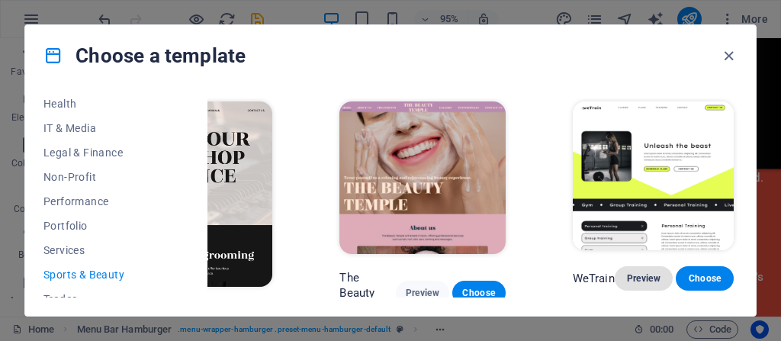
click at [636, 275] on span "Preview" at bounding box center [644, 278] width 34 height 12
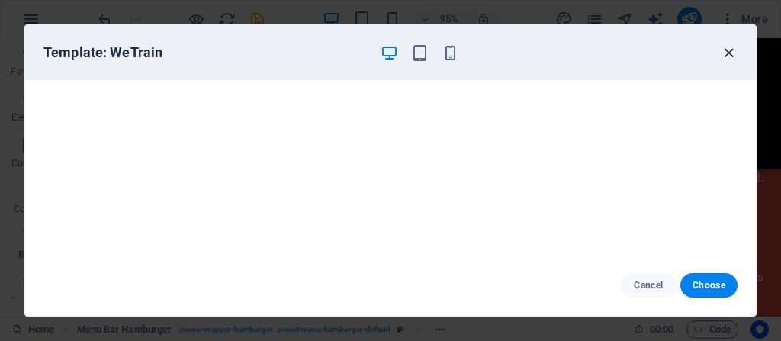
click at [726, 51] on icon "button" at bounding box center [729, 53] width 18 height 18
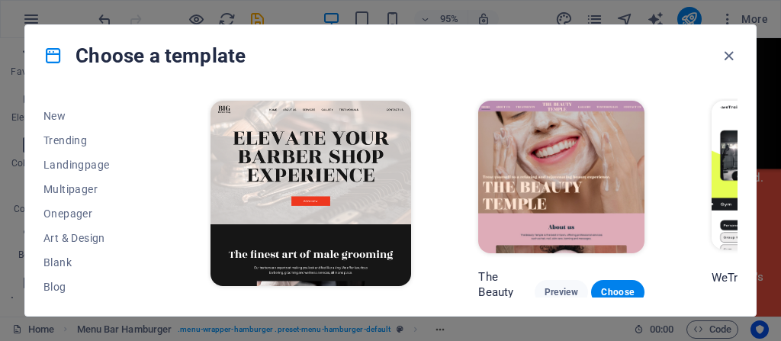
scroll to position [0, 0]
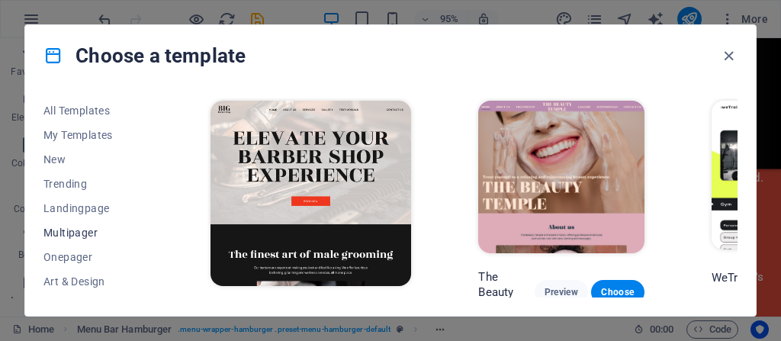
click at [102, 243] on button "Multipager" at bounding box center [93, 232] width 100 height 24
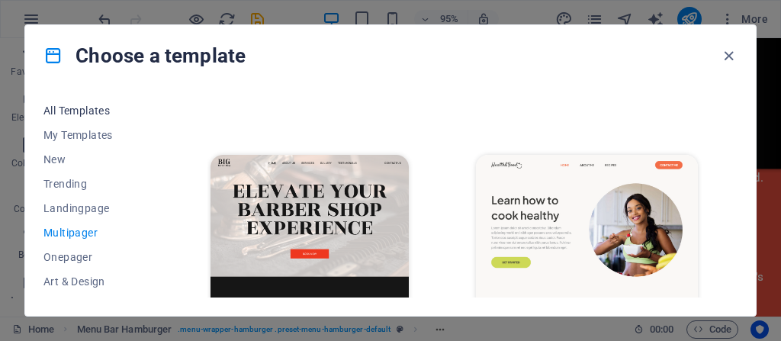
click at [63, 111] on span "All Templates" at bounding box center [93, 111] width 100 height 12
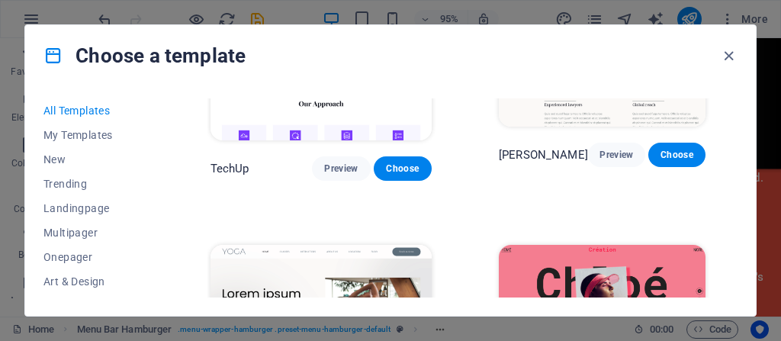
scroll to position [4740, 0]
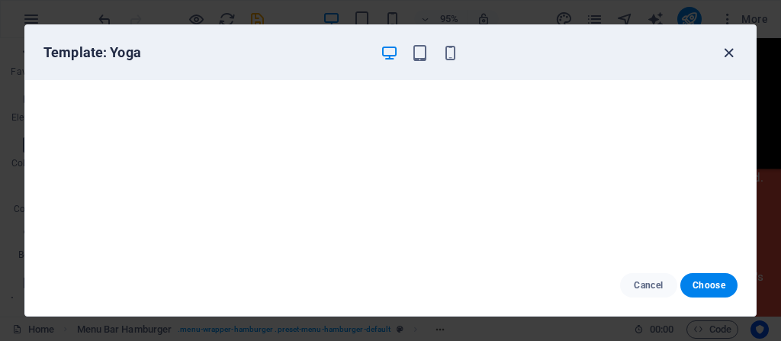
click at [728, 52] on icon "button" at bounding box center [729, 53] width 18 height 18
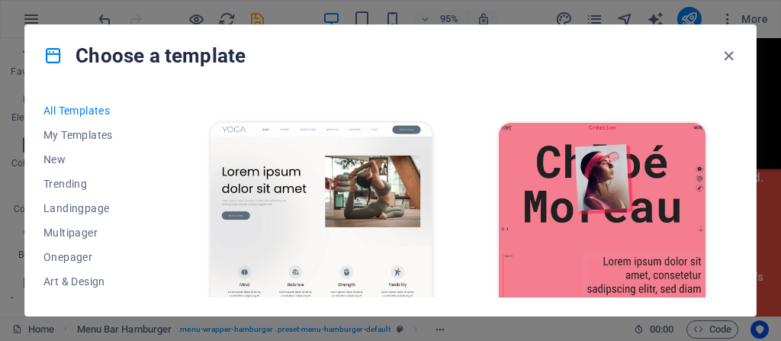
scroll to position [4984, 0]
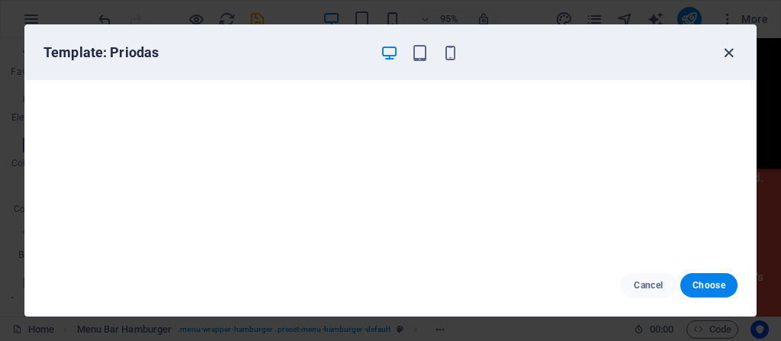
click at [726, 53] on icon "button" at bounding box center [729, 53] width 18 height 18
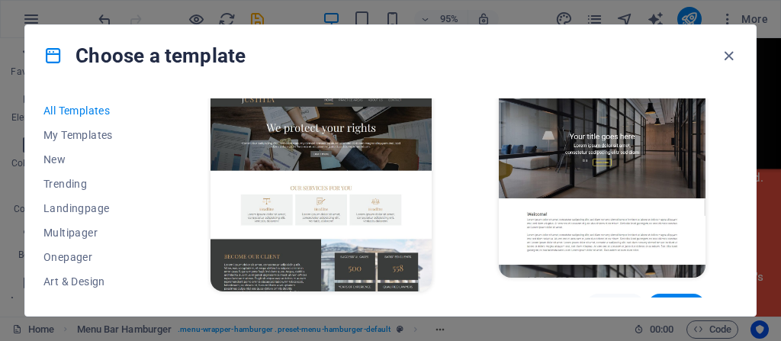
scroll to position [12736, 0]
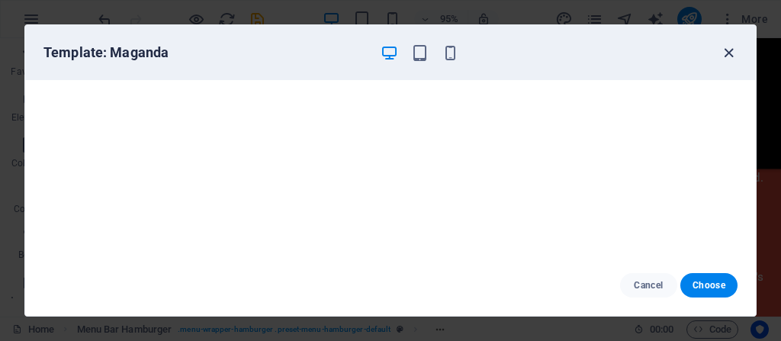
click at [726, 51] on icon "button" at bounding box center [729, 53] width 18 height 18
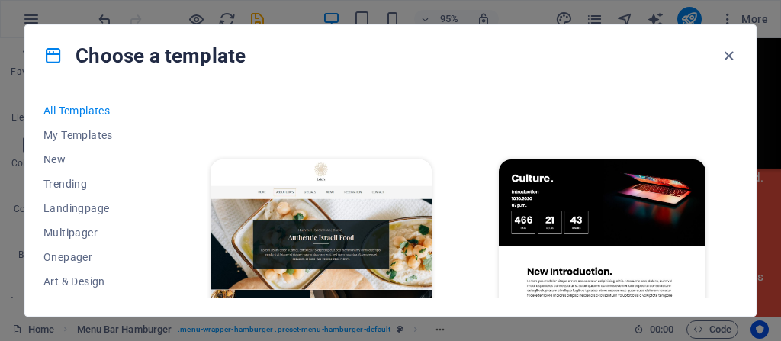
scroll to position [14207, 0]
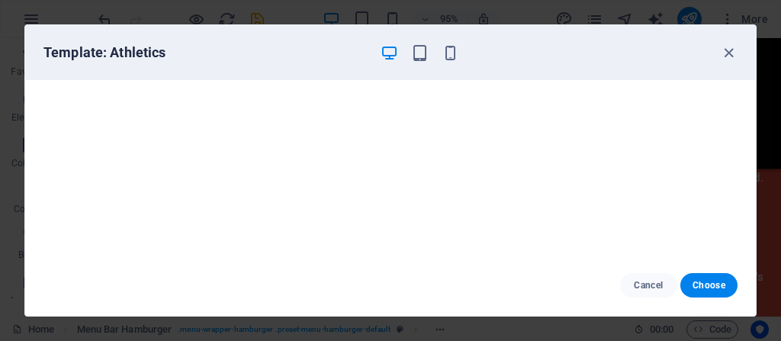
drag, startPoint x: 726, startPoint y: 49, endPoint x: 712, endPoint y: 56, distance: 16.0
click at [726, 50] on icon "button" at bounding box center [729, 53] width 18 height 18
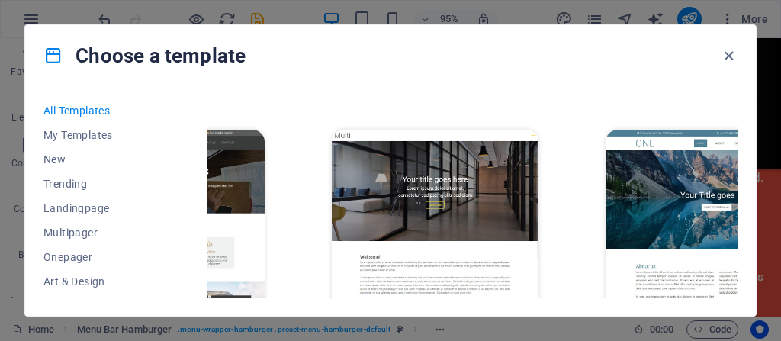
scroll to position [12449, 167]
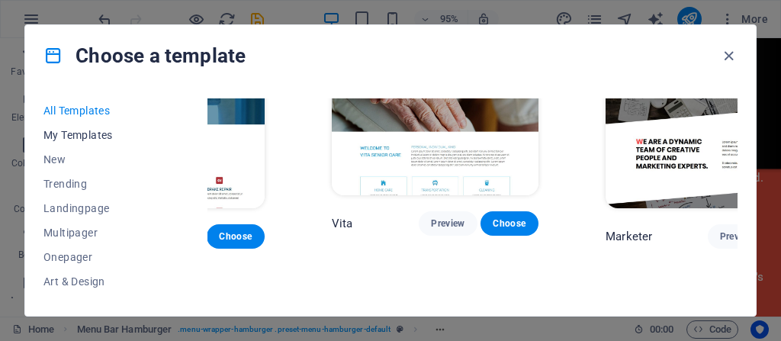
click at [69, 130] on span "My Templates" at bounding box center [93, 135] width 100 height 12
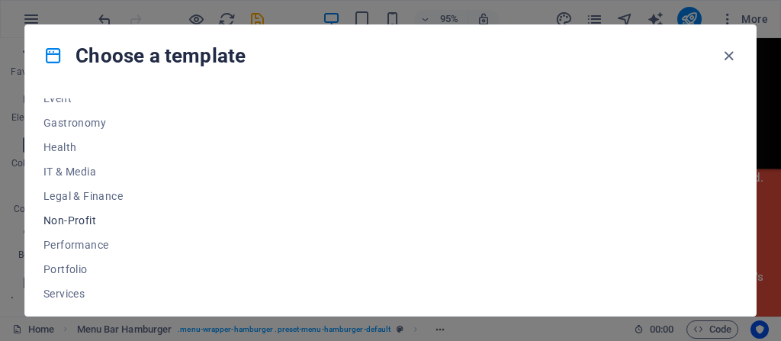
scroll to position [410, 0]
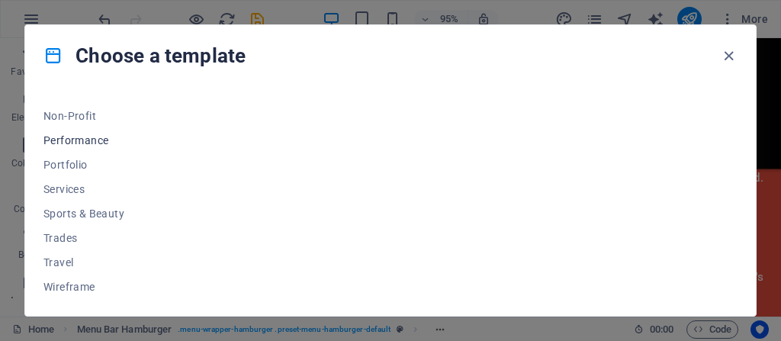
click at [63, 139] on span "Performance" at bounding box center [93, 140] width 100 height 12
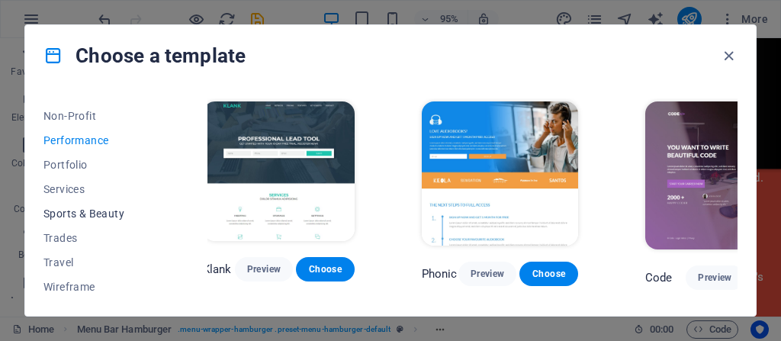
click at [64, 212] on span "Sports & Beauty" at bounding box center [93, 214] width 100 height 12
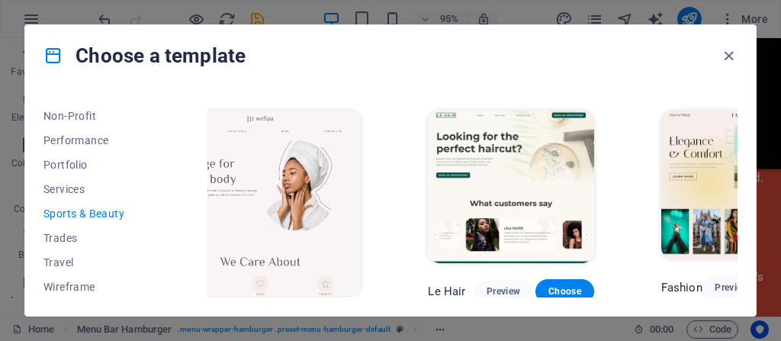
scroll to position [0, 50]
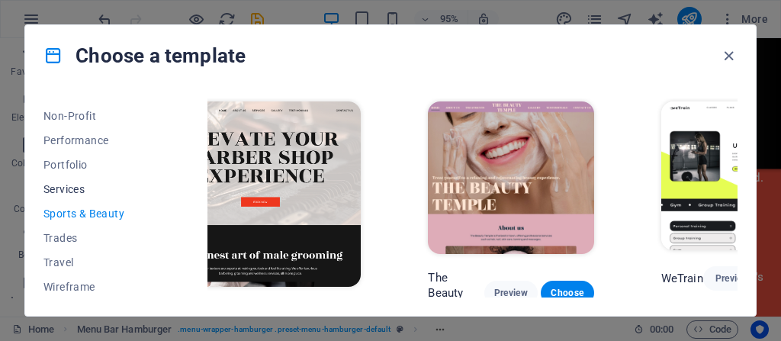
click at [44, 187] on span "Services" at bounding box center [93, 189] width 100 height 12
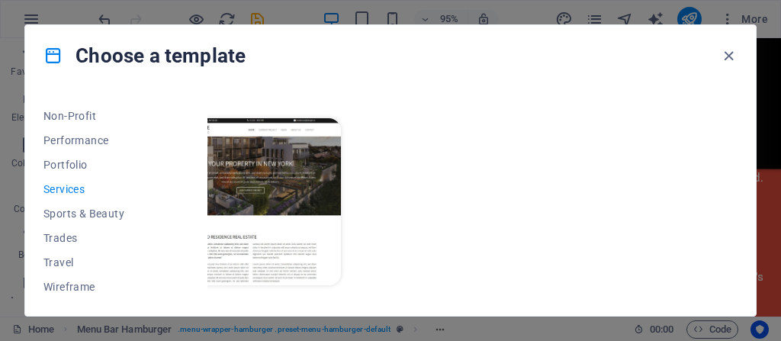
scroll to position [1933, 50]
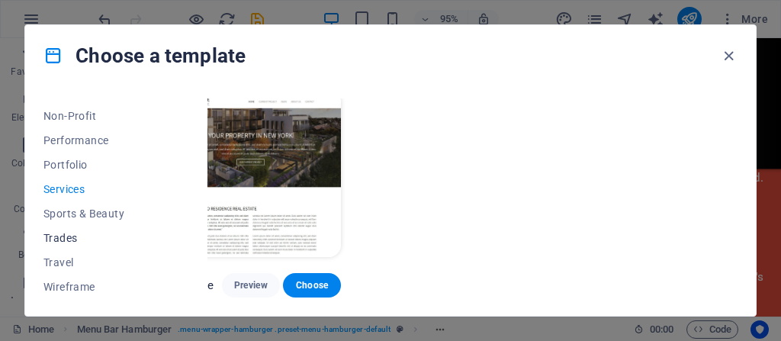
click at [48, 236] on span "Trades" at bounding box center [93, 238] width 100 height 12
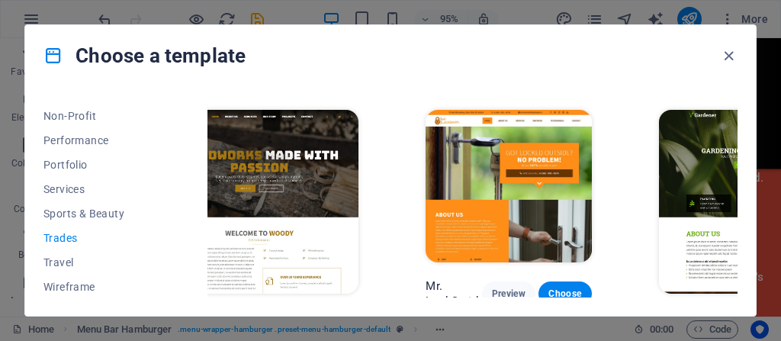
scroll to position [0, 50]
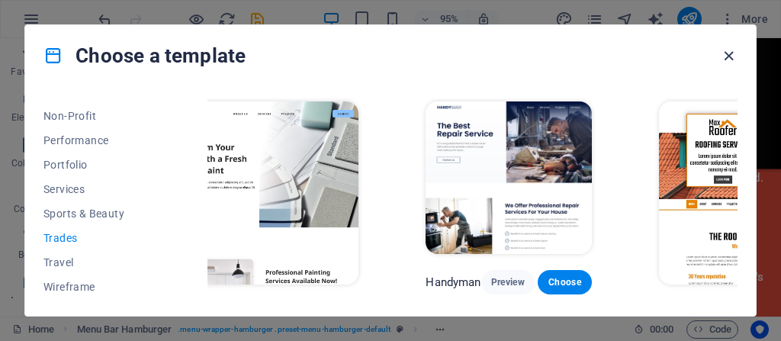
click at [728, 53] on icon "button" at bounding box center [729, 56] width 18 height 18
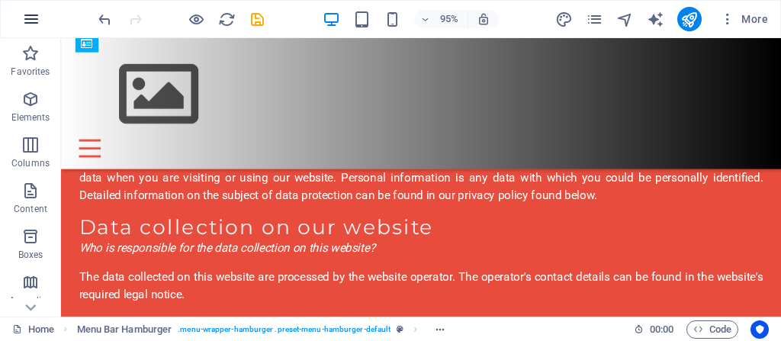
click at [37, 18] on icon "button" at bounding box center [31, 19] width 18 height 18
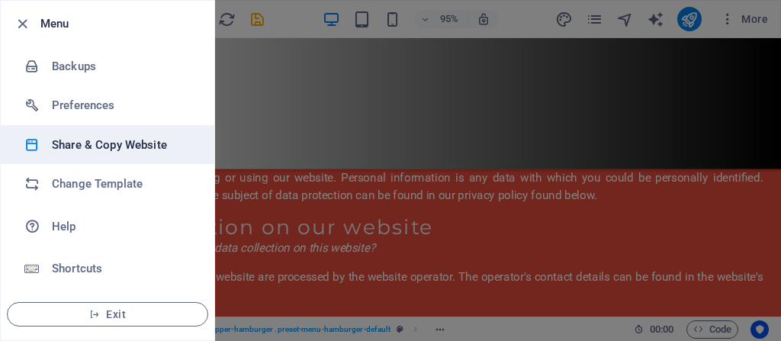
click at [91, 143] on h6 "Share & Copy Website" at bounding box center [122, 145] width 141 height 18
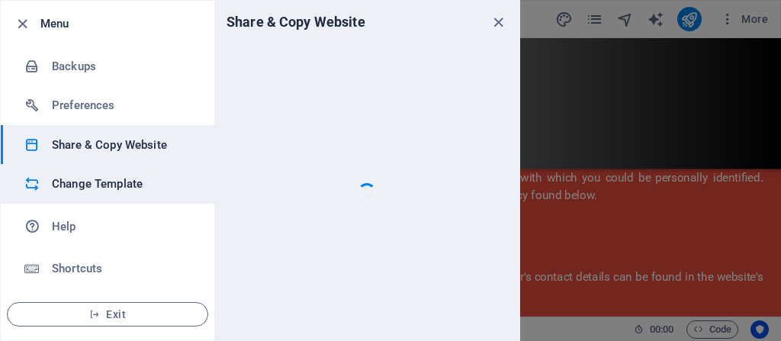
click at [86, 181] on h6 "Change Template" at bounding box center [122, 184] width 141 height 18
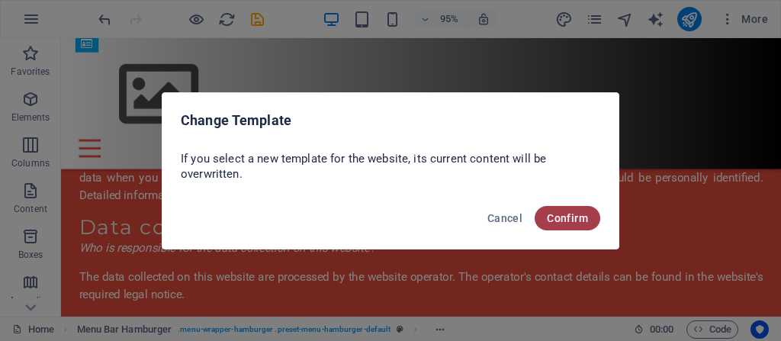
click at [541, 211] on button "Confirm" at bounding box center [568, 218] width 66 height 24
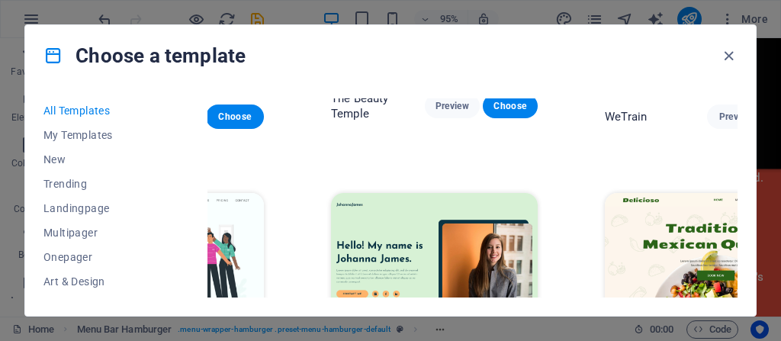
scroll to position [2136, 168]
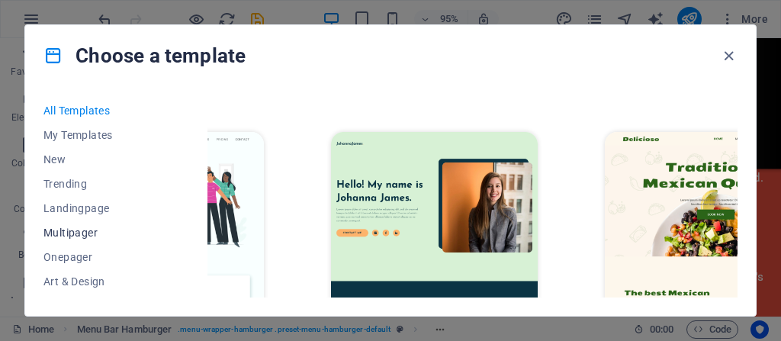
click at [69, 233] on span "Multipager" at bounding box center [93, 233] width 100 height 12
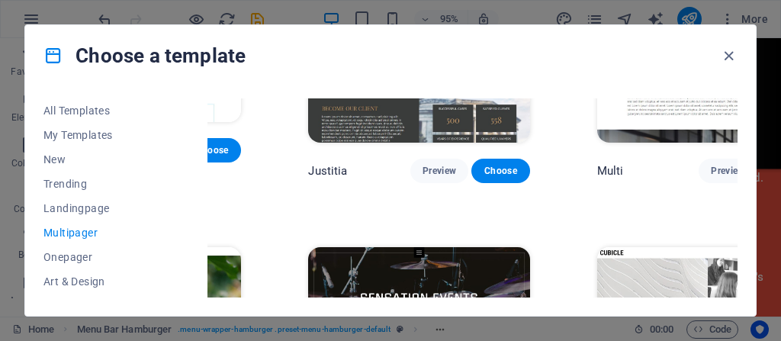
scroll to position [6399, 168]
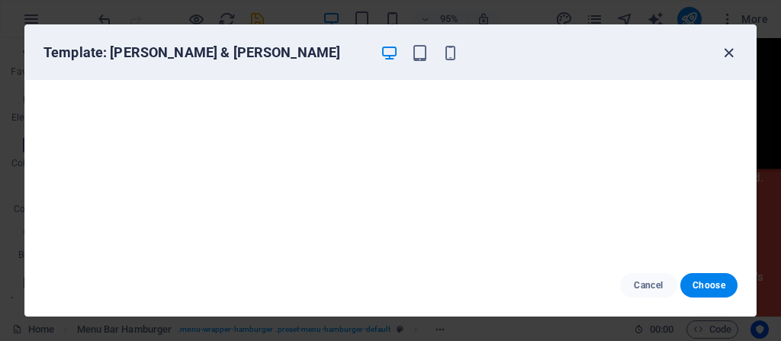
click at [730, 48] on icon "button" at bounding box center [729, 53] width 18 height 18
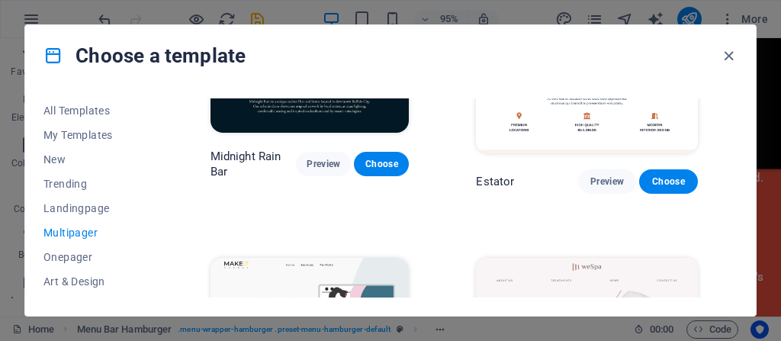
scroll to position [2065, 0]
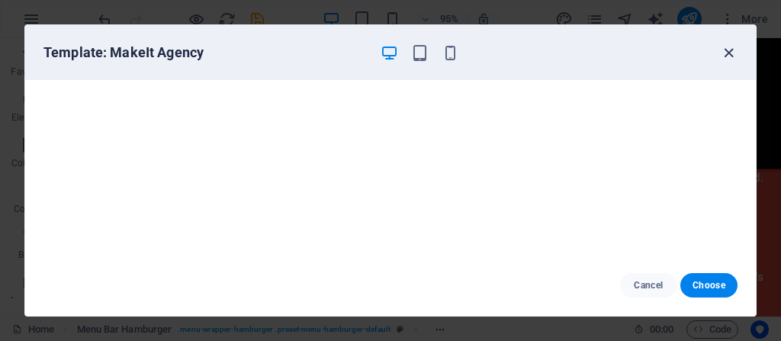
click at [728, 48] on icon "button" at bounding box center [729, 53] width 18 height 18
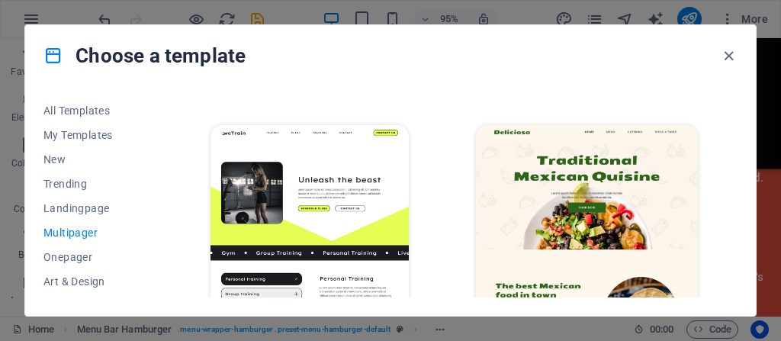
scroll to position [1150, 0]
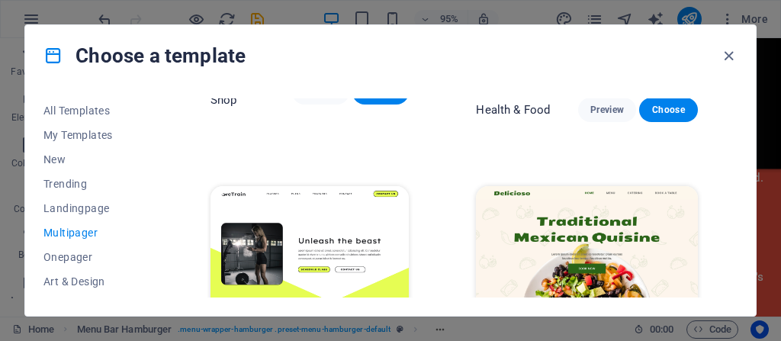
click at [346, 186] on img at bounding box center [310, 277] width 199 height 183
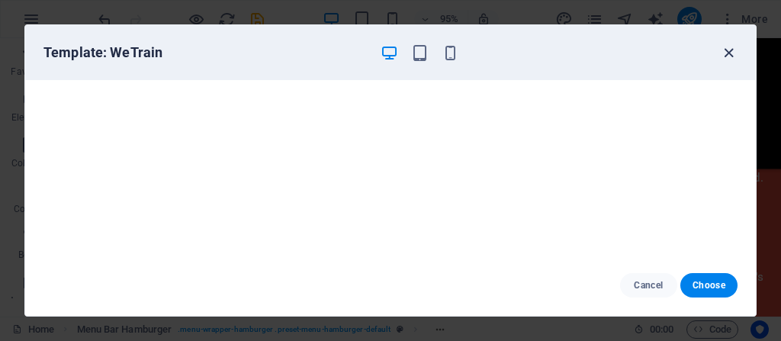
click at [728, 49] on icon "button" at bounding box center [729, 53] width 18 height 18
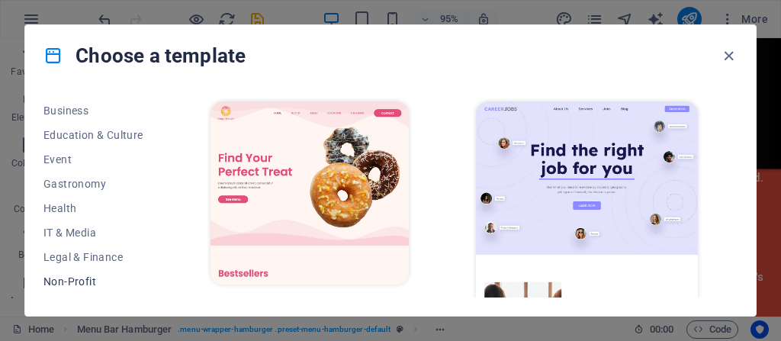
scroll to position [410, 0]
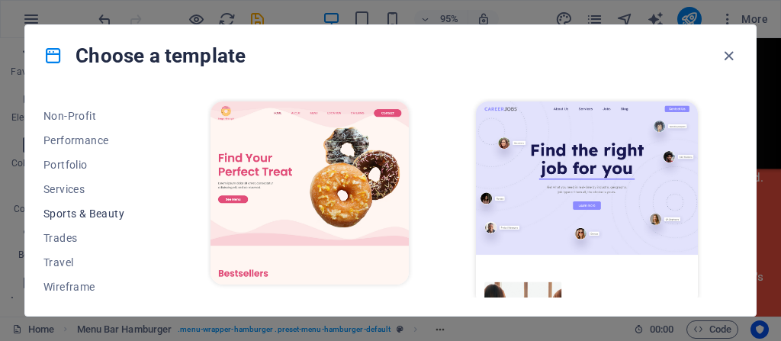
click at [71, 208] on span "Sports & Beauty" at bounding box center [93, 214] width 100 height 12
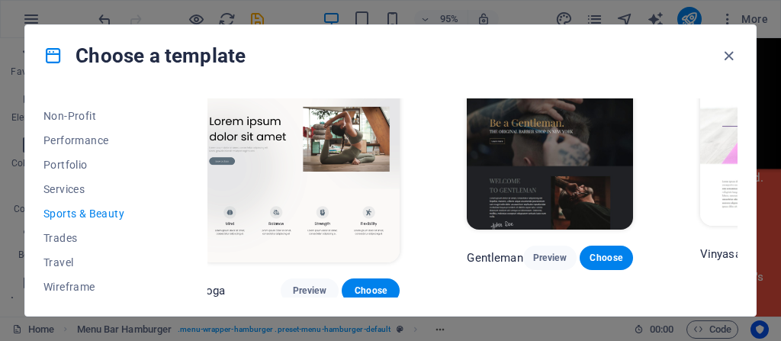
scroll to position [610, 0]
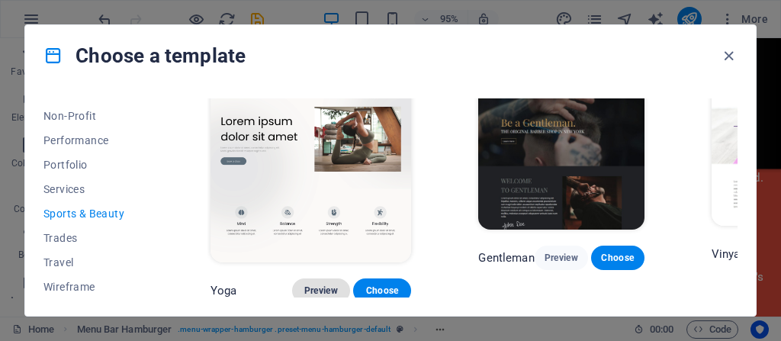
click at [320, 285] on span "Preview" at bounding box center [321, 291] width 34 height 12
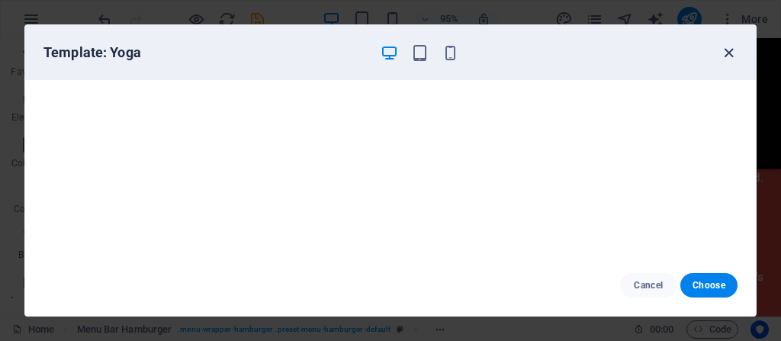
click at [727, 51] on icon "button" at bounding box center [729, 53] width 18 height 18
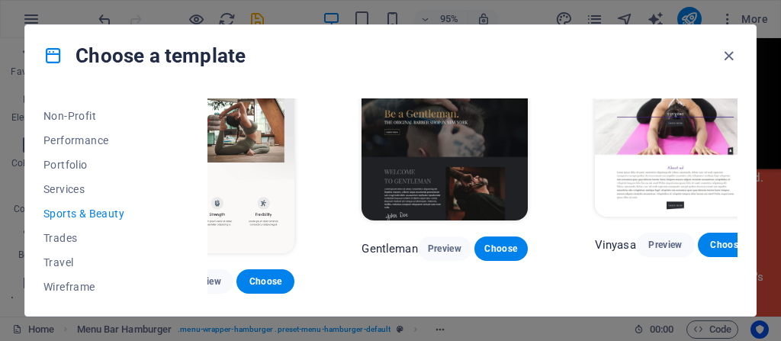
scroll to position [620, 142]
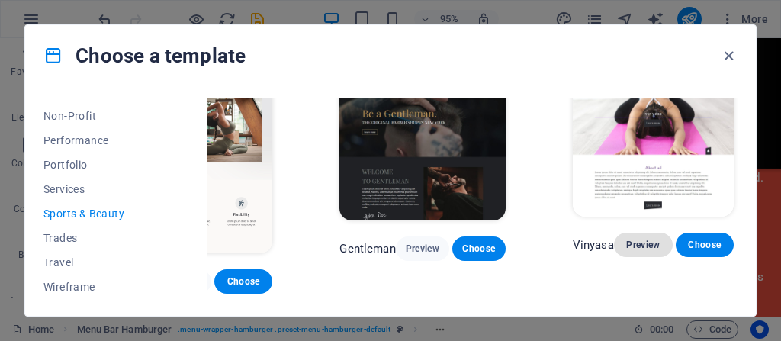
click at [642, 240] on span "Preview" at bounding box center [643, 245] width 34 height 12
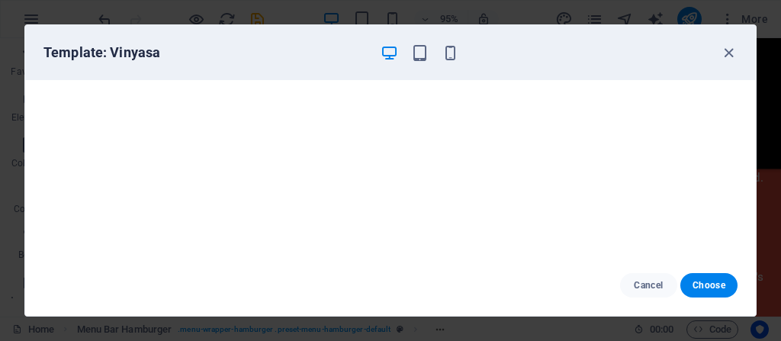
scroll to position [3, 0]
click at [716, 283] on span "Choose" at bounding box center [709, 285] width 33 height 12
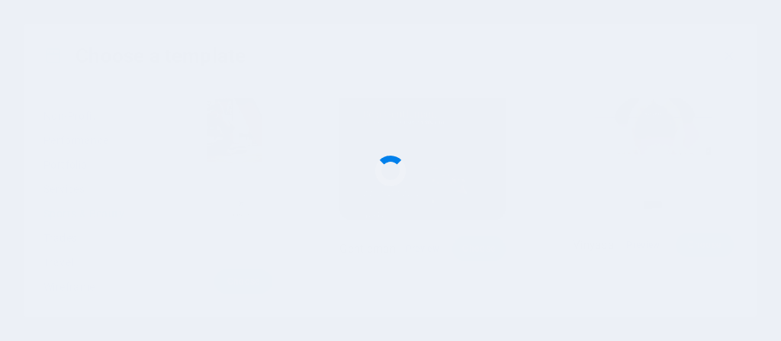
click at [246, 143] on div at bounding box center [390, 170] width 781 height 341
